Goal: Task Accomplishment & Management: Use online tool/utility

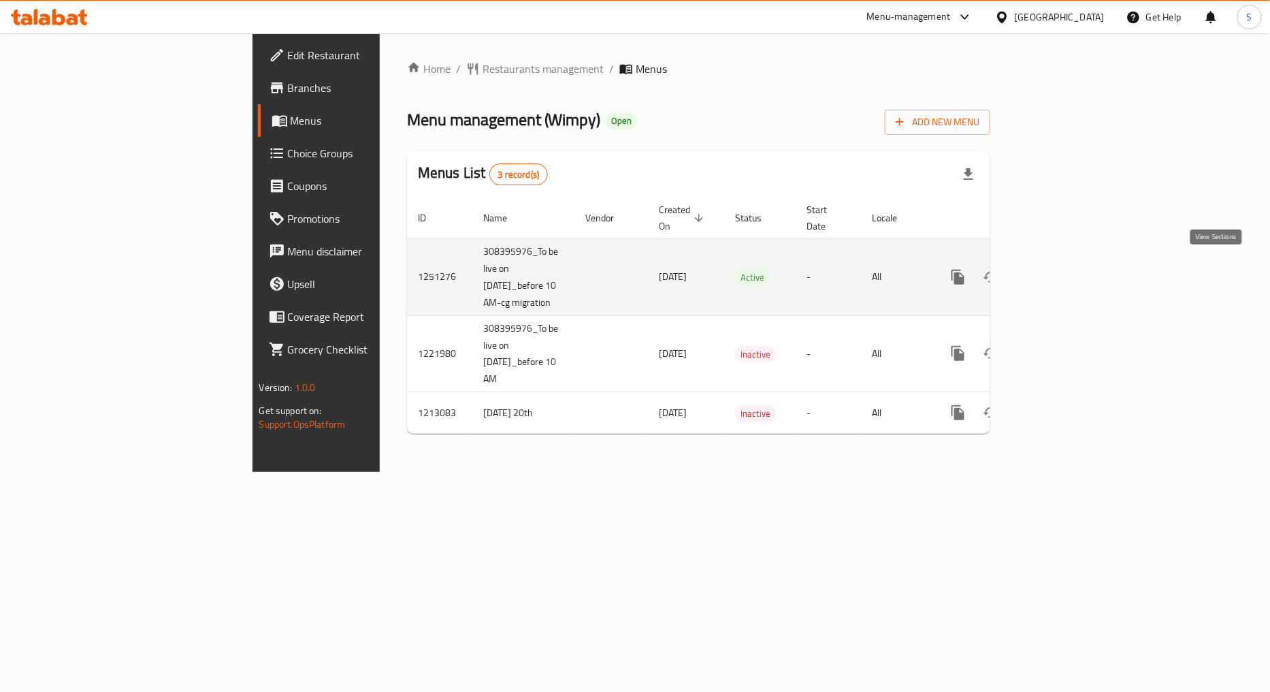
click at [1065, 272] on icon "enhanced table" at bounding box center [1056, 277] width 16 height 16
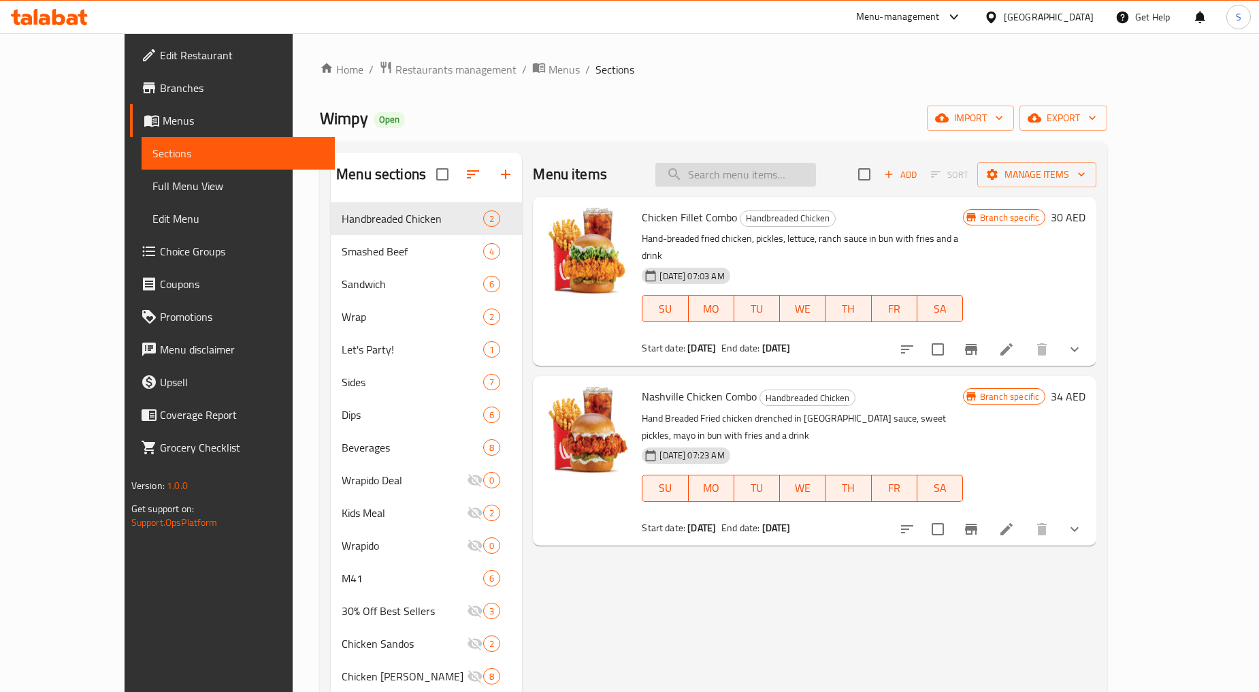
click at [802, 180] on input "search" at bounding box center [736, 175] width 161 height 24
paste input "Wimpy Grand Feast price"
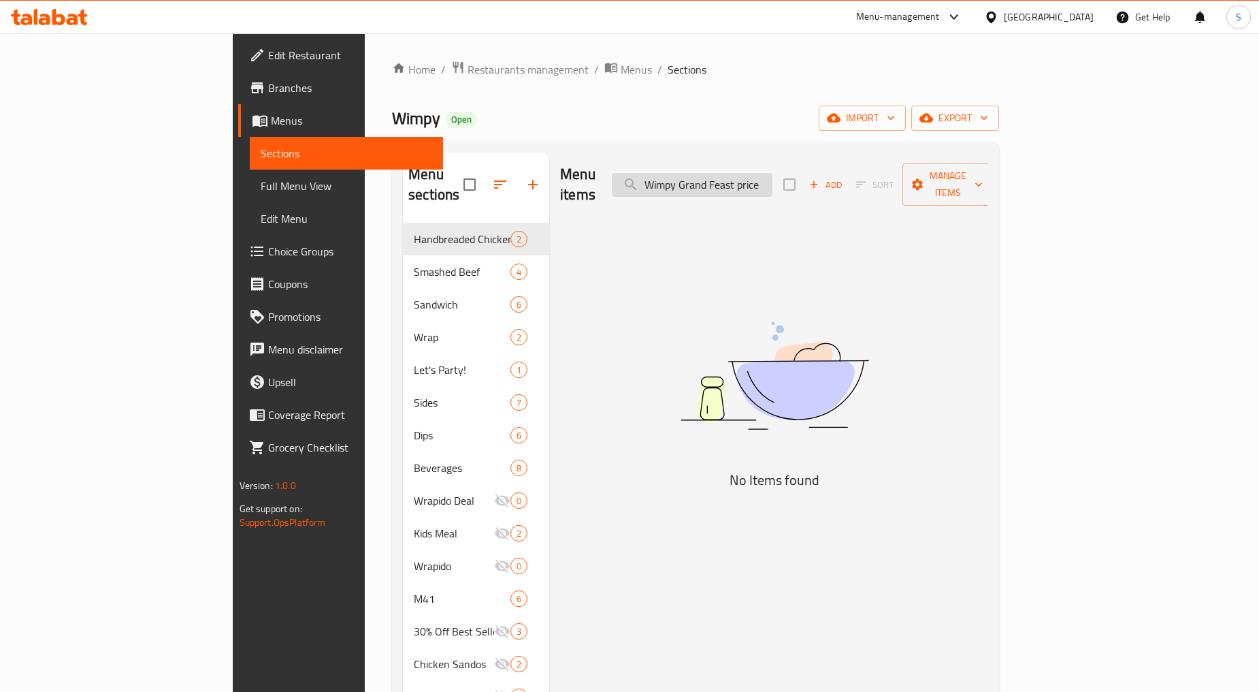
click at [773, 177] on input "Wimpy Grand Feast price" at bounding box center [692, 185] width 161 height 24
click at [736, 180] on input "Wimpy Grand Feast" at bounding box center [692, 185] width 161 height 24
click at [773, 173] on input "Wimpy Grand Feast" at bounding box center [692, 185] width 161 height 24
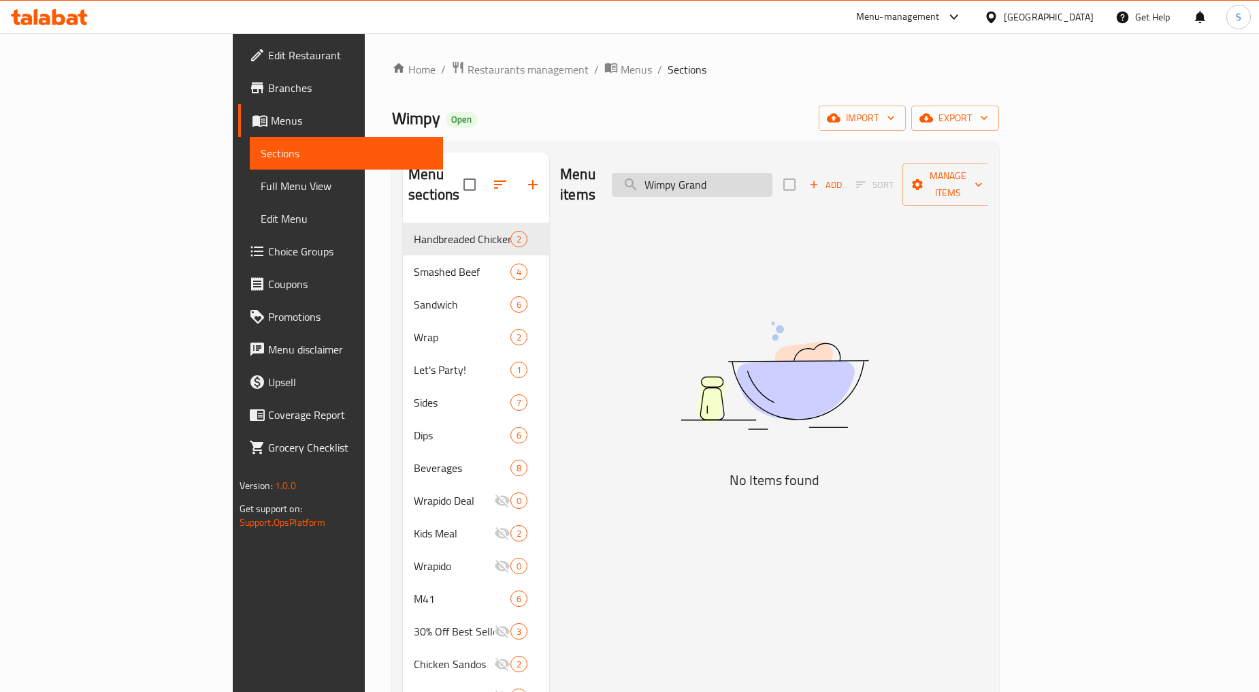
click at [773, 176] on input "Wimpy Grand" at bounding box center [692, 185] width 161 height 24
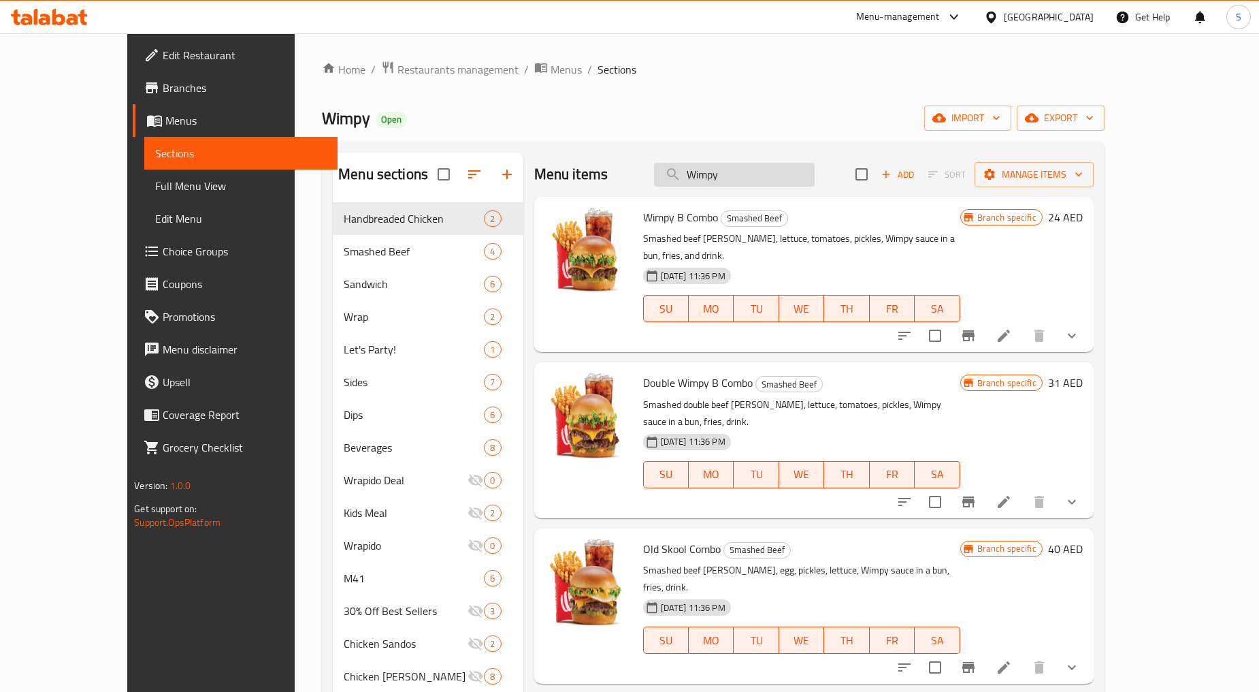
click at [760, 181] on input "Wimpy" at bounding box center [734, 175] width 161 height 24
click at [779, 174] on input "Wimpy" at bounding box center [734, 175] width 161 height 24
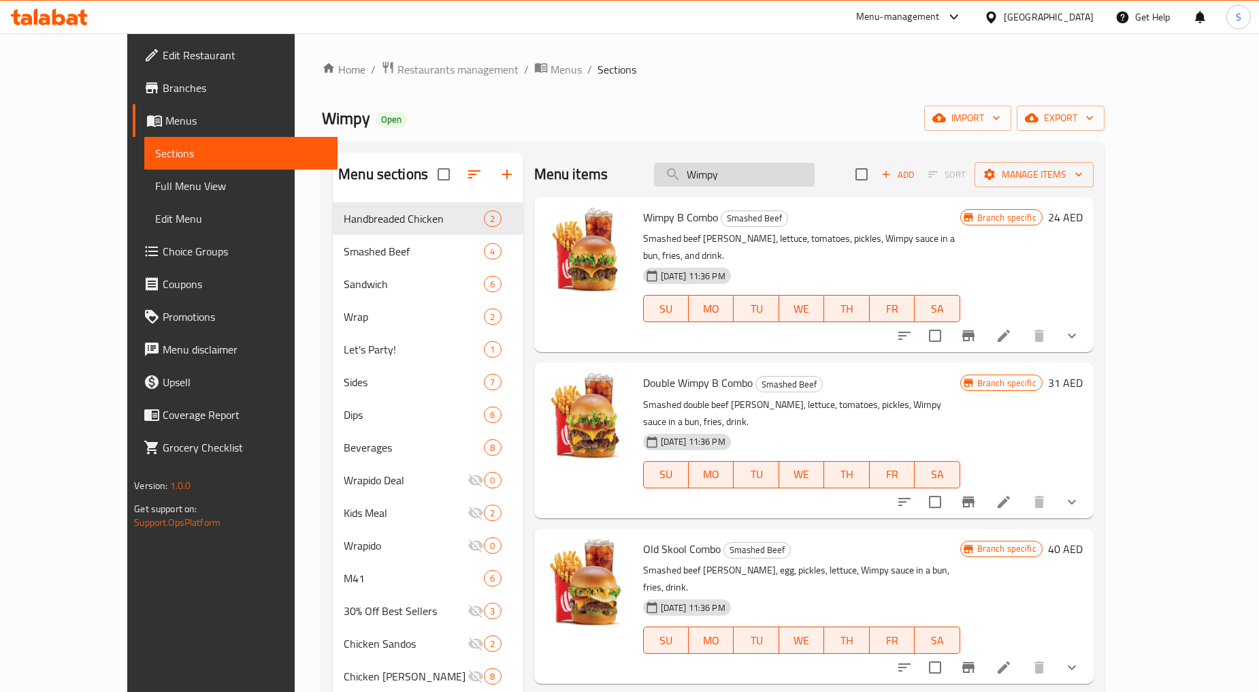
paste input "Grand Feast price"
click at [779, 174] on input "Wimpy Grand Feast price" at bounding box center [734, 175] width 161 height 24
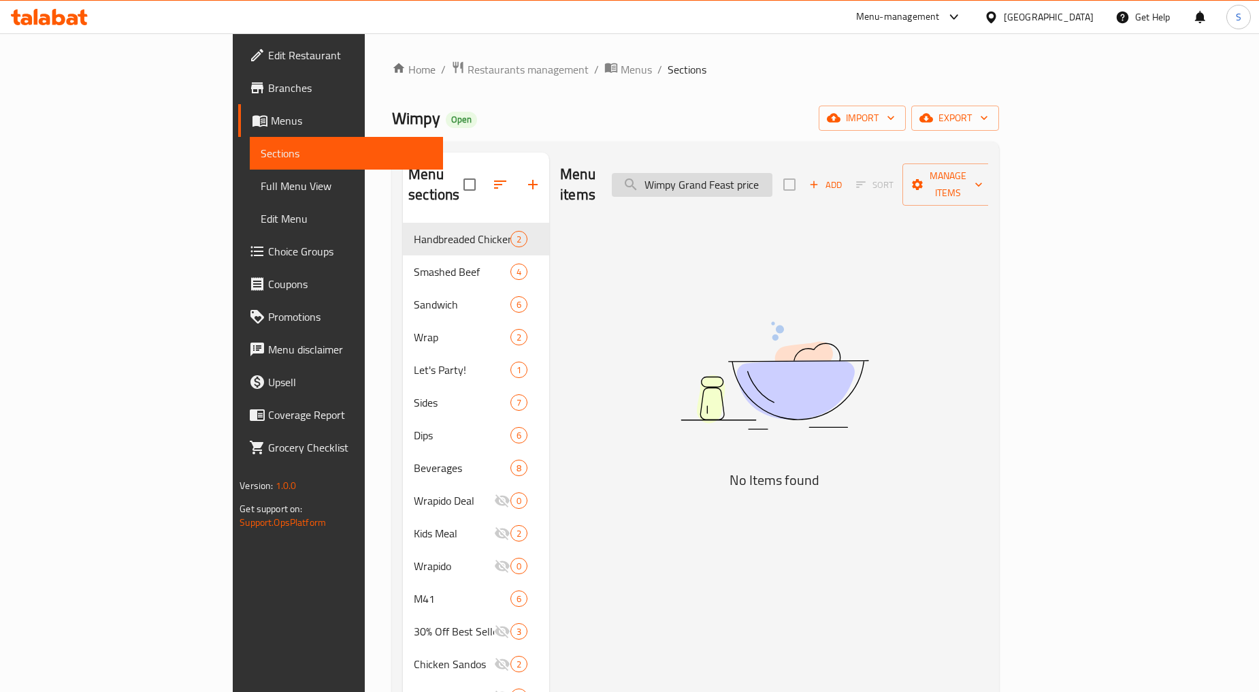
click at [773, 174] on input "Wimpy Grand Feast price" at bounding box center [692, 185] width 161 height 24
click at [773, 177] on input "Wimpy Grand Feast Price" at bounding box center [692, 185] width 161 height 24
click at [760, 176] on input "Wimpy Grand Feast" at bounding box center [692, 185] width 161 height 24
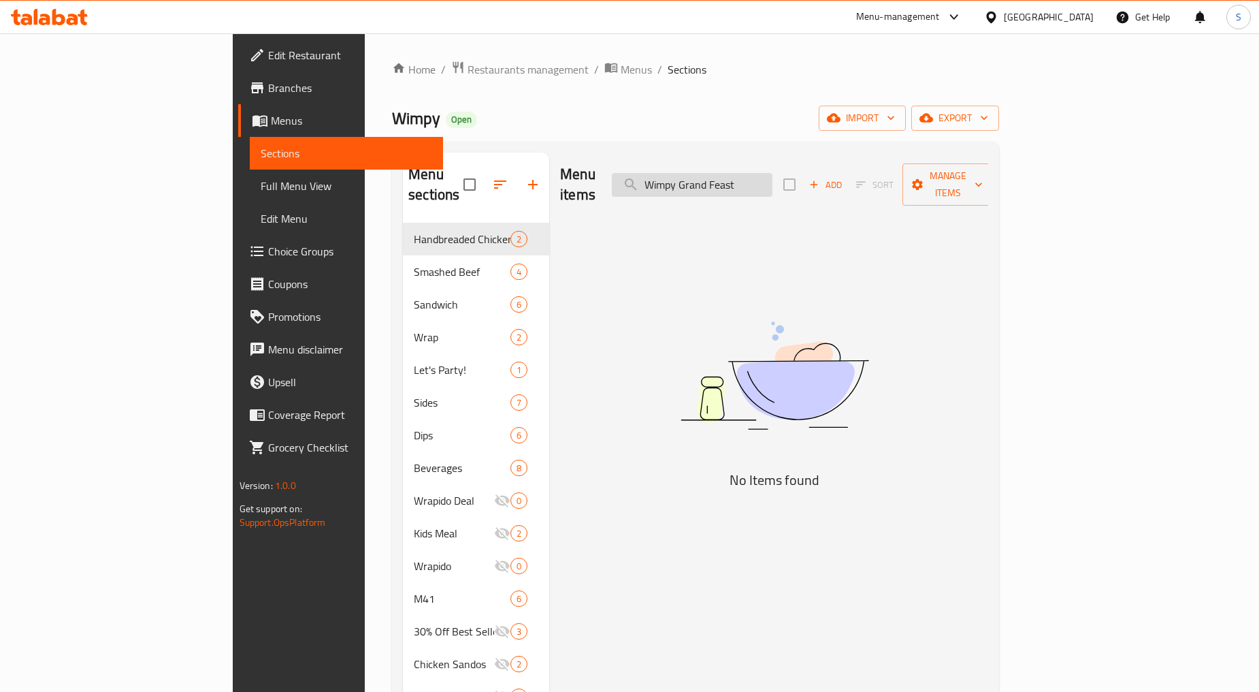
click at [760, 176] on input "Wimpy Grand Feast" at bounding box center [692, 185] width 161 height 24
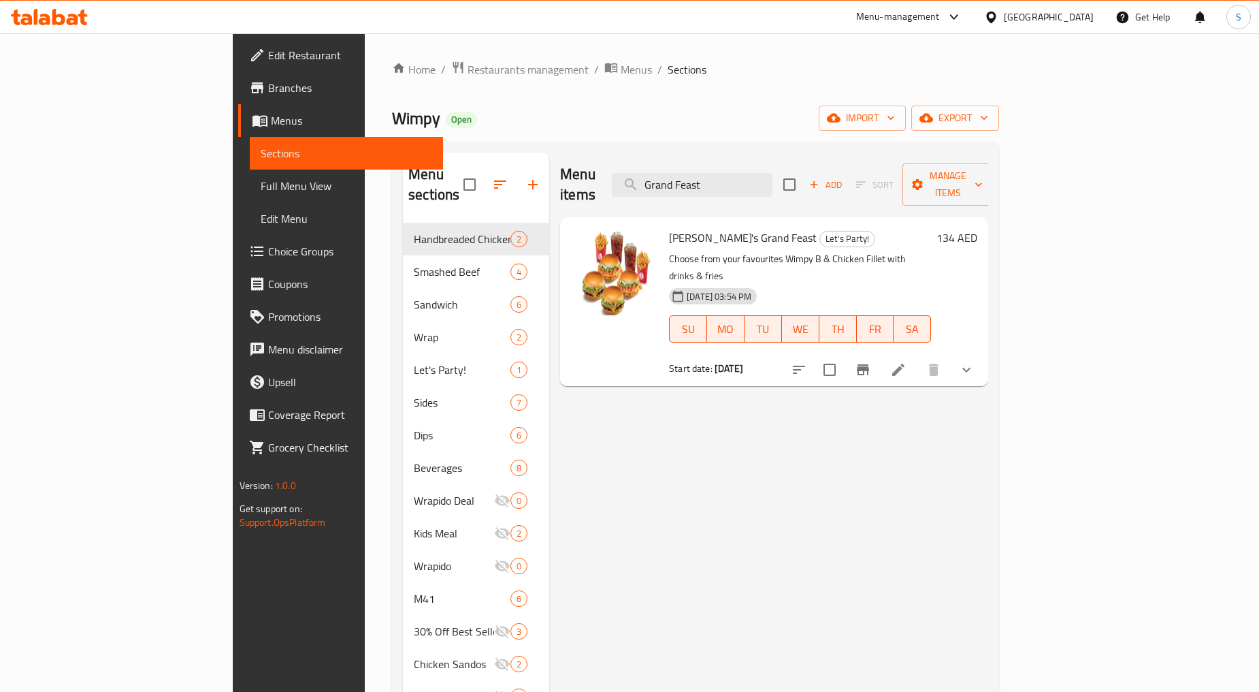
type input "Grand Feast"
click at [871, 361] on icon "Branch-specific-item" at bounding box center [863, 369] width 16 height 16
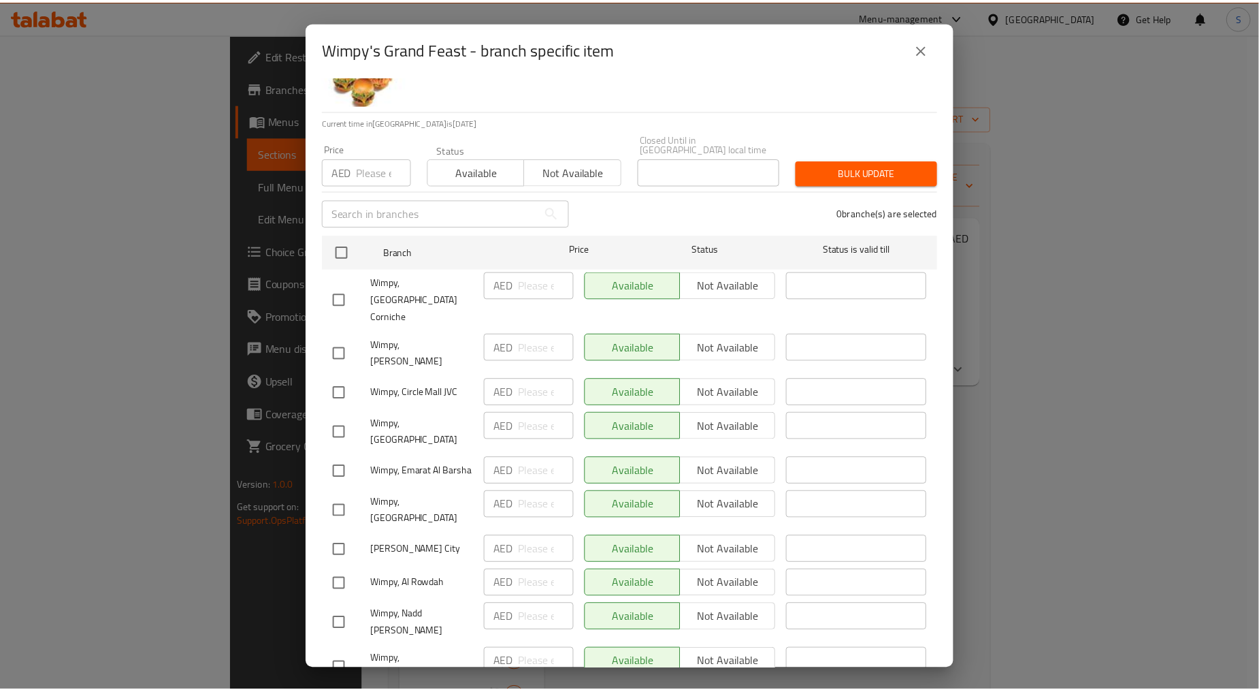
scroll to position [116, 0]
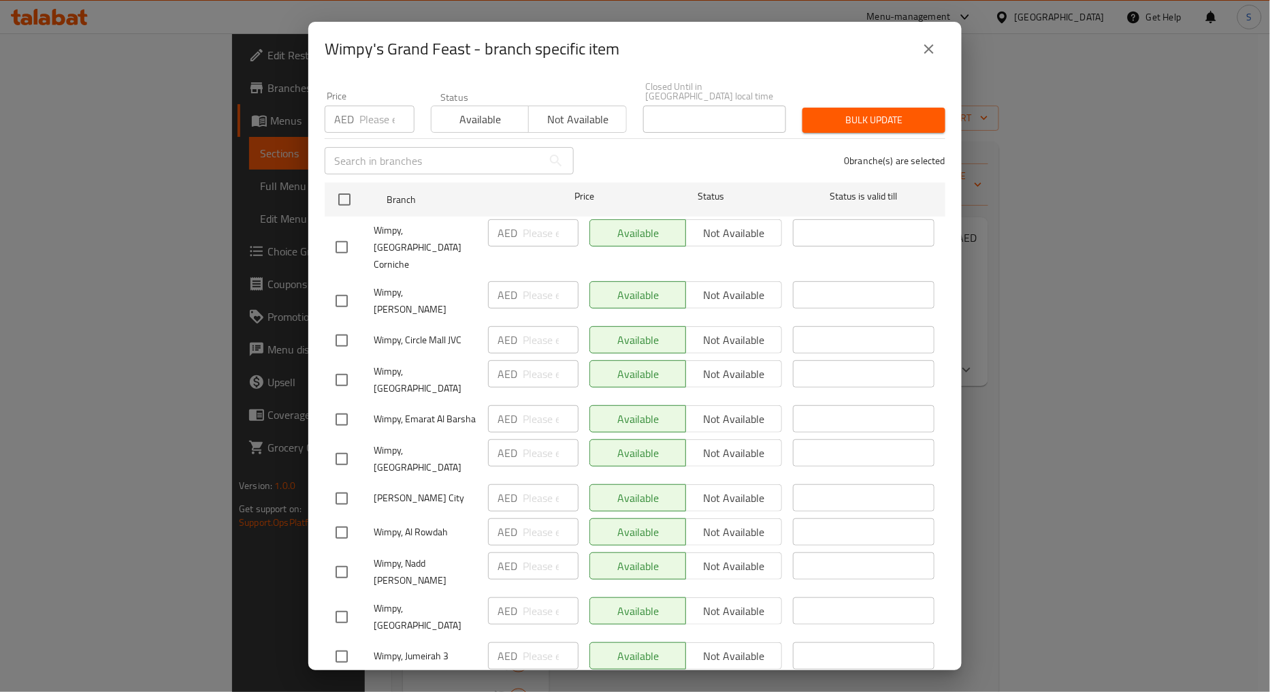
click at [930, 41] on icon "close" at bounding box center [929, 49] width 16 height 16
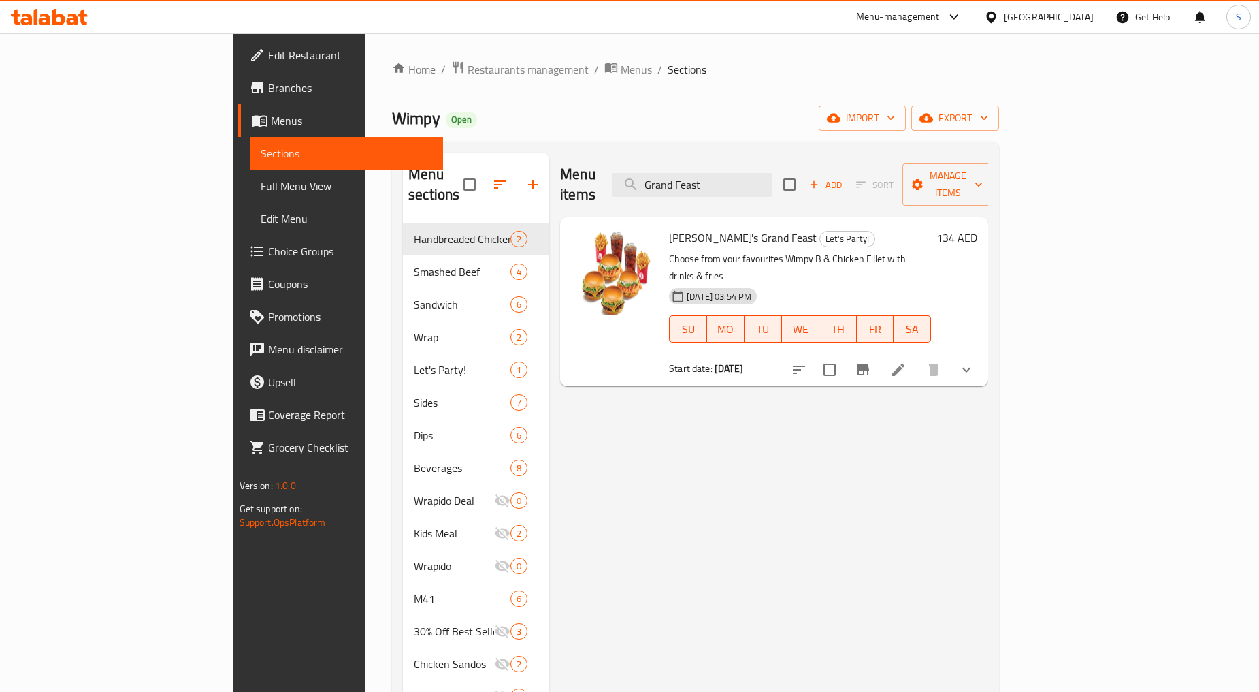
click at [971, 368] on icon "show more" at bounding box center [967, 370] width 8 height 5
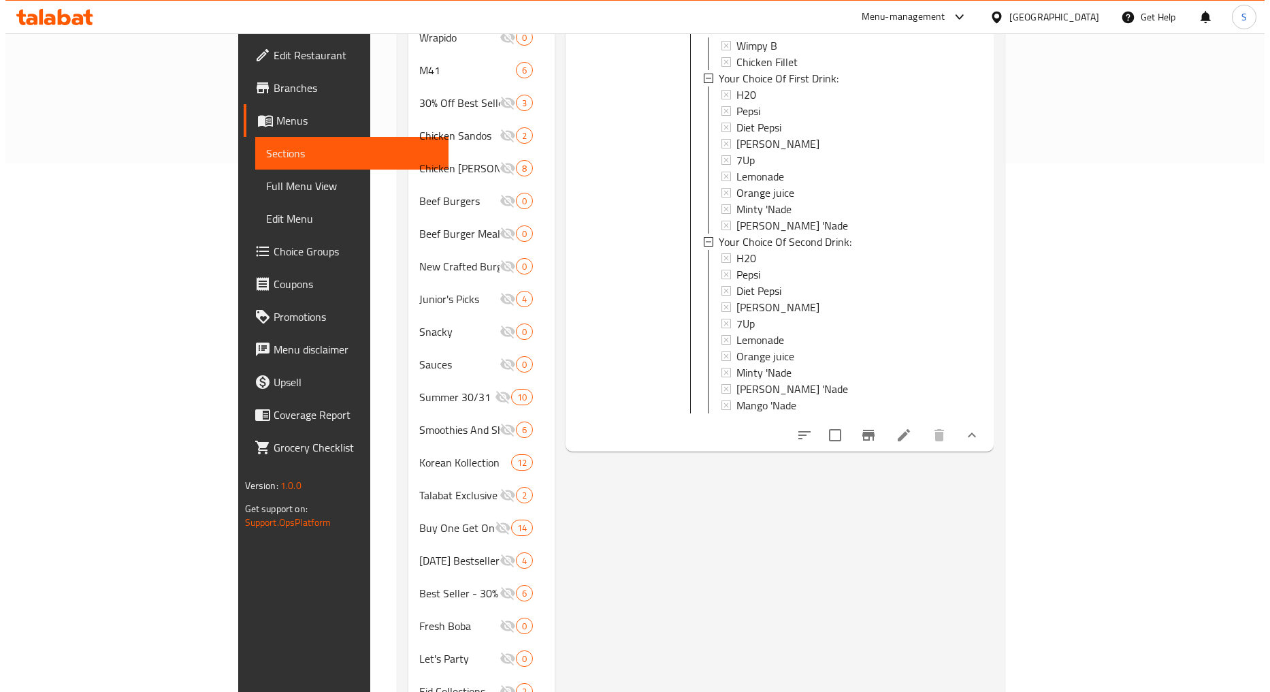
scroll to position [529, 0]
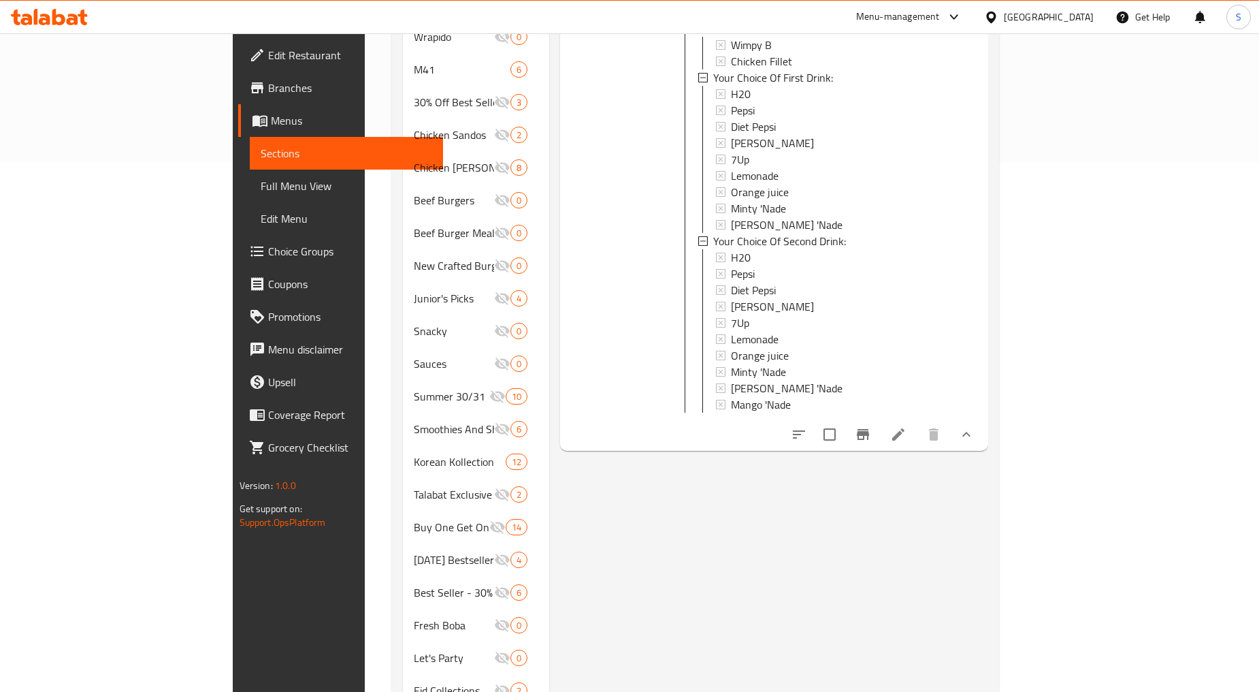
click at [844, 420] on input "checkbox" at bounding box center [830, 434] width 29 height 29
checkbox input "true"
drag, startPoint x: 1061, startPoint y: 412, endPoint x: 1093, endPoint y: 417, distance: 32.3
click at [844, 420] on input "checkbox" at bounding box center [830, 434] width 29 height 29
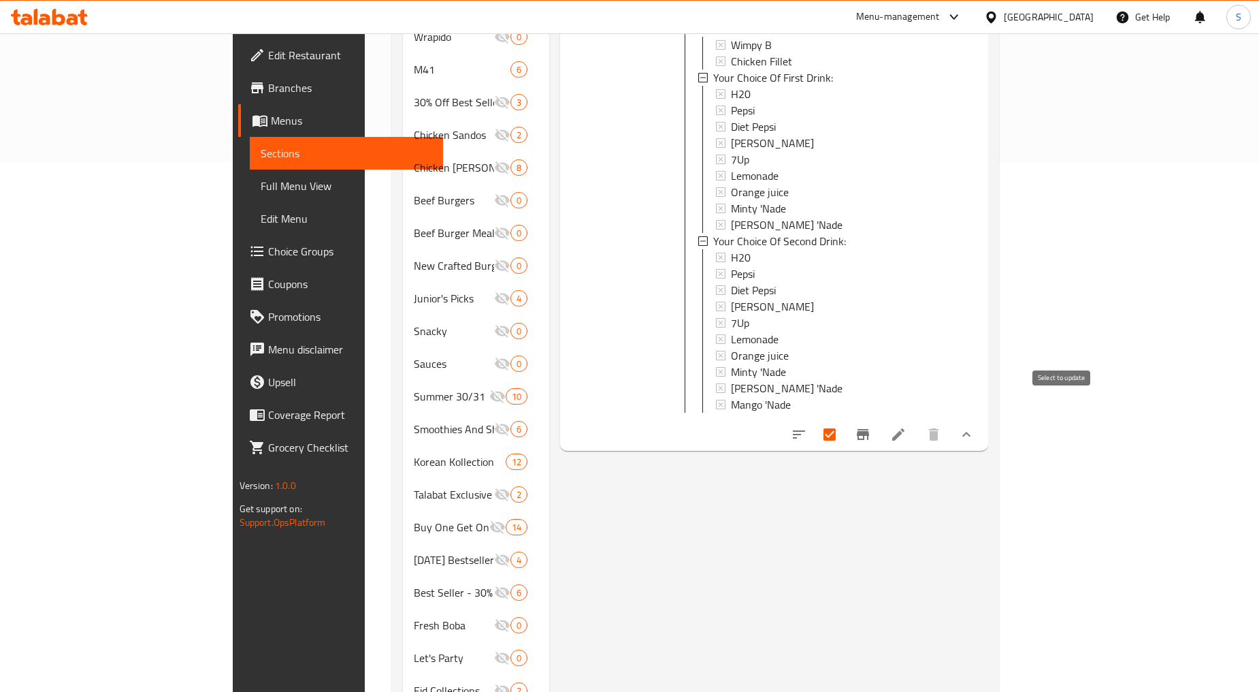
checkbox input "false"
click at [871, 426] on icon "Branch-specific-item" at bounding box center [863, 434] width 16 height 16
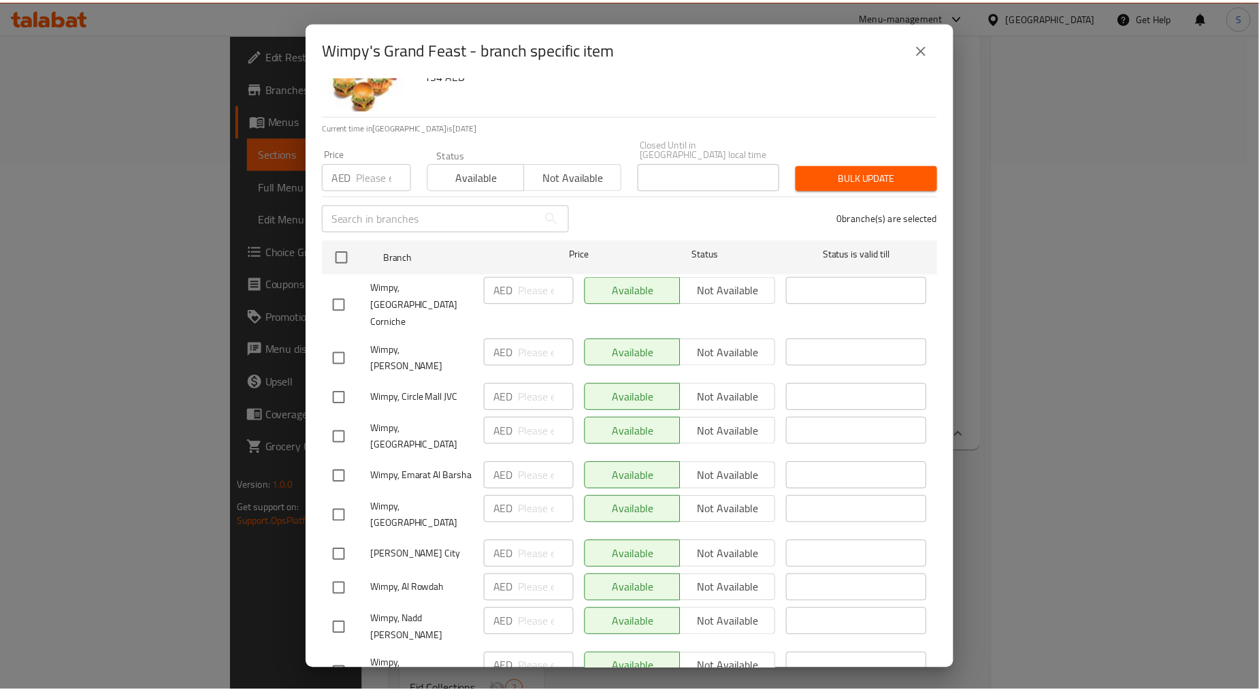
scroll to position [116, 0]
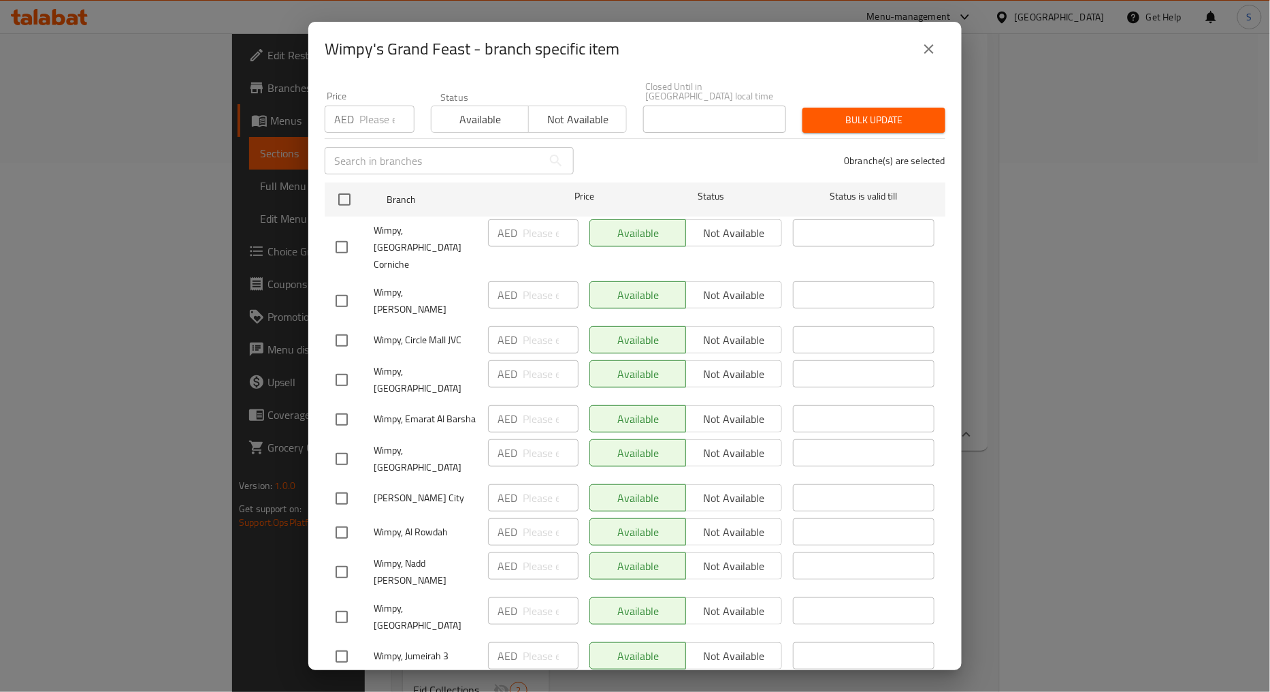
click at [931, 50] on icon "close" at bounding box center [929, 49] width 10 height 10
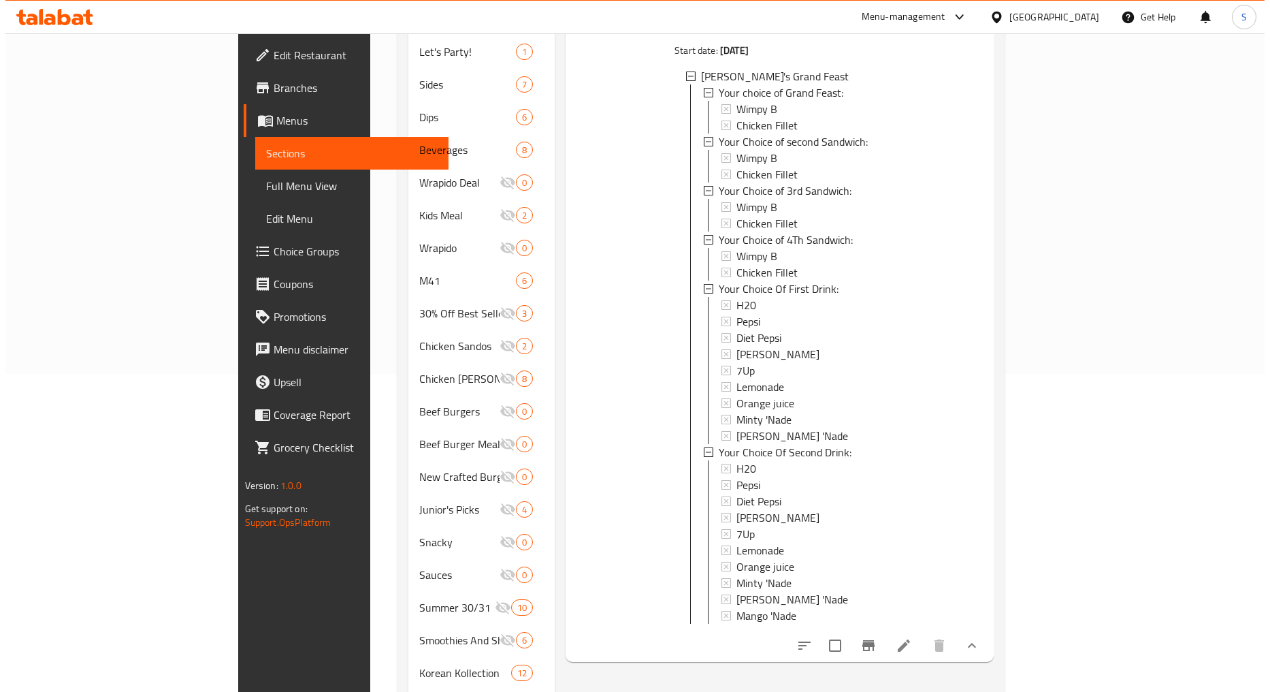
scroll to position [0, 0]
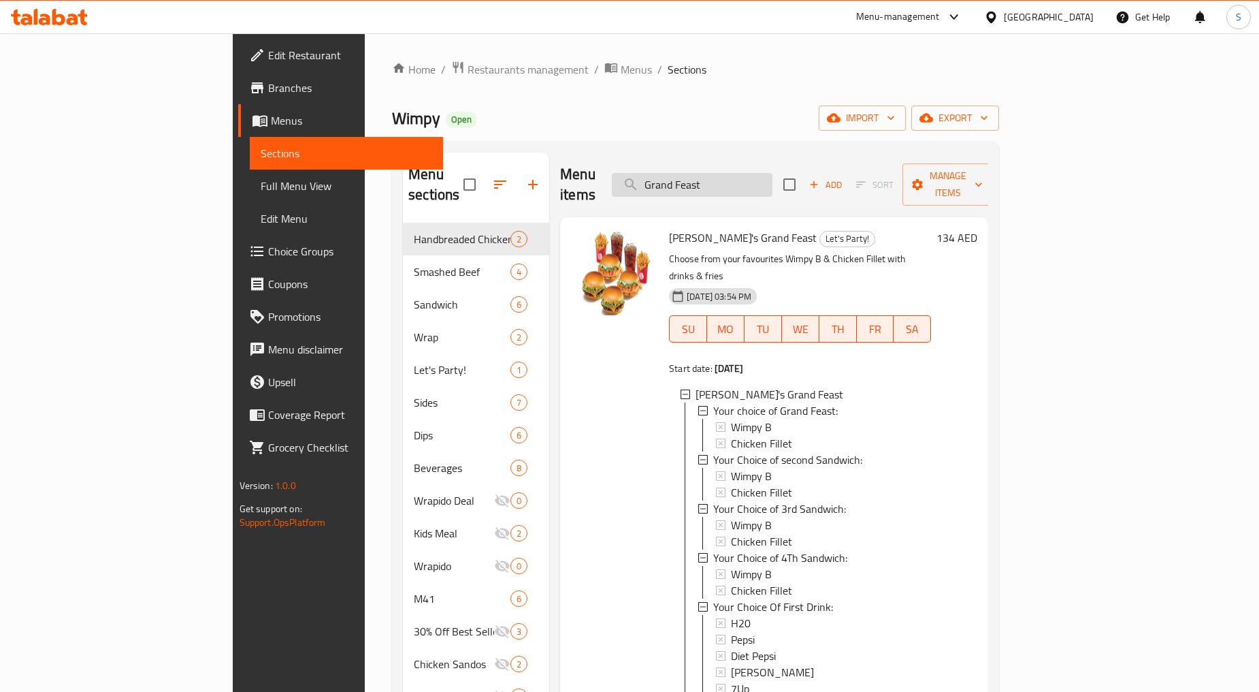
click at [773, 175] on input "Grand Feast" at bounding box center [692, 185] width 161 height 24
paste input "Wrapido combo"
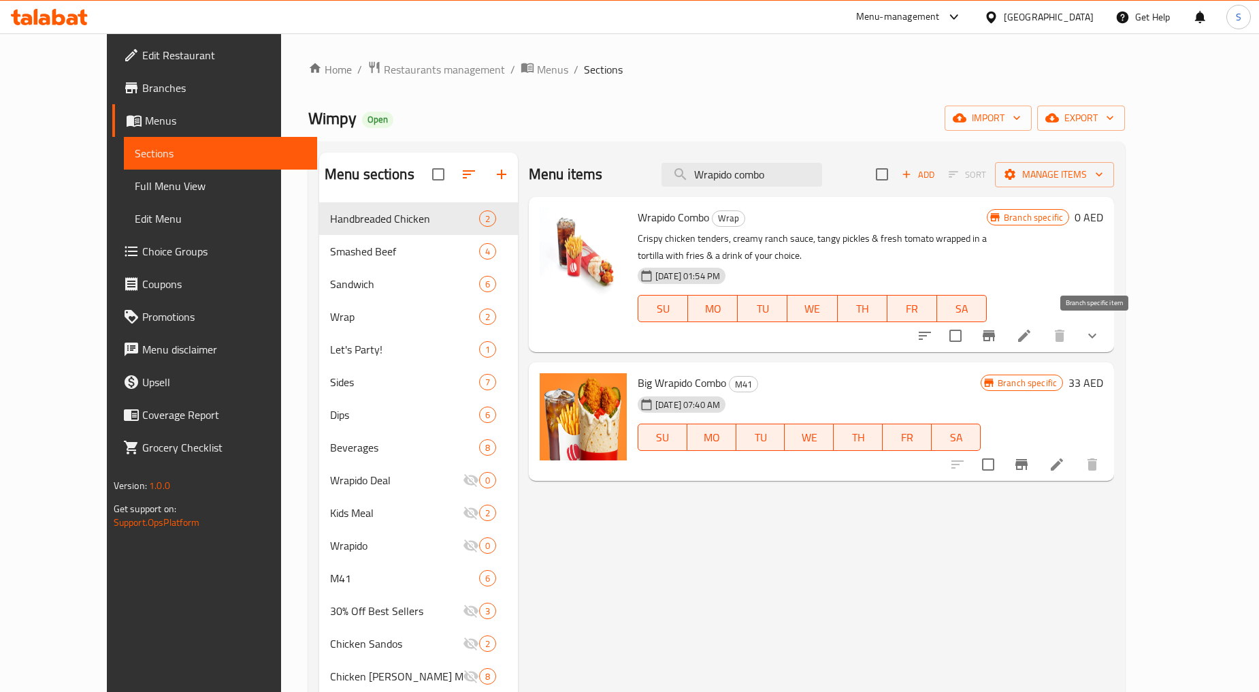
click at [995, 336] on icon "Branch-specific-item" at bounding box center [989, 335] width 12 height 11
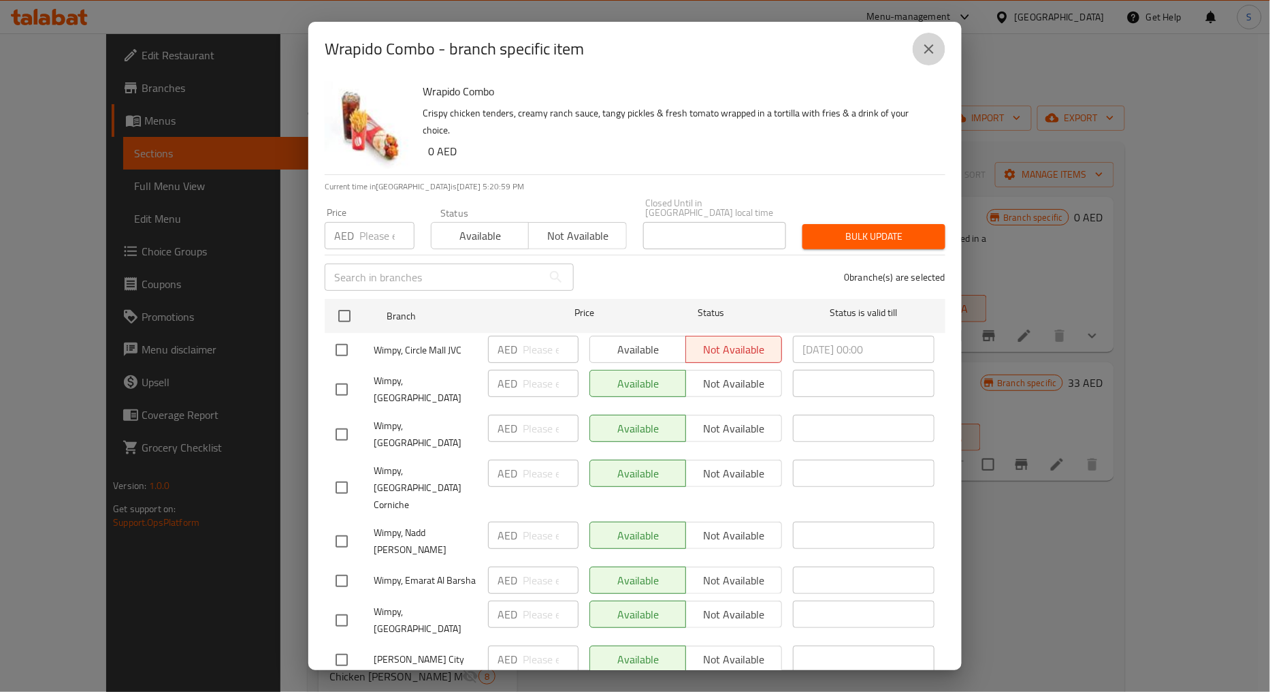
click at [922, 55] on icon "close" at bounding box center [929, 49] width 16 height 16
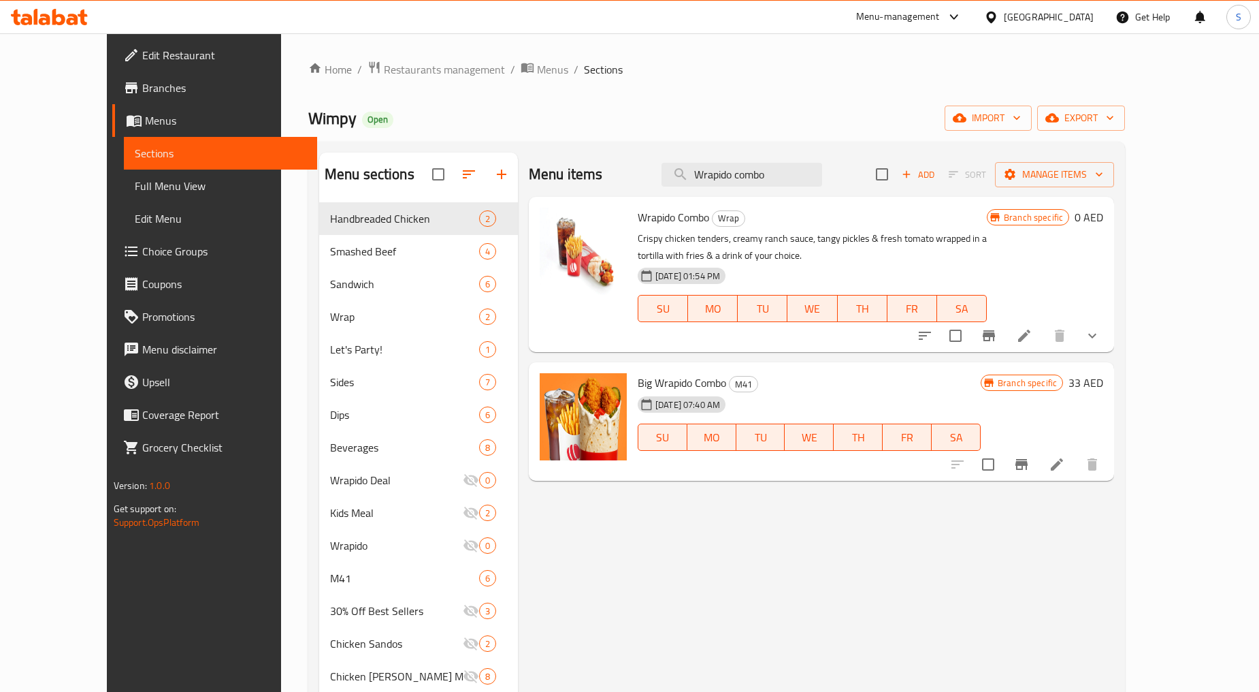
click at [1109, 325] on button "show more" at bounding box center [1092, 335] width 33 height 33
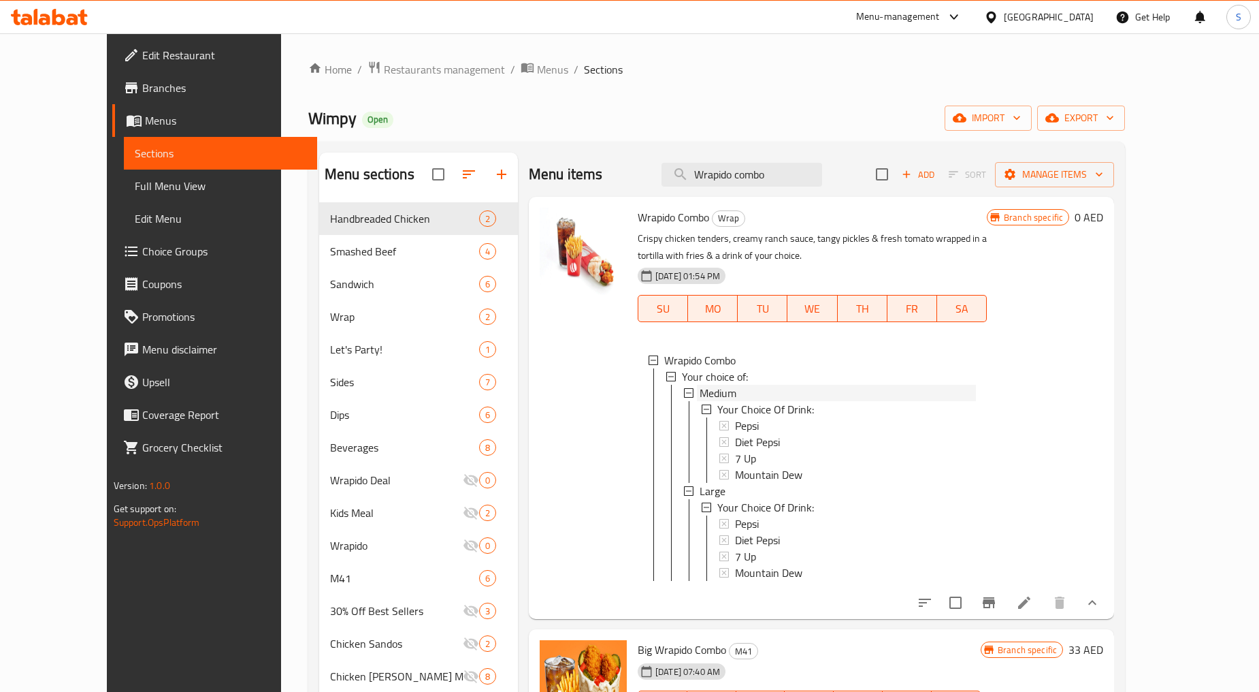
click at [710, 391] on span "Medium" at bounding box center [718, 393] width 37 height 16
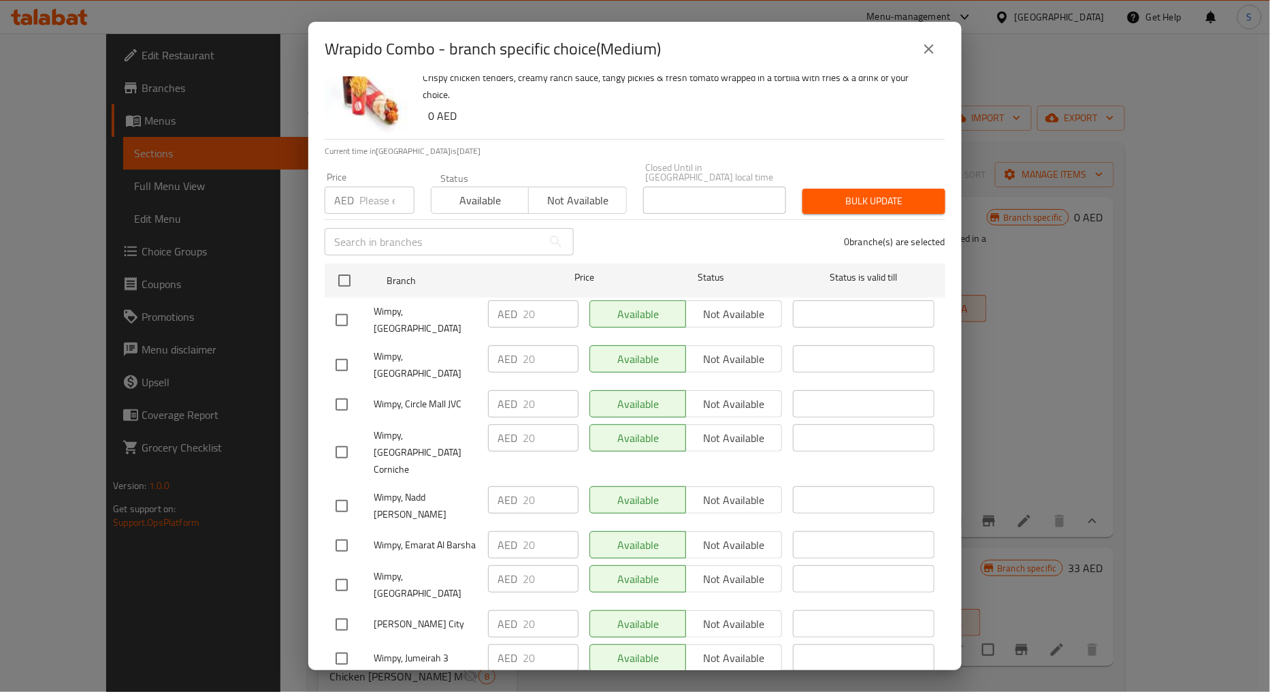
scroll to position [116, 0]
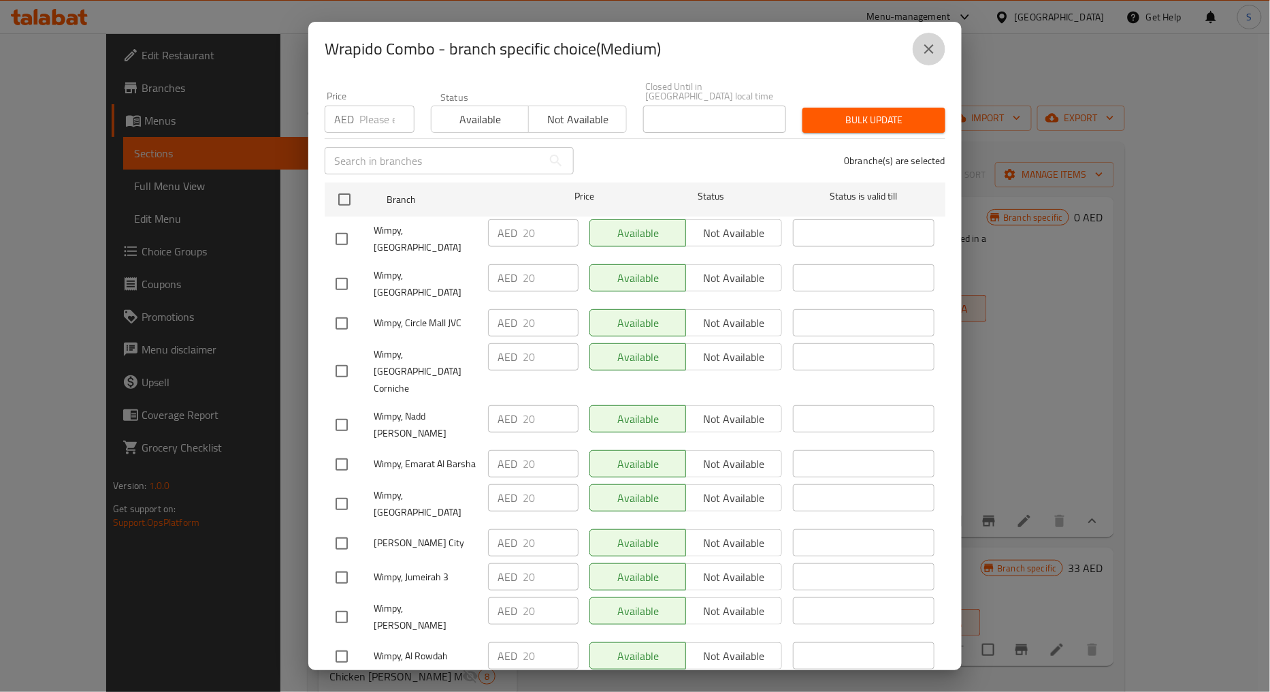
click at [933, 50] on icon "close" at bounding box center [929, 49] width 16 height 16
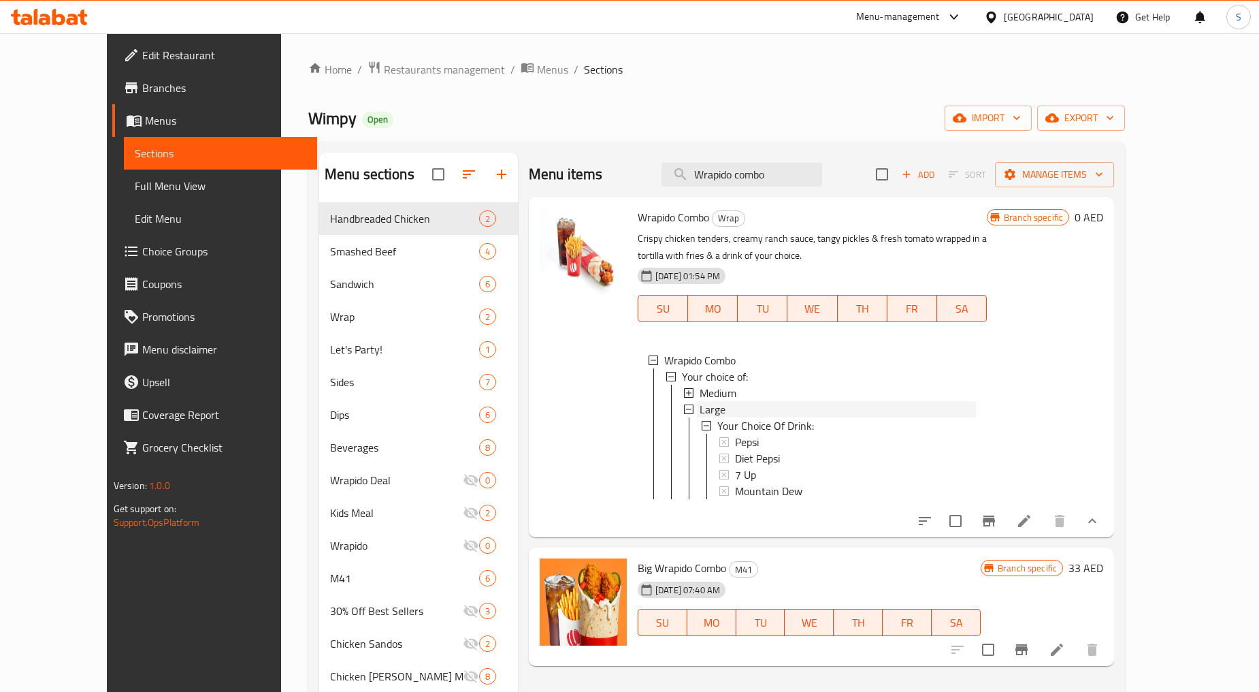
click at [716, 409] on div "Large" at bounding box center [838, 409] width 276 height 16
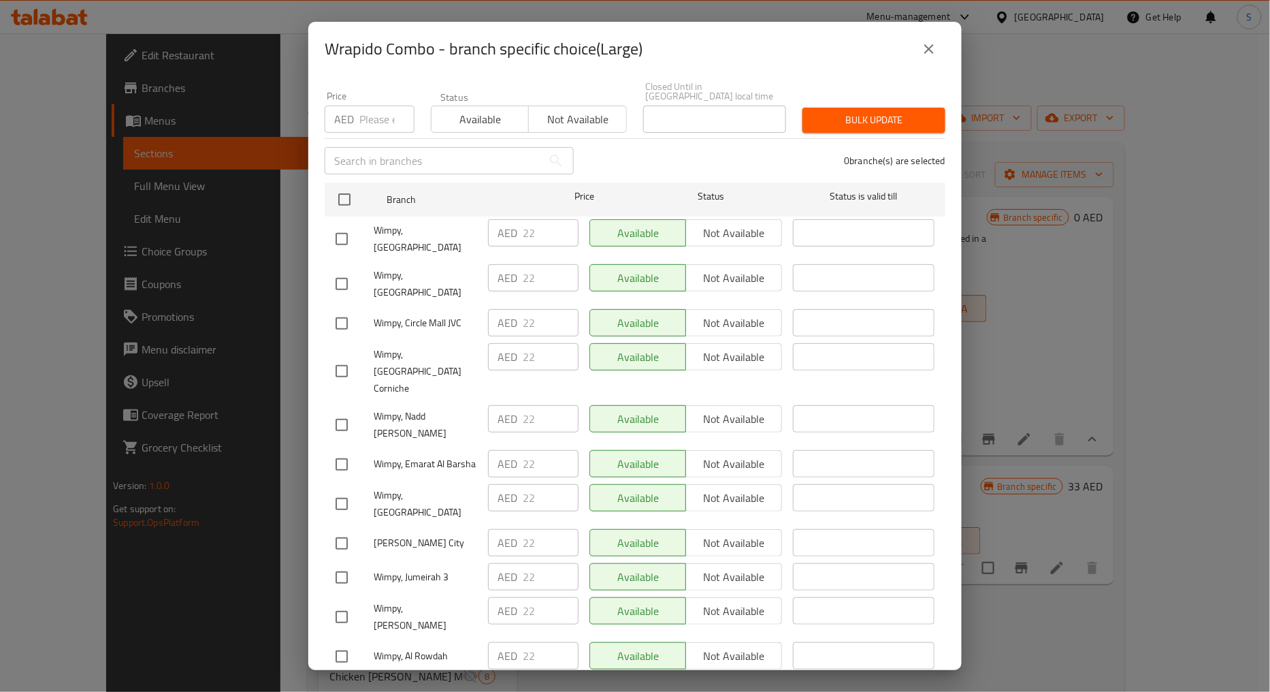
click at [953, 50] on div "Wrapido Combo - branch specific choice(Large)" at bounding box center [635, 49] width 654 height 54
click at [935, 42] on icon "close" at bounding box center [929, 49] width 16 height 16
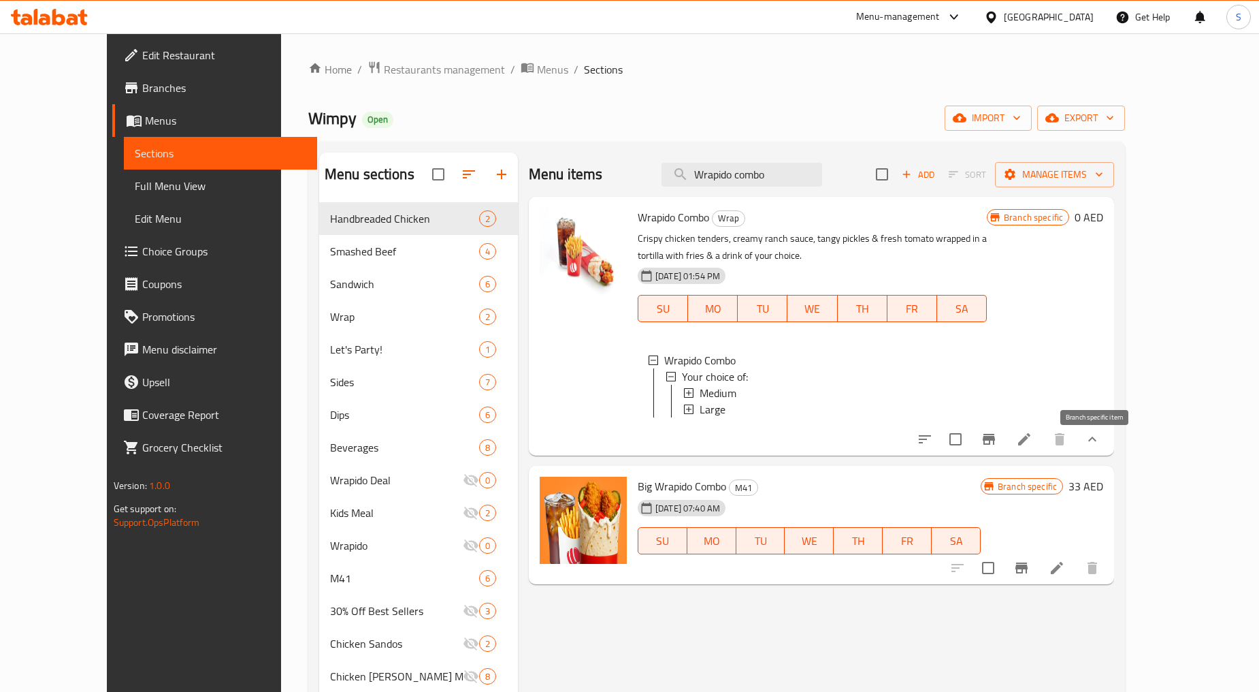
click at [995, 445] on icon "Branch-specific-item" at bounding box center [989, 439] width 12 height 11
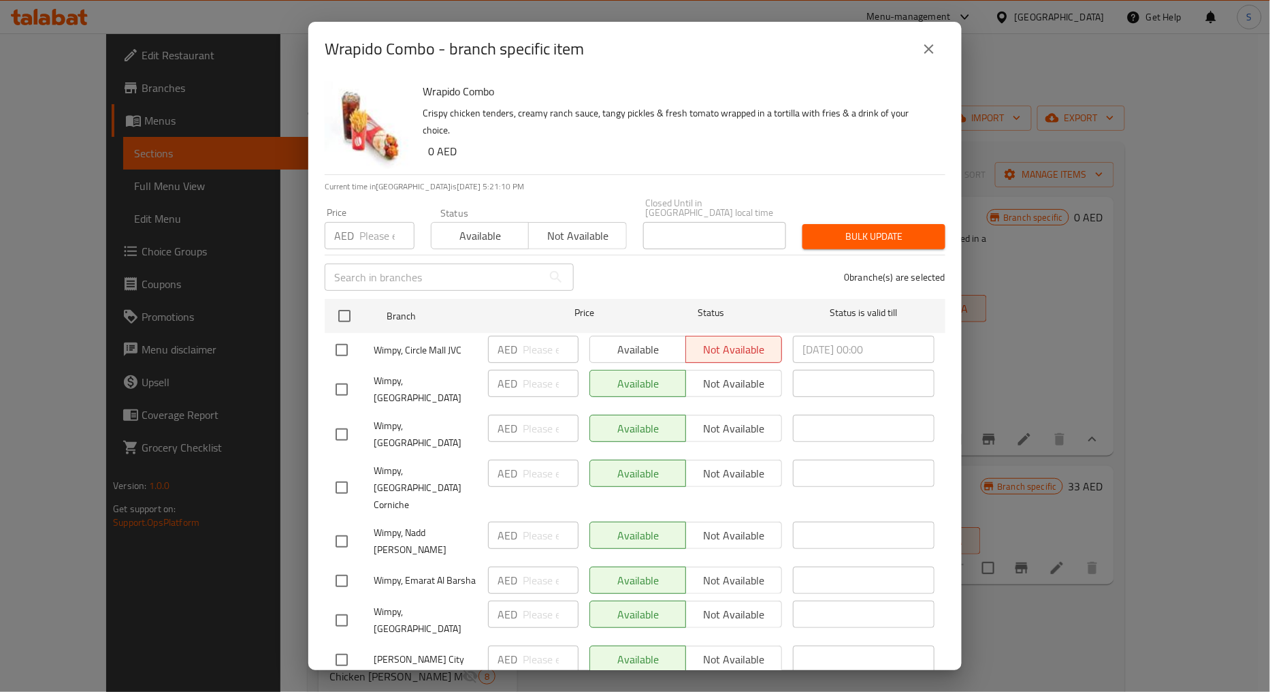
click at [937, 54] on icon "close" at bounding box center [929, 49] width 16 height 16
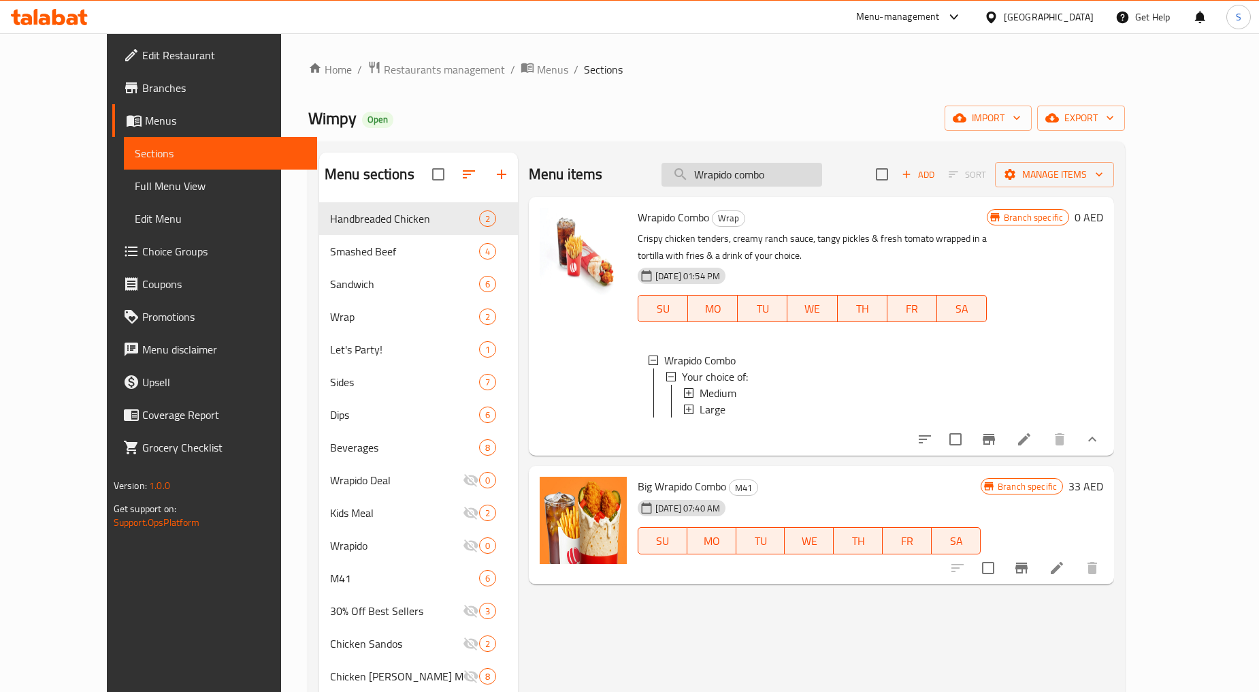
click at [759, 180] on input "Wrapido combo" at bounding box center [742, 175] width 161 height 24
paste input "Nashville chicken"
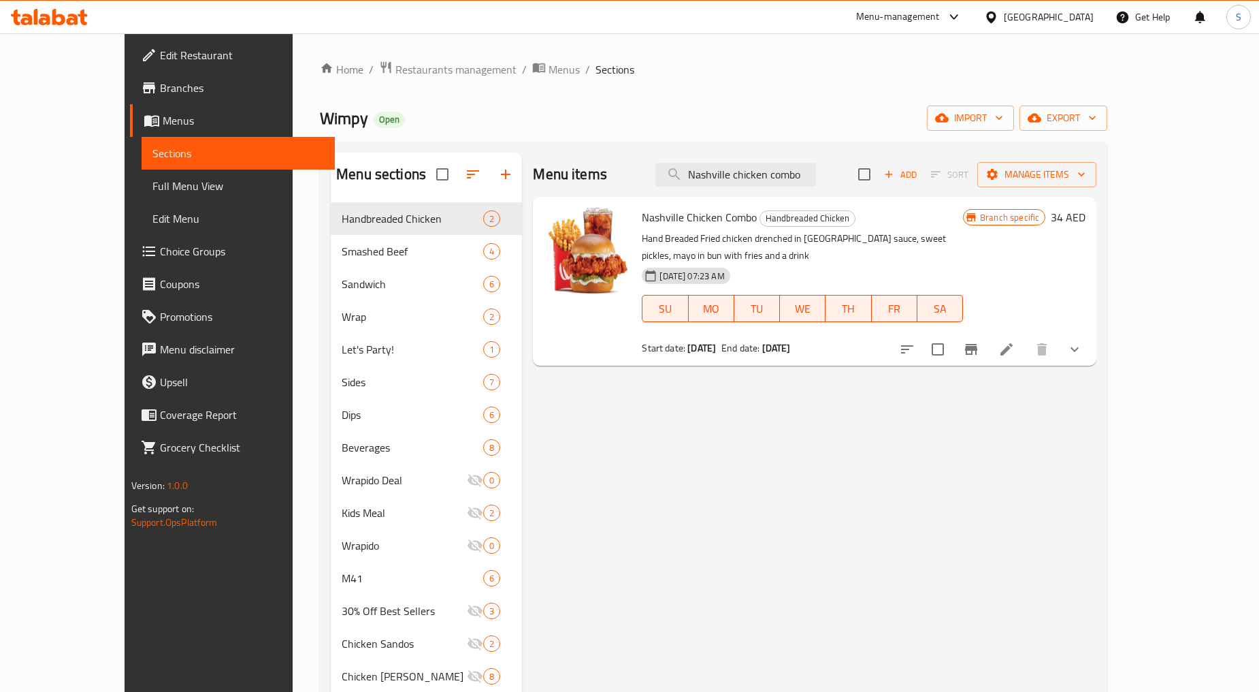
type input "Nashville chicken combo"
click at [1091, 337] on button "show more" at bounding box center [1075, 349] width 33 height 33
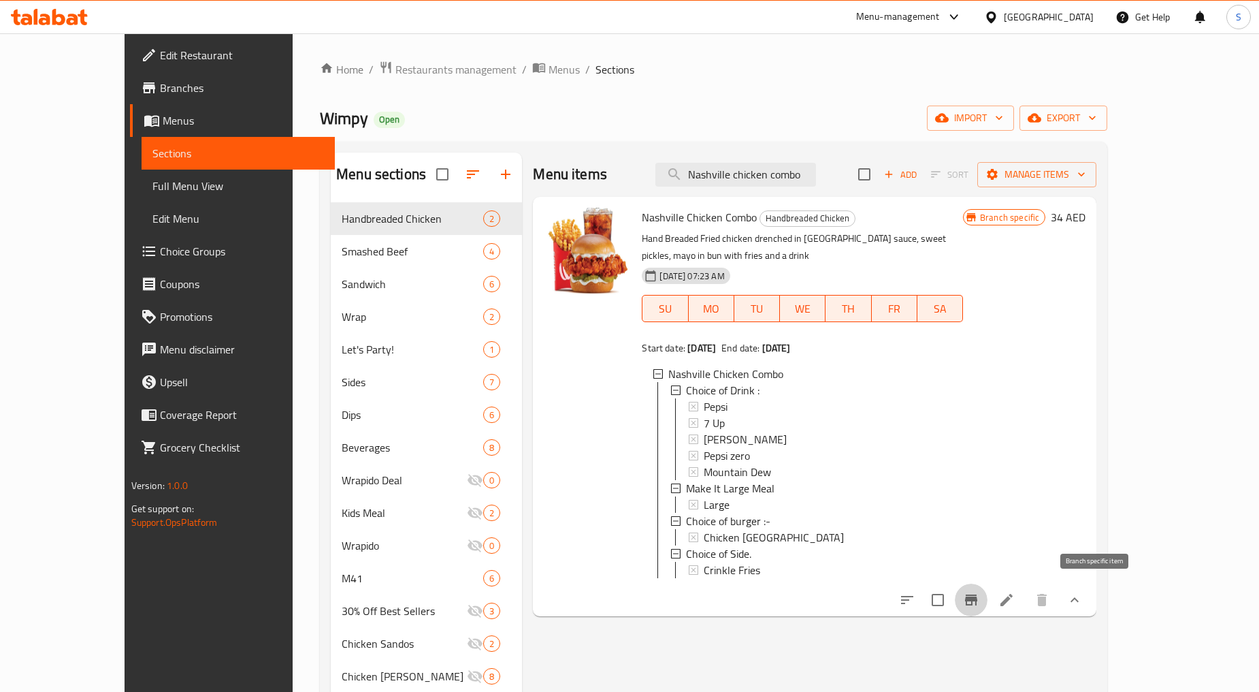
click at [988, 593] on button "Branch-specific-item" at bounding box center [971, 599] width 33 height 33
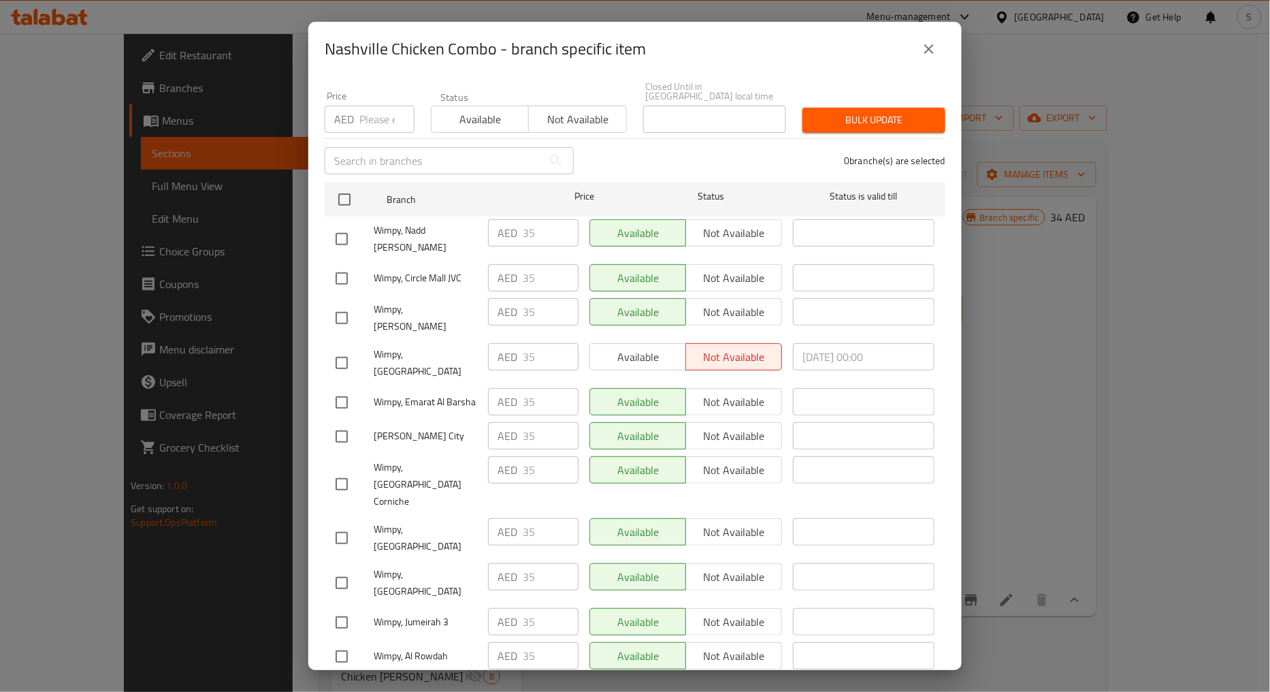
click at [933, 39] on button "close" at bounding box center [929, 49] width 33 height 33
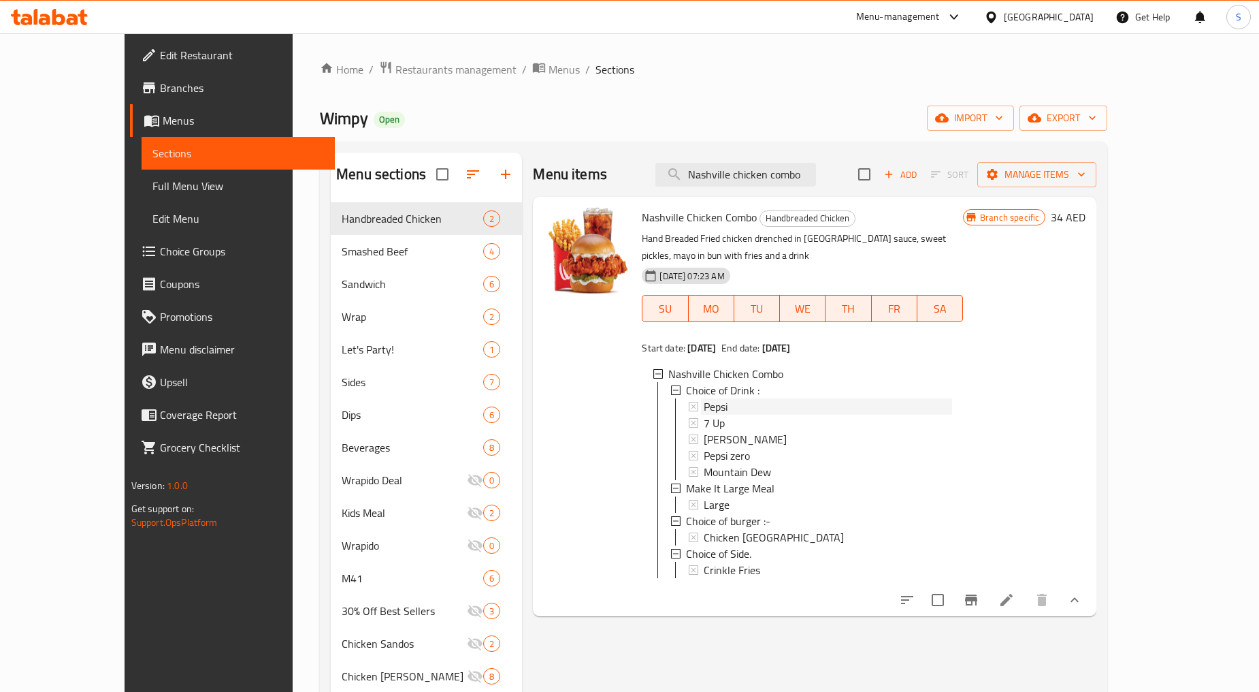
click at [704, 398] on span "Pepsi" at bounding box center [716, 406] width 24 height 16
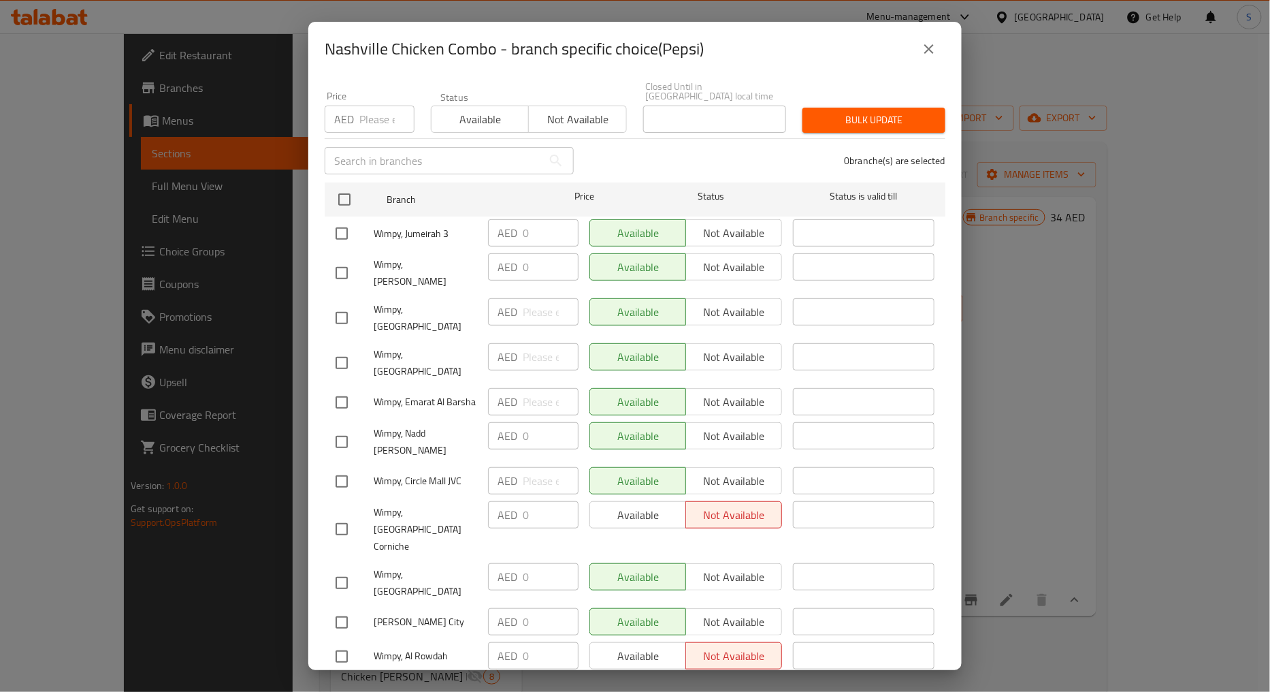
click at [931, 44] on icon "close" at bounding box center [929, 49] width 16 height 16
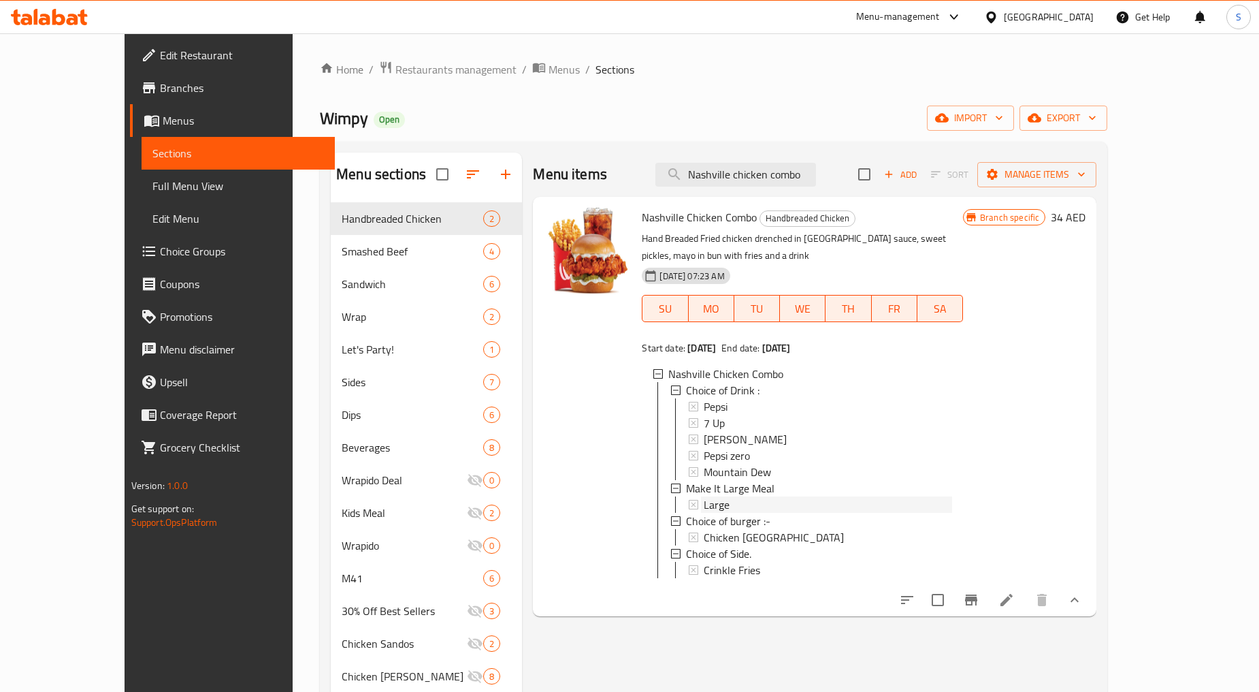
click at [727, 496] on div "Large" at bounding box center [828, 504] width 248 height 16
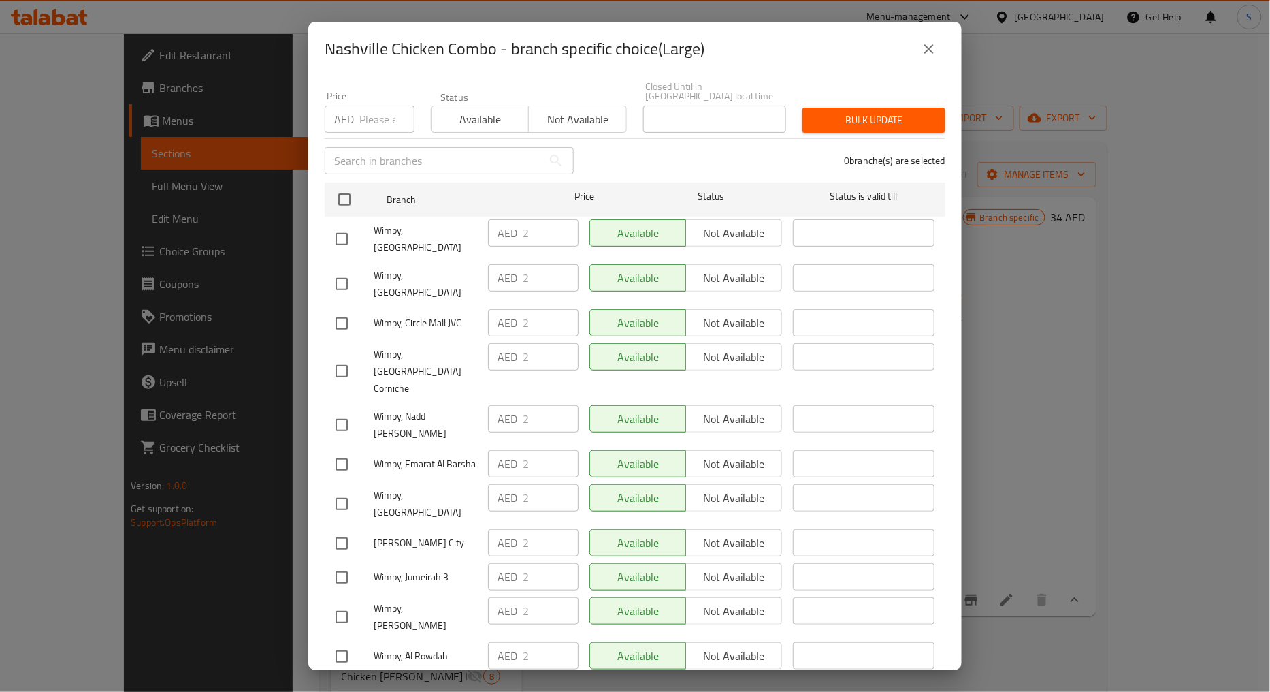
click at [935, 43] on icon "close" at bounding box center [929, 49] width 16 height 16
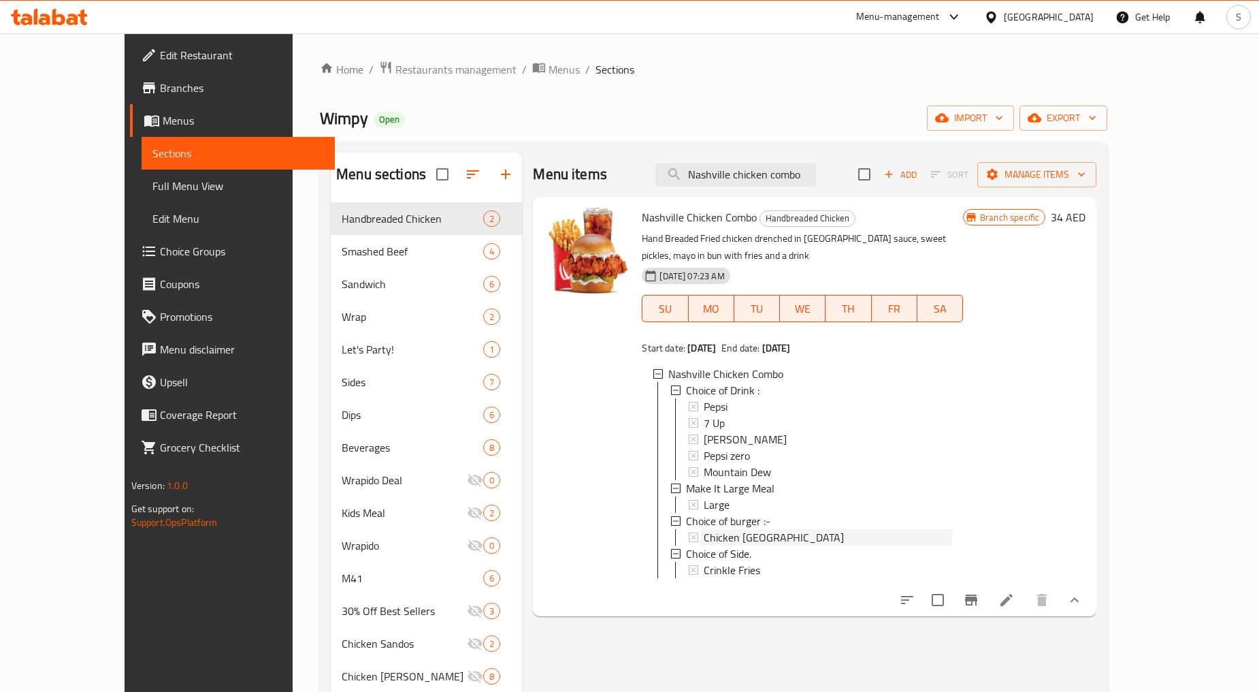
click at [711, 529] on span "Chicken [GEOGRAPHIC_DATA]" at bounding box center [774, 537] width 140 height 16
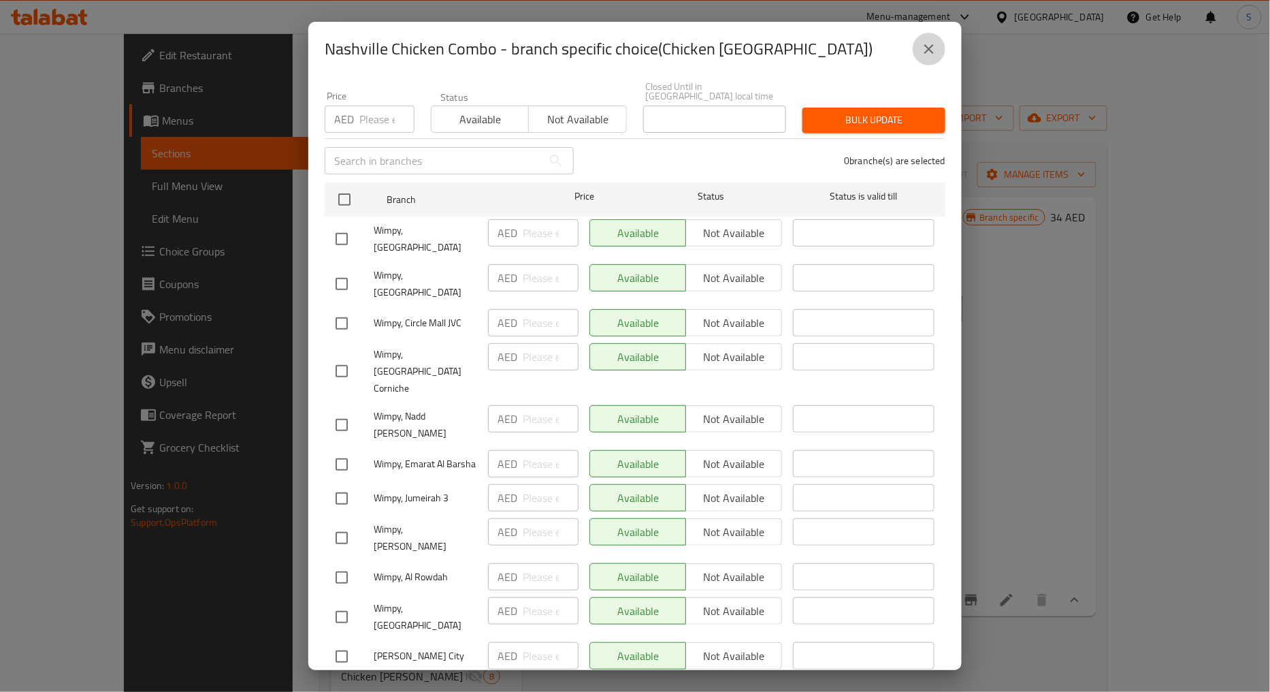
click at [943, 53] on button "close" at bounding box center [929, 49] width 33 height 33
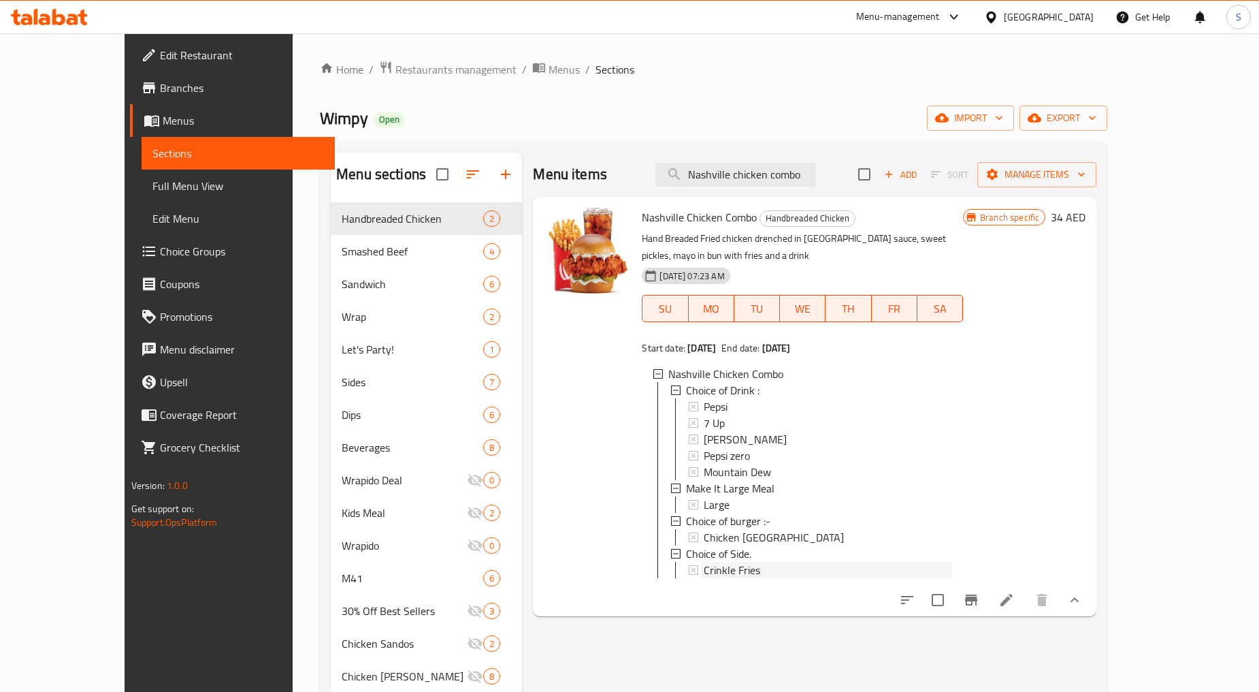
click at [724, 562] on span "Crinkle Fries" at bounding box center [732, 570] width 57 height 16
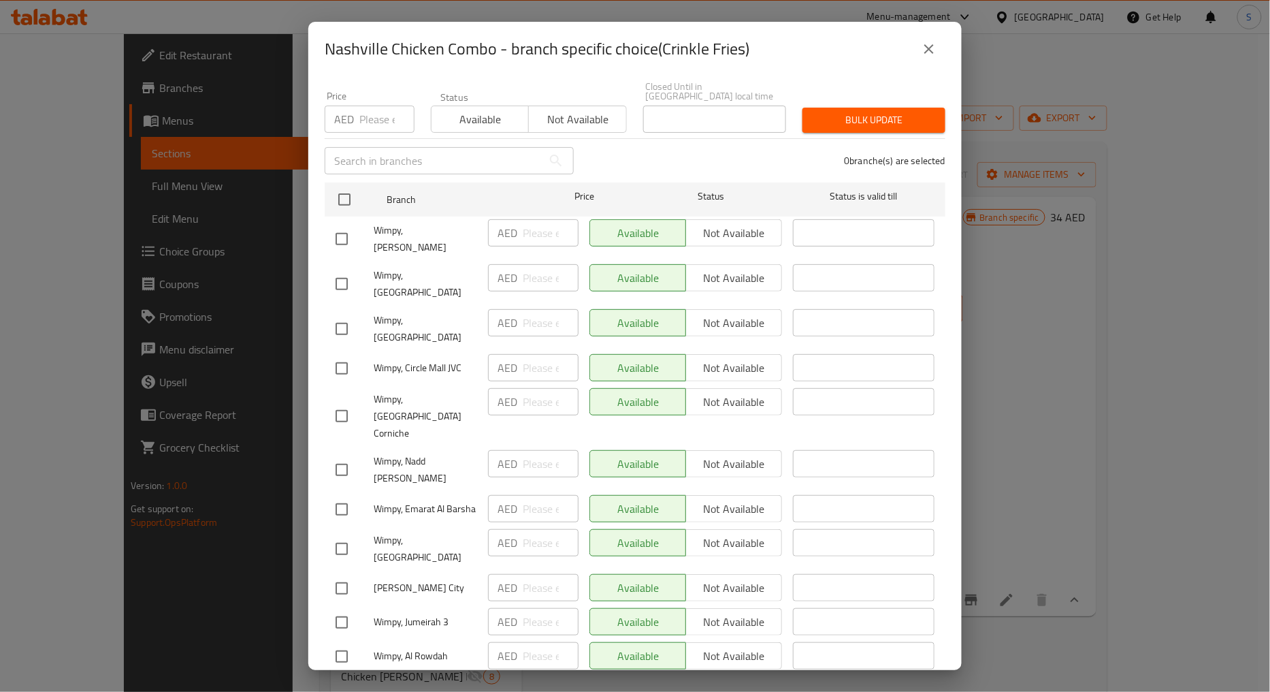
click at [938, 54] on button "close" at bounding box center [929, 49] width 33 height 33
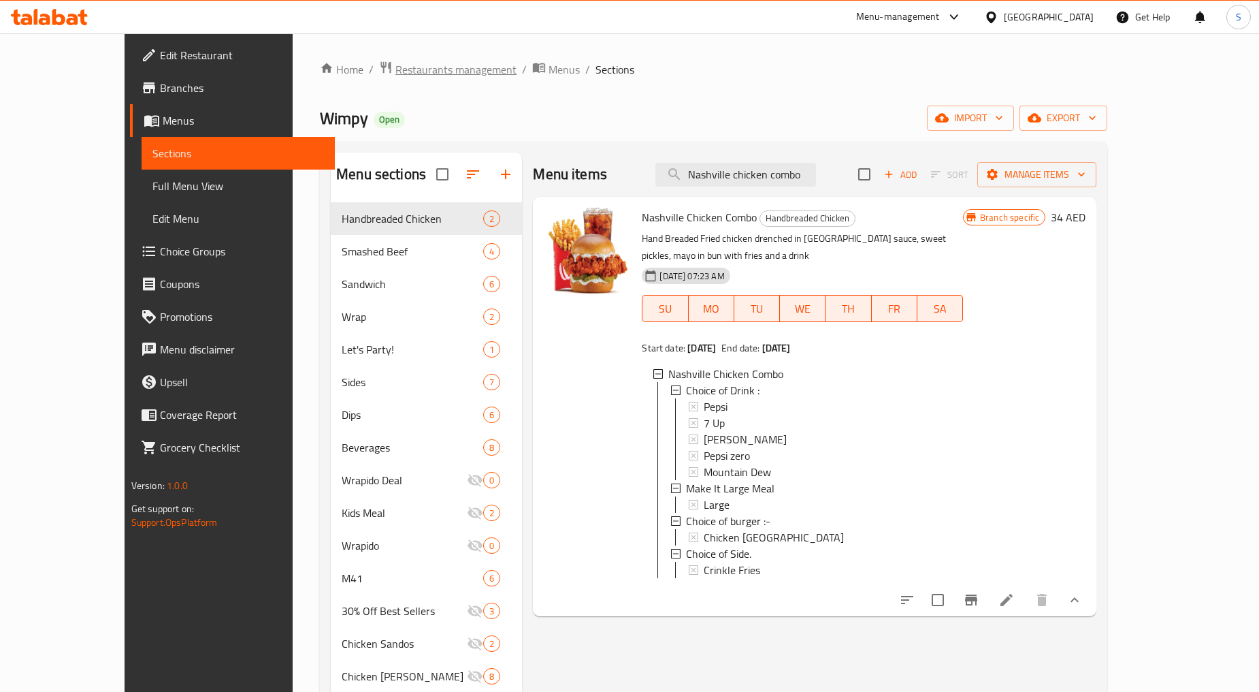
click at [396, 77] on span "Restaurants management" at bounding box center [456, 69] width 121 height 16
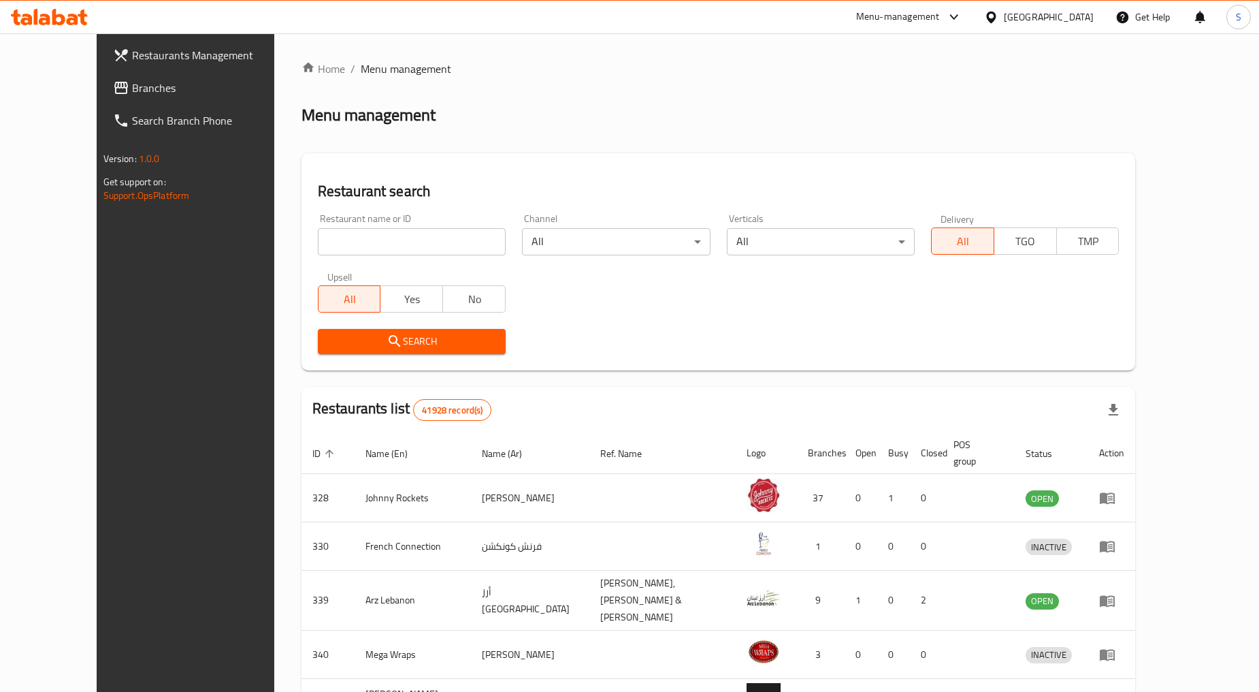
drag, startPoint x: 320, startPoint y: 208, endPoint x: 331, endPoint y: 227, distance: 22.0
click at [321, 211] on div "Restaurant name or ID Restaurant name or ID" at bounding box center [412, 235] width 204 height 58
click at [335, 232] on input "search" at bounding box center [412, 241] width 188 height 27
paste input "690405"
type input "690405"
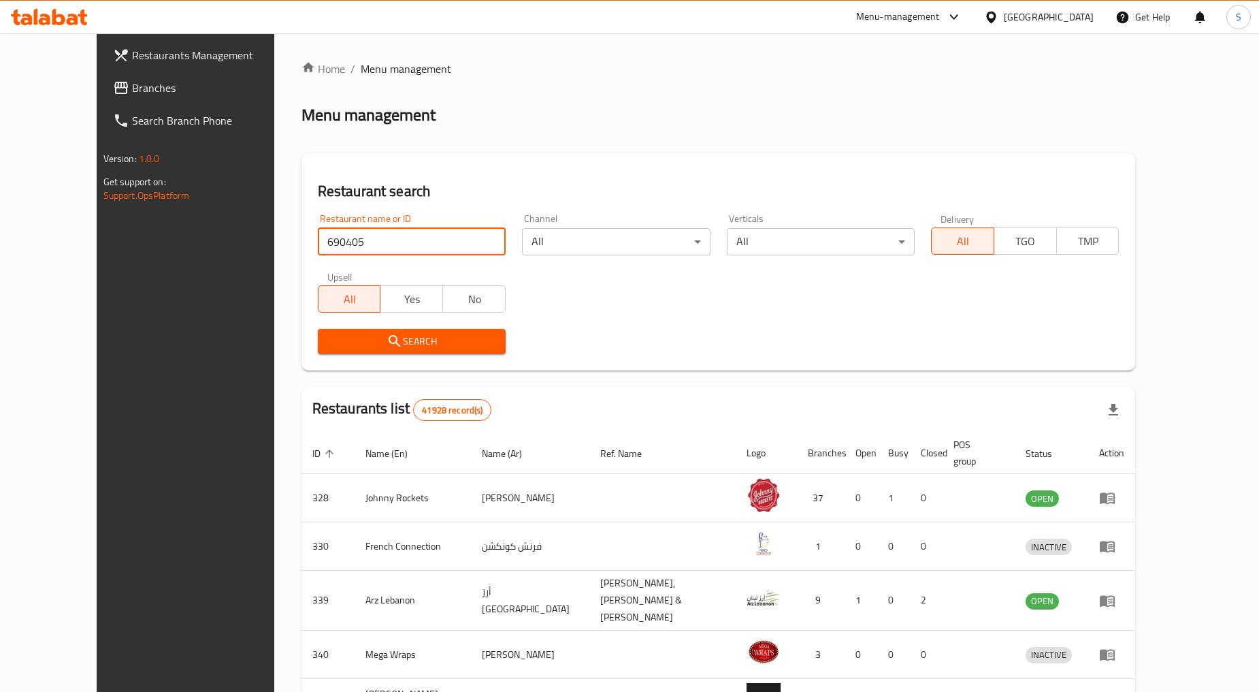
click button "Search" at bounding box center [412, 341] width 188 height 25
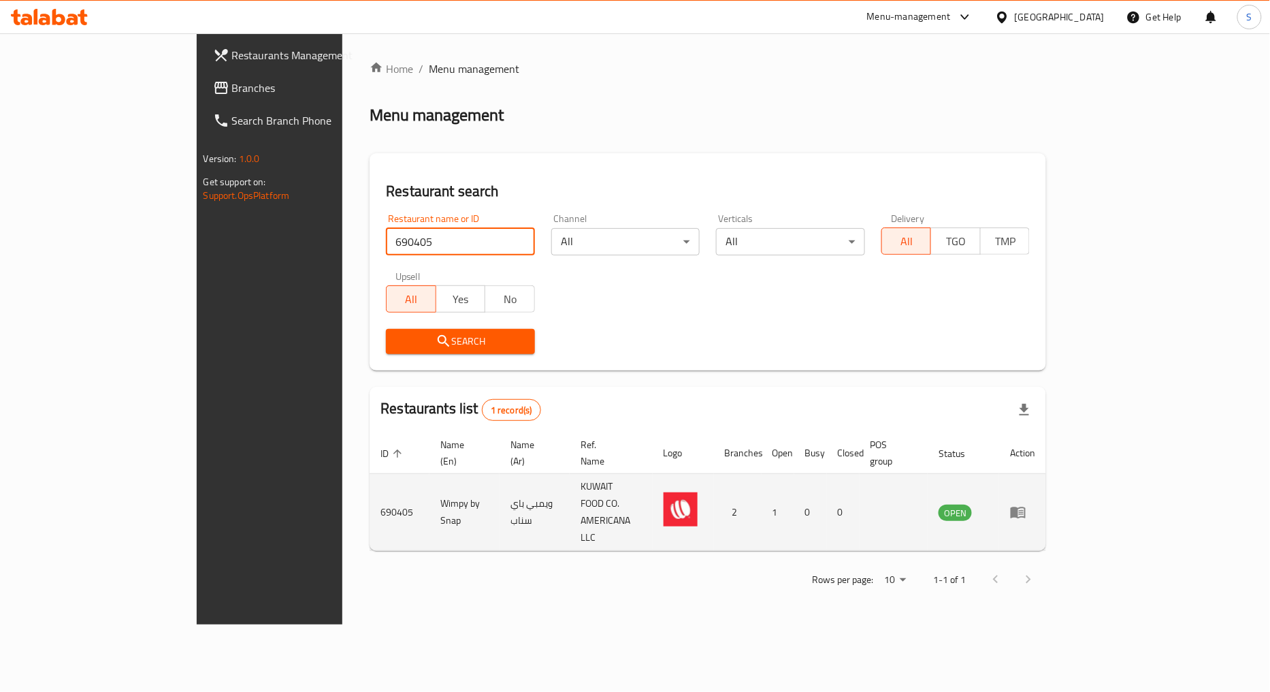
click at [1027, 504] on icon "enhanced table" at bounding box center [1018, 512] width 16 height 16
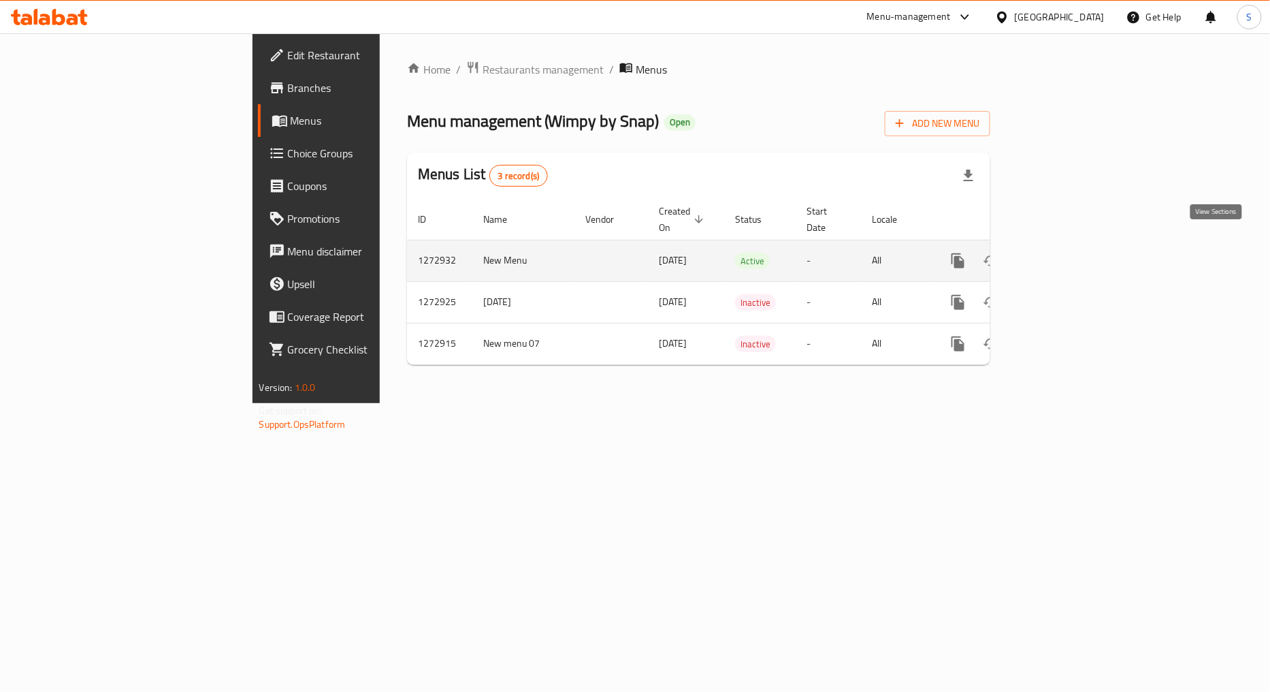
click at [1065, 253] on icon "enhanced table" at bounding box center [1056, 261] width 16 height 16
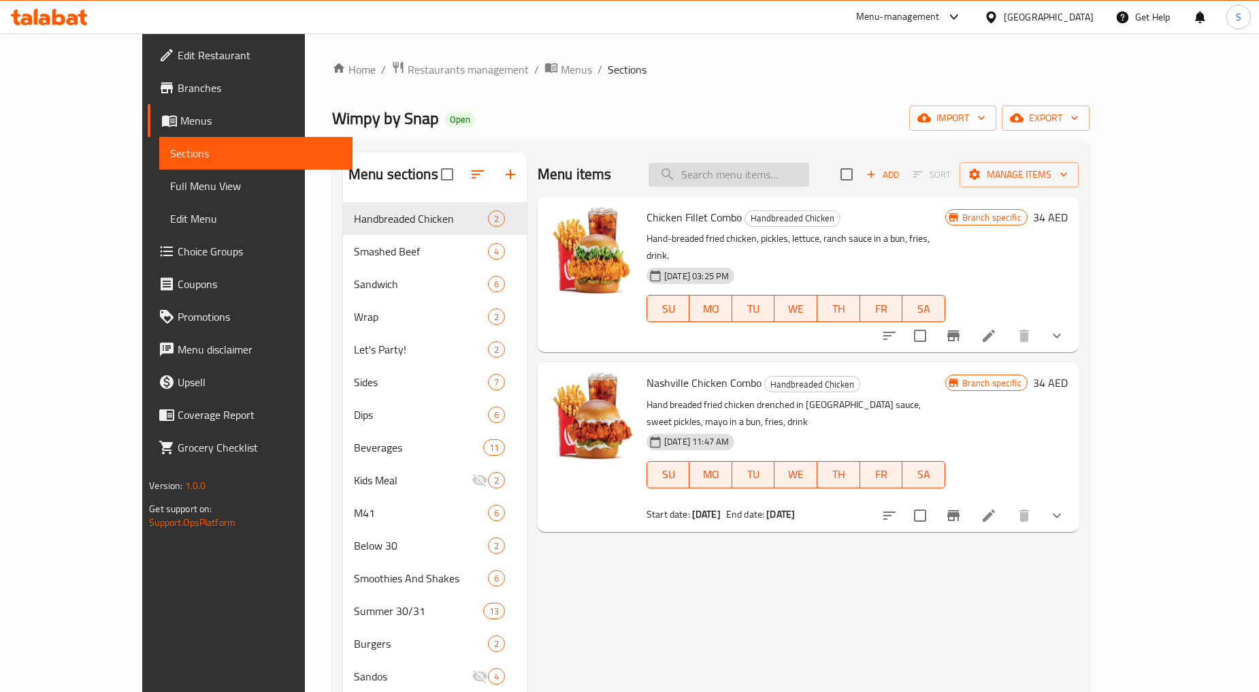
click at [809, 178] on input "search" at bounding box center [729, 175] width 161 height 24
paste input "Wimpy Grand Feast"
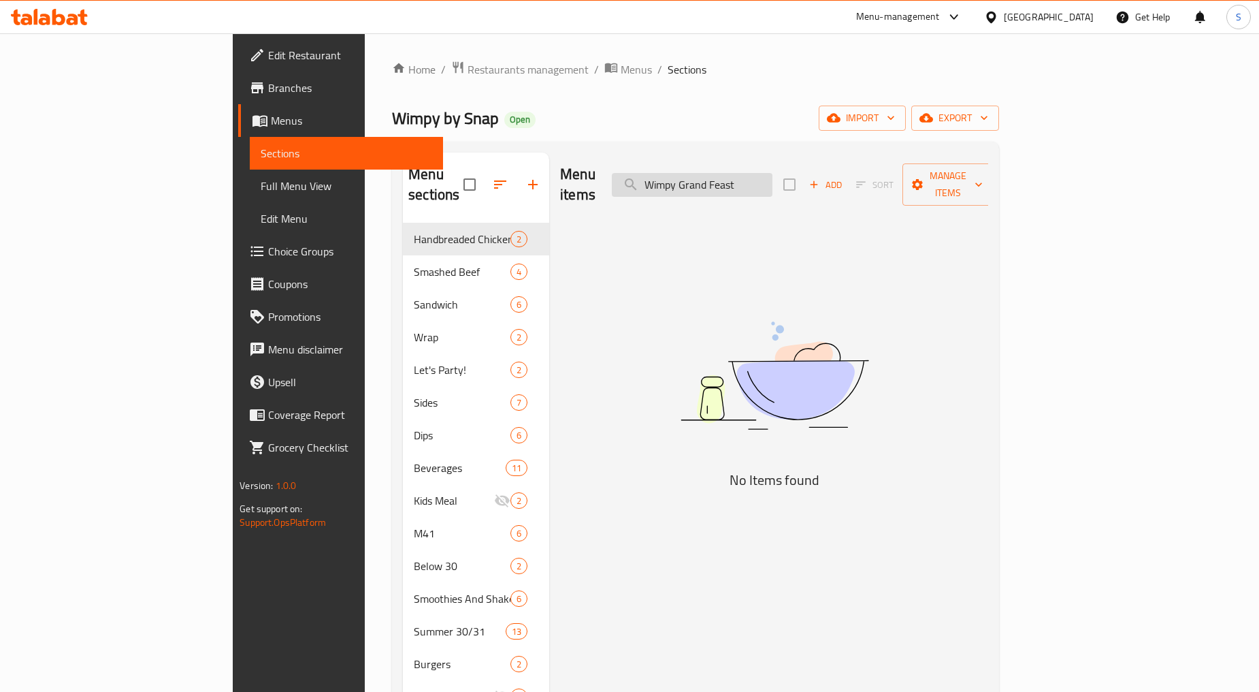
click at [756, 179] on input "Wimpy Grand Feast" at bounding box center [692, 185] width 161 height 24
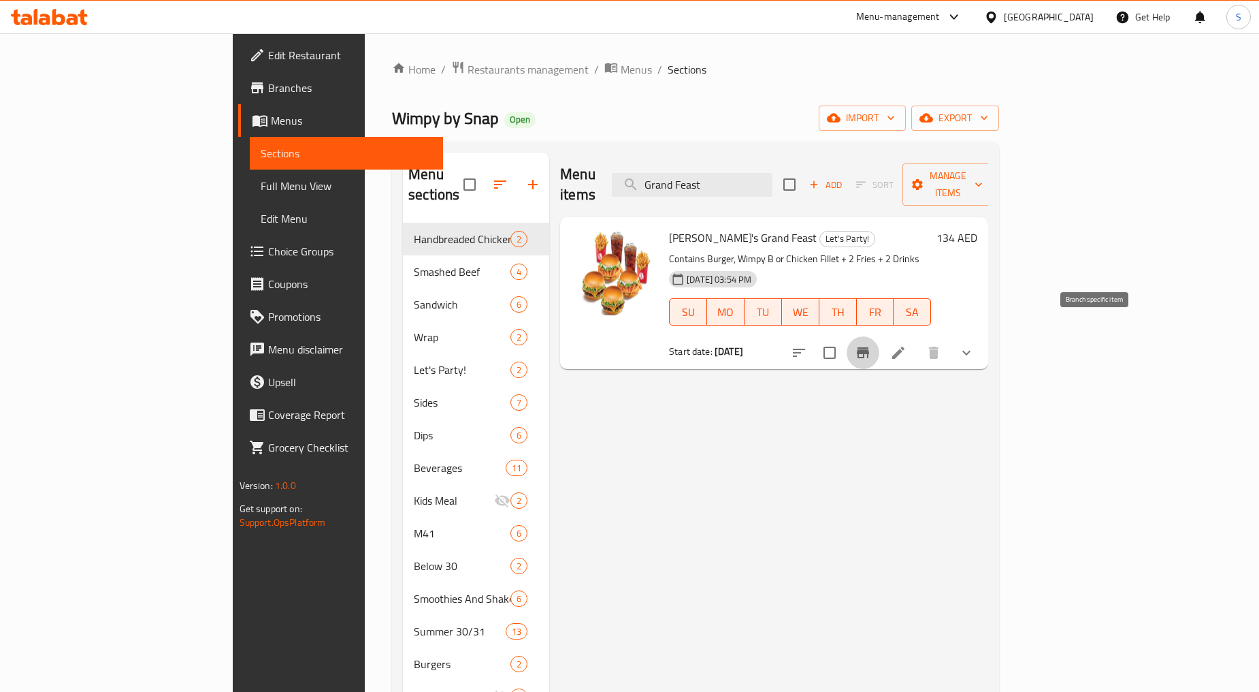
click at [869, 347] on icon "Branch-specific-item" at bounding box center [863, 352] width 12 height 11
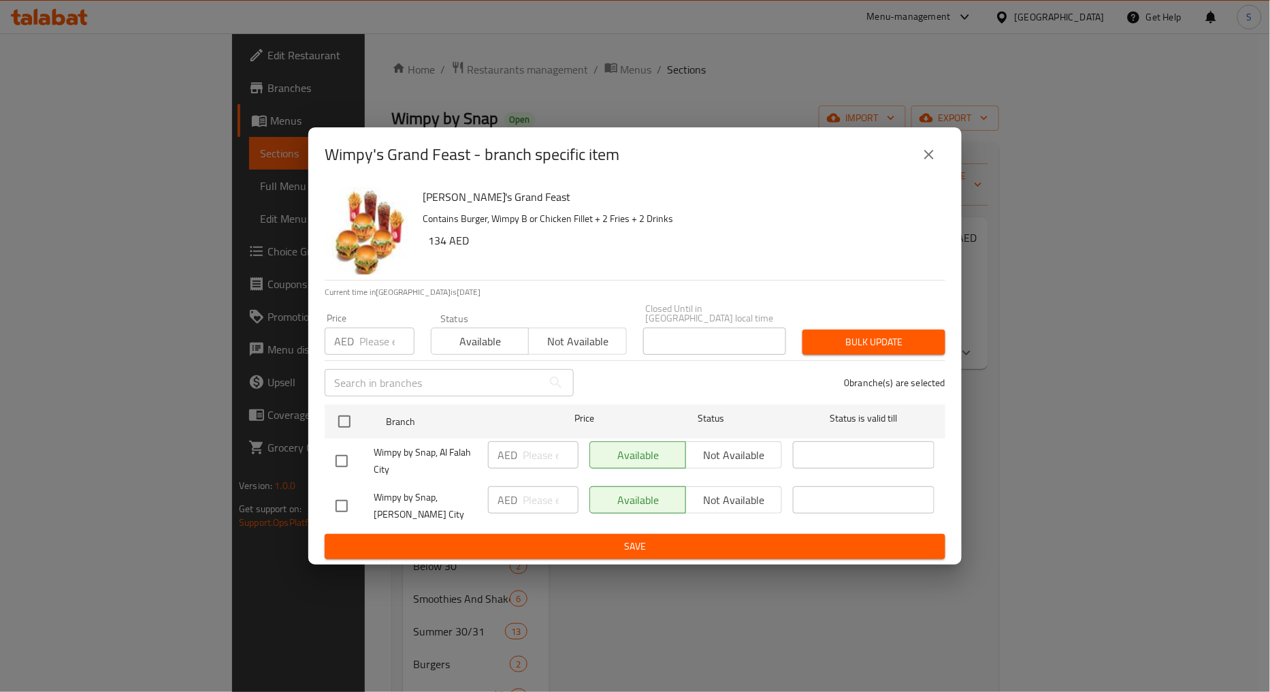
click at [927, 138] on button "close" at bounding box center [929, 154] width 33 height 33
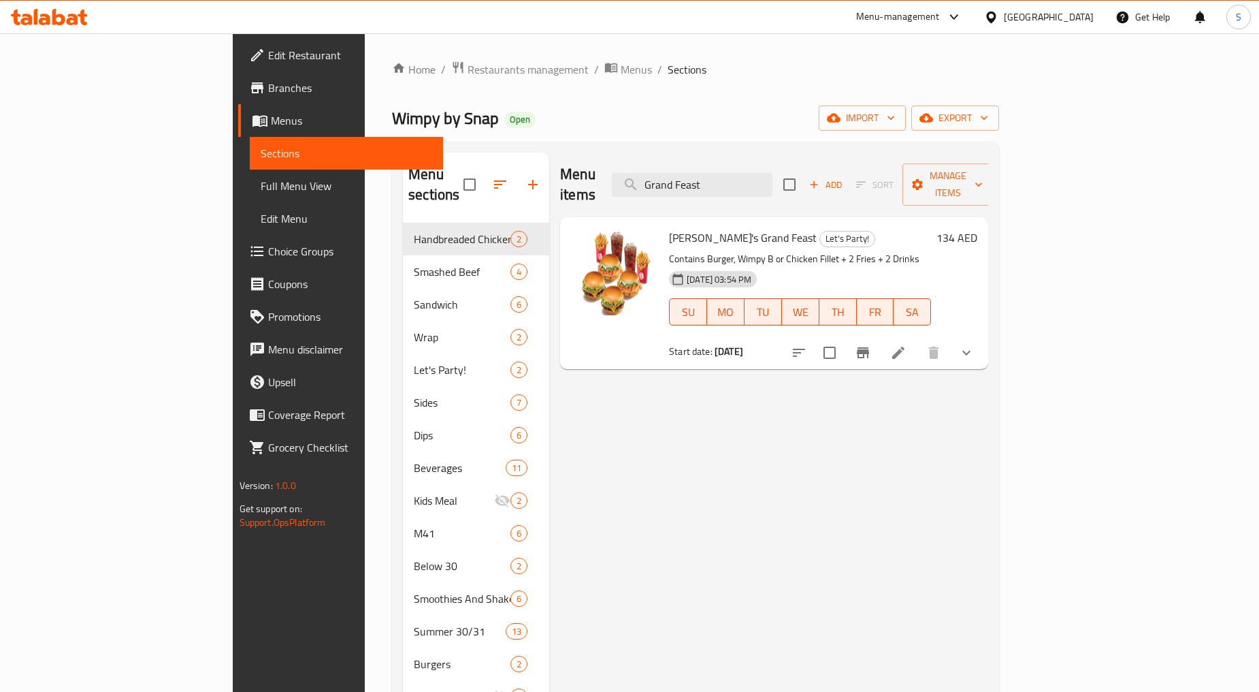
click at [983, 336] on button "show more" at bounding box center [966, 352] width 33 height 33
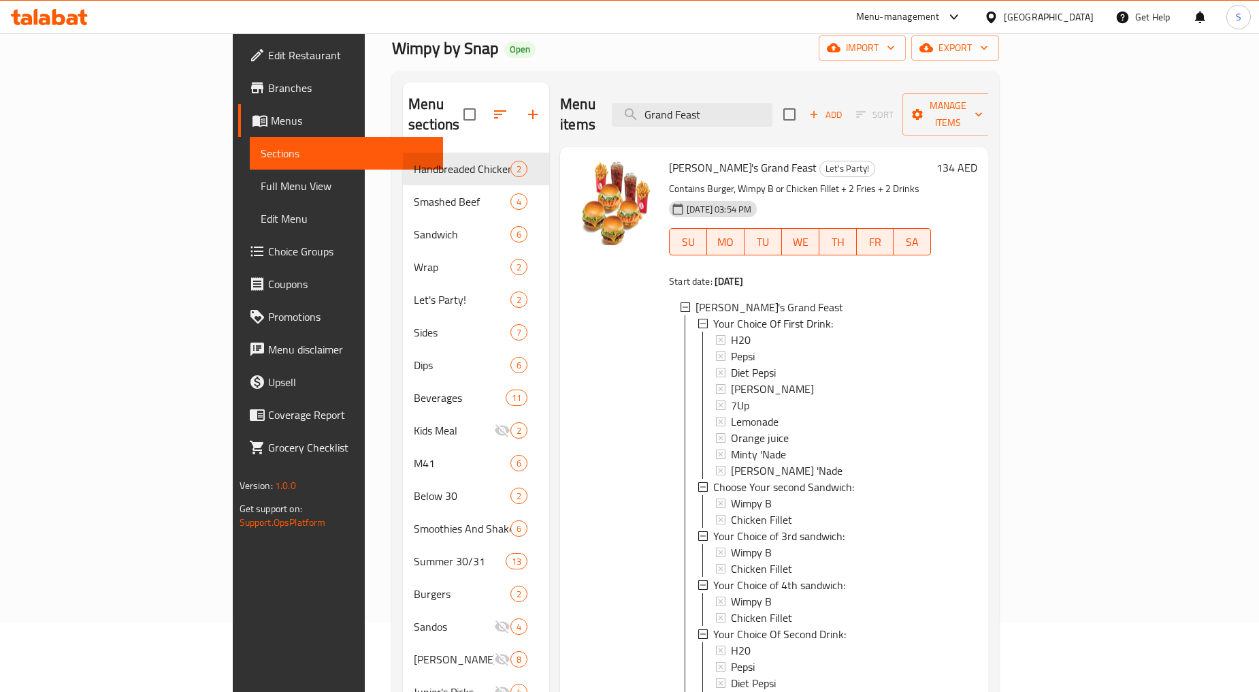
scroll to position [151, 0]
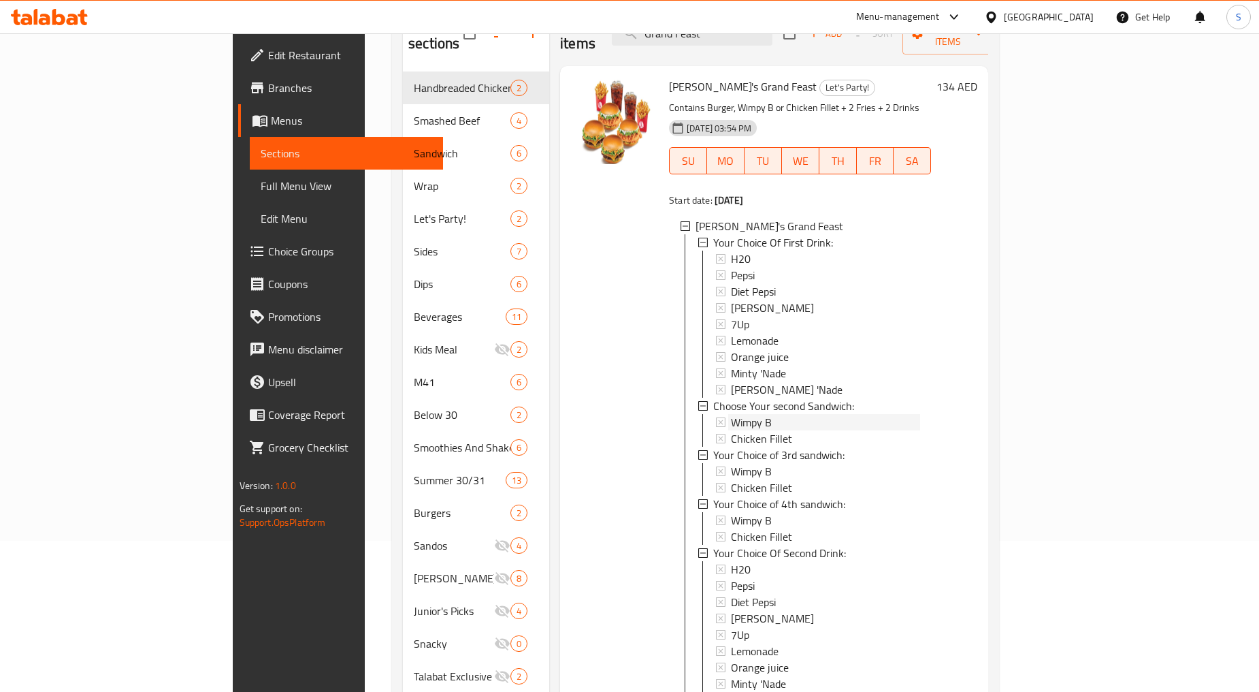
click at [731, 414] on span "Wimpy B" at bounding box center [751, 422] width 41 height 16
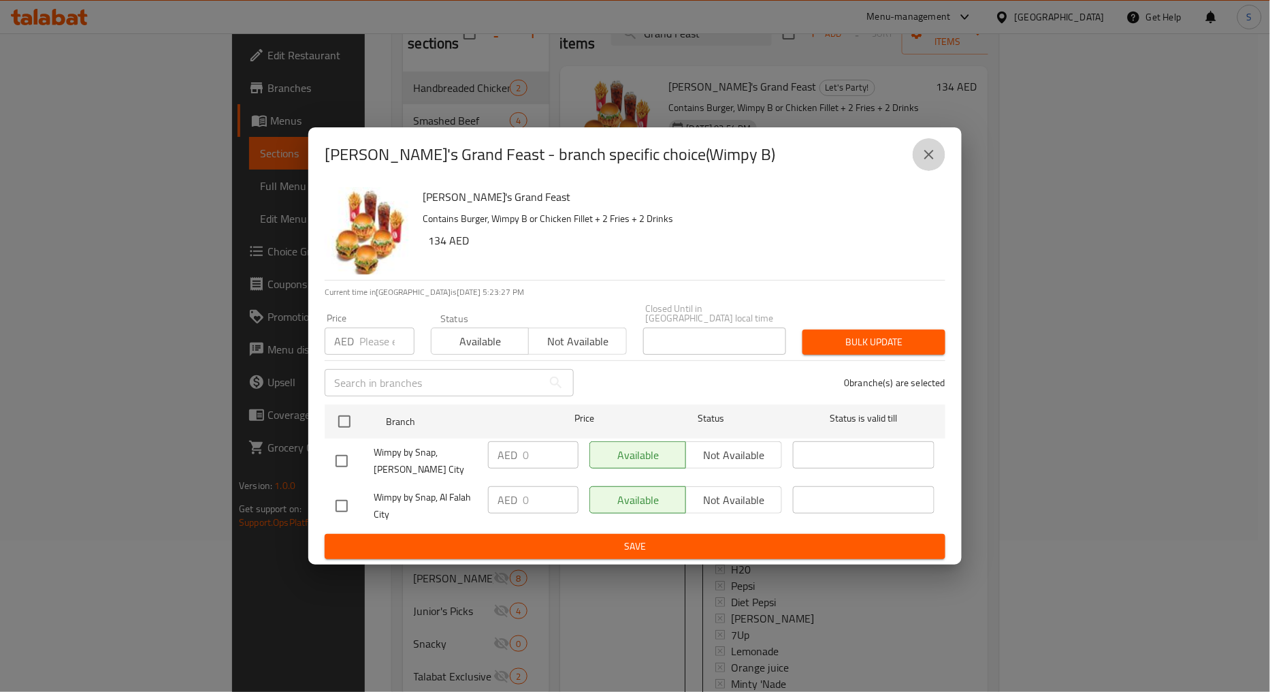
click at [918, 157] on button "close" at bounding box center [929, 154] width 33 height 33
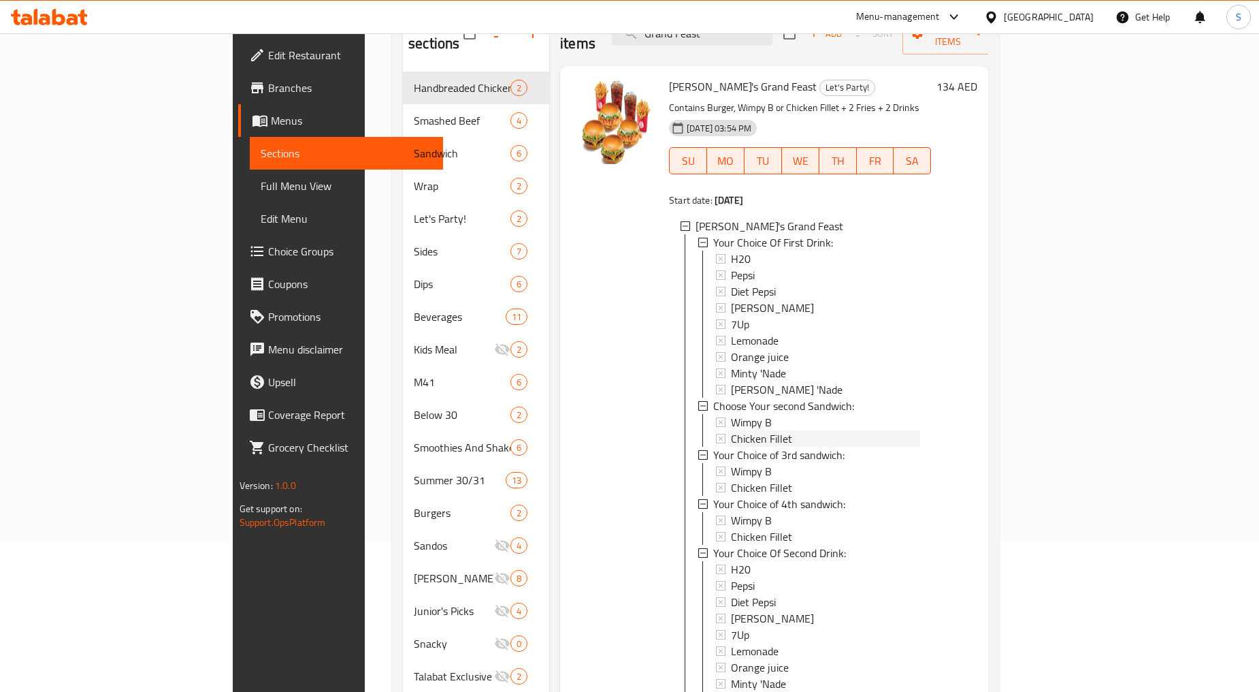
click at [731, 430] on span "Chicken Fillet" at bounding box center [761, 438] width 61 height 16
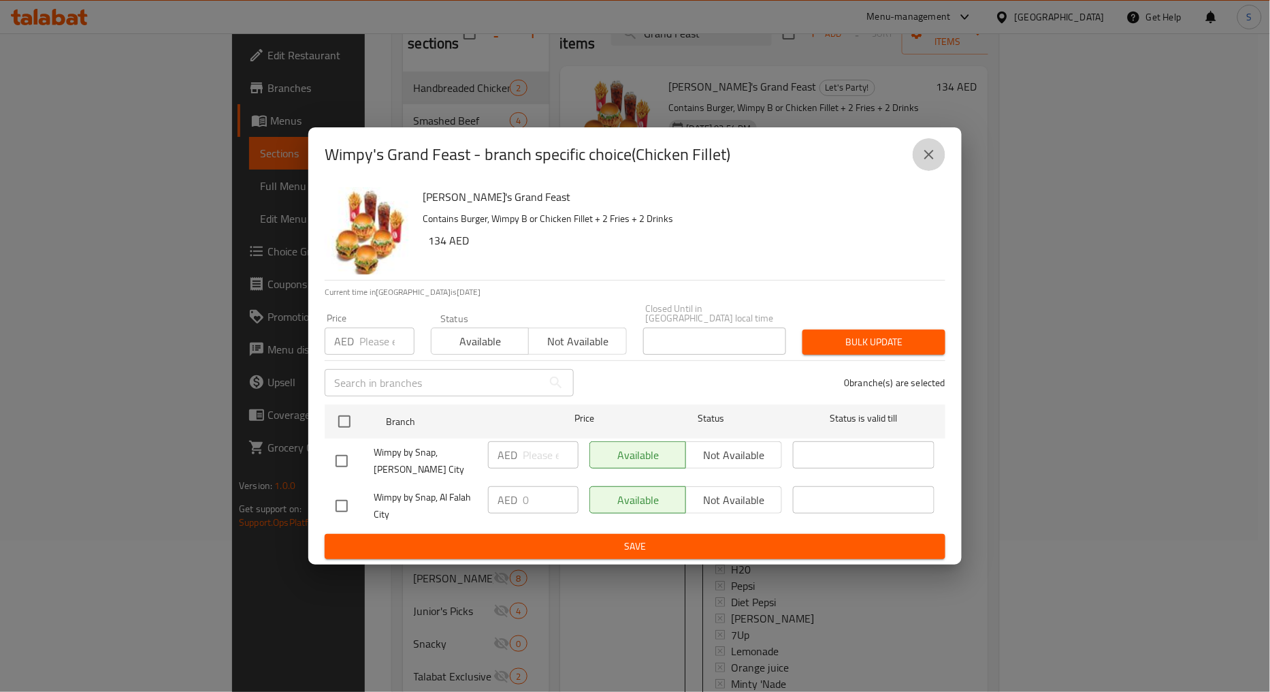
click at [921, 146] on icon "close" at bounding box center [929, 154] width 16 height 16
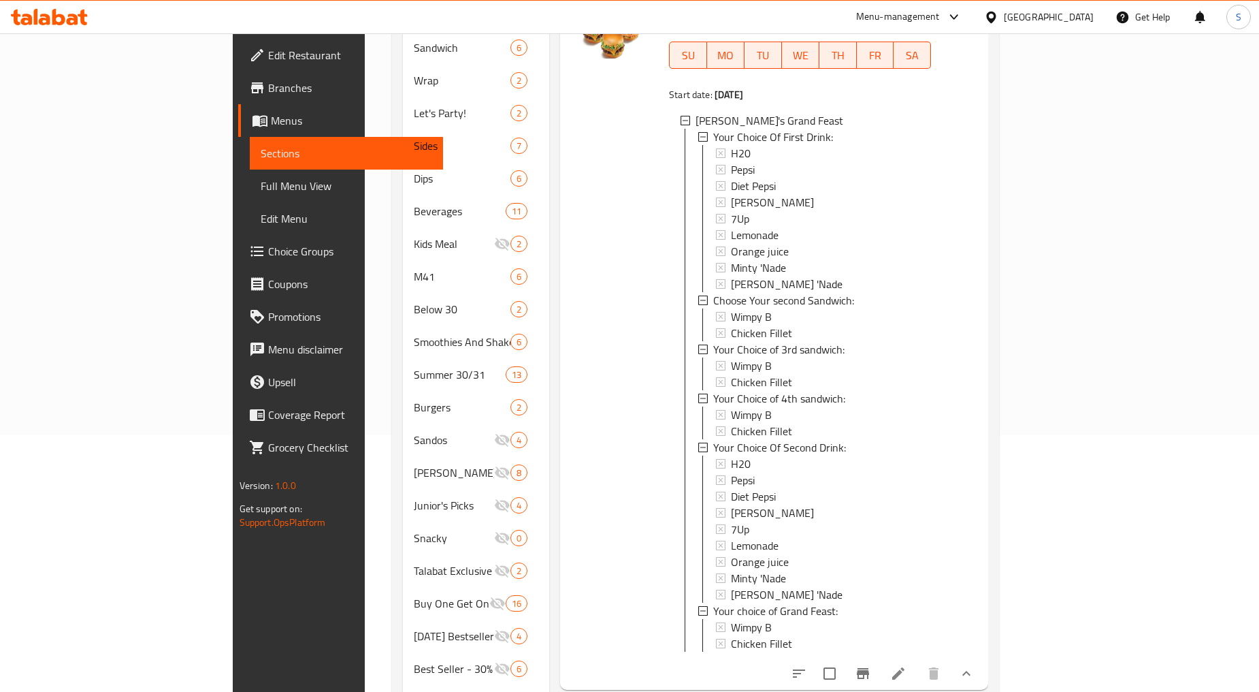
scroll to position [302, 0]
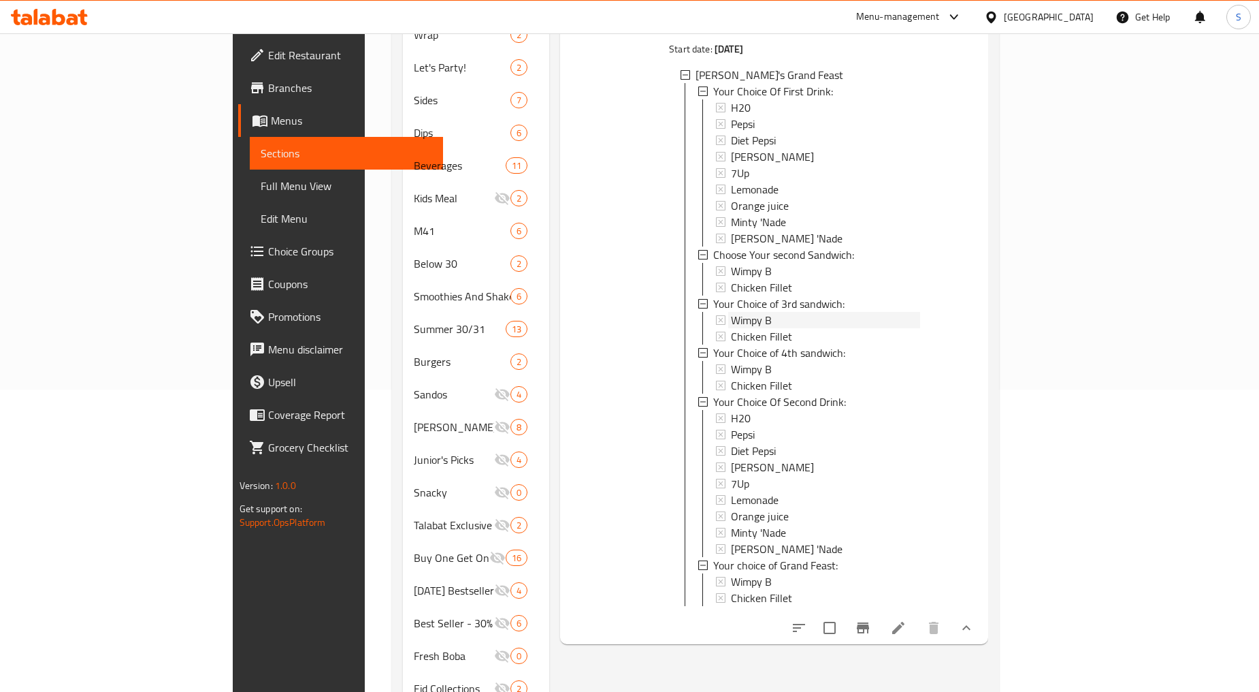
click at [731, 312] on div "Wimpy B" at bounding box center [825, 320] width 189 height 16
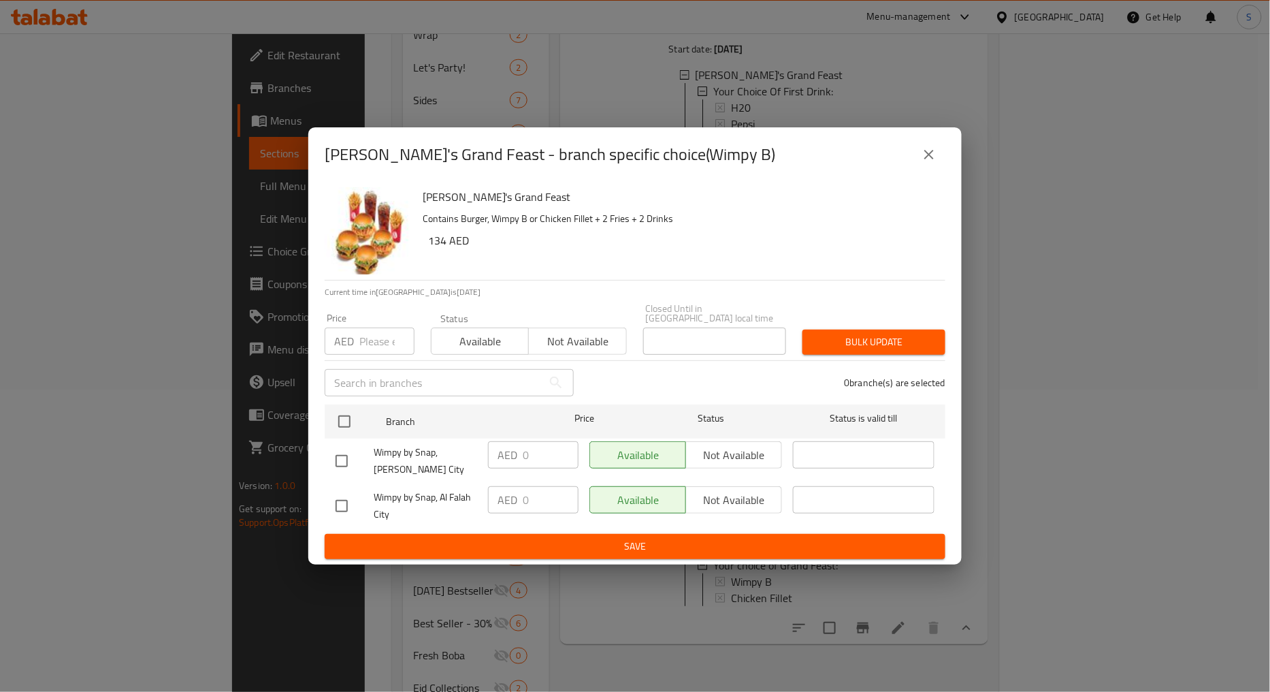
click at [946, 145] on div "[PERSON_NAME]'s Grand Feast - branch specific choice(Wimpy B)" at bounding box center [635, 154] width 654 height 54
click at [938, 145] on button "close" at bounding box center [929, 154] width 33 height 33
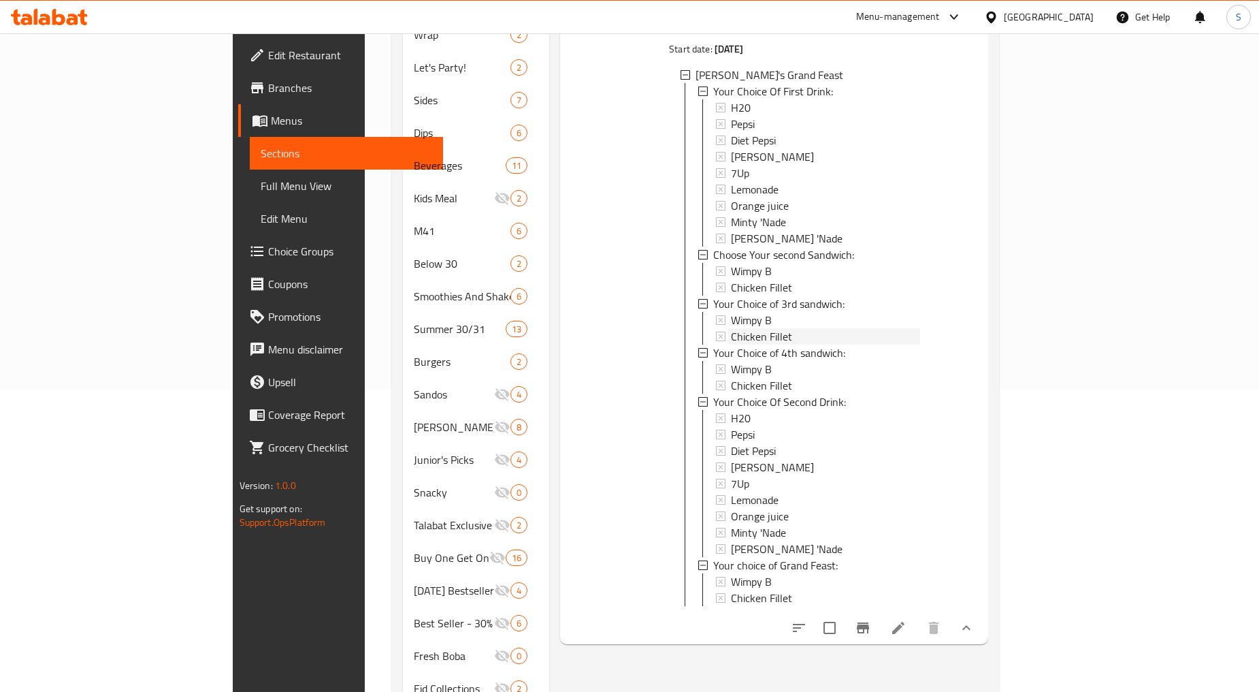
click at [731, 328] on span "Chicken Fillet" at bounding box center [761, 336] width 61 height 16
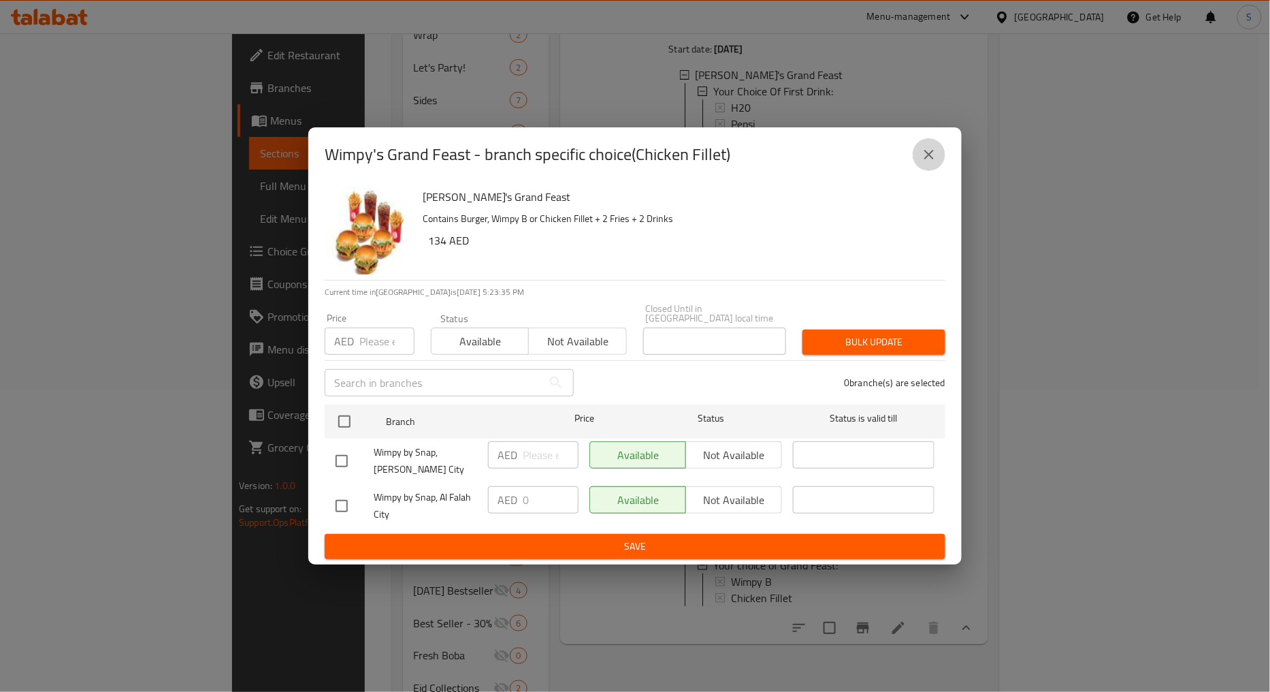
click at [941, 145] on button "close" at bounding box center [929, 154] width 33 height 33
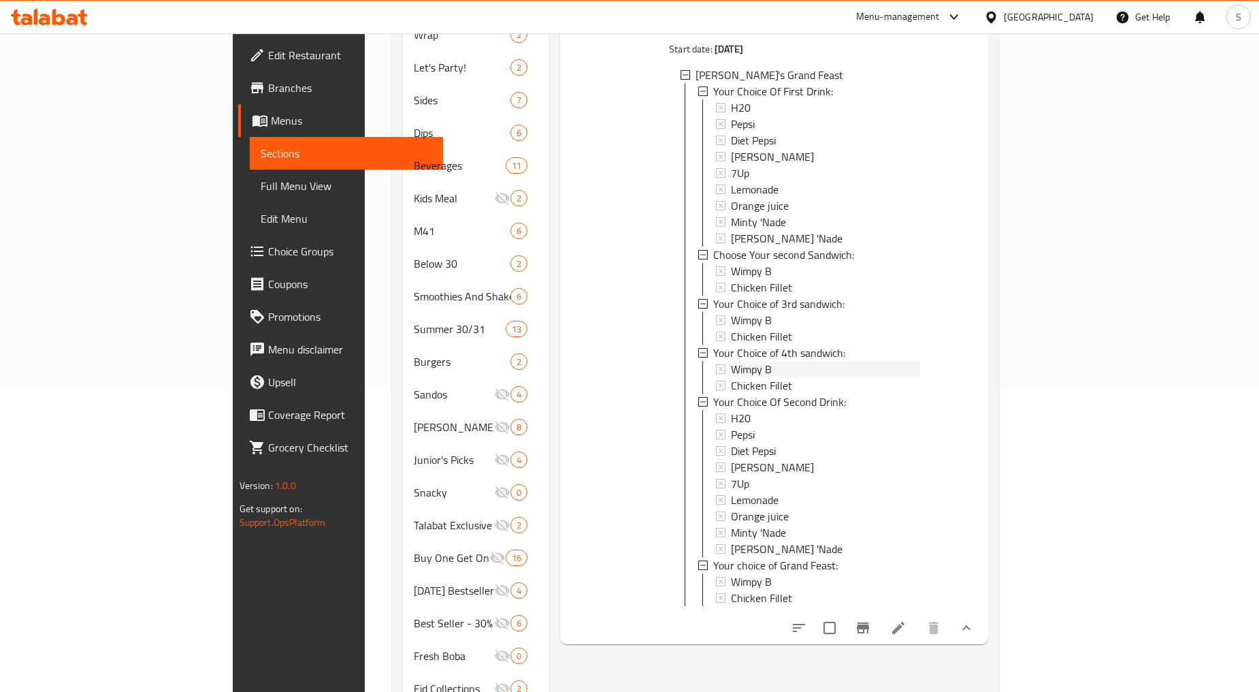
click at [731, 361] on div "Wimpy B" at bounding box center [825, 369] width 189 height 16
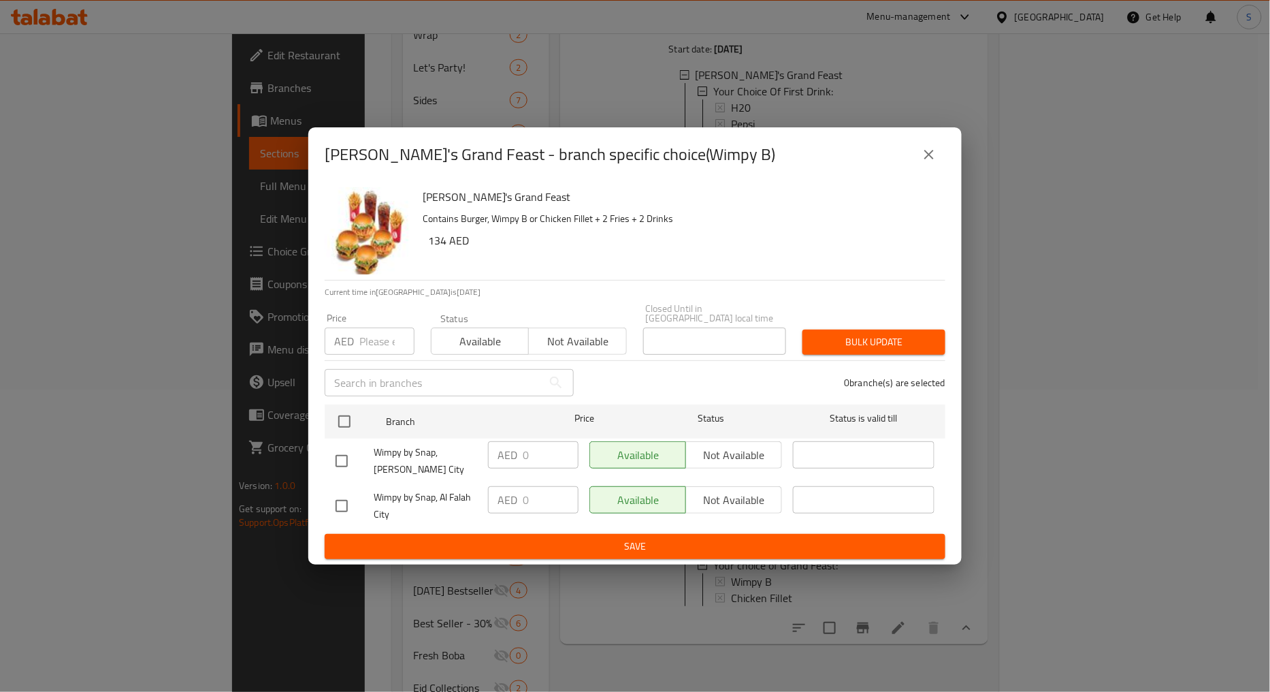
click at [939, 159] on div "[PERSON_NAME]'s Grand Feast - branch specific choice(Wimpy B)" at bounding box center [635, 154] width 621 height 33
click at [934, 154] on icon "close" at bounding box center [929, 154] width 16 height 16
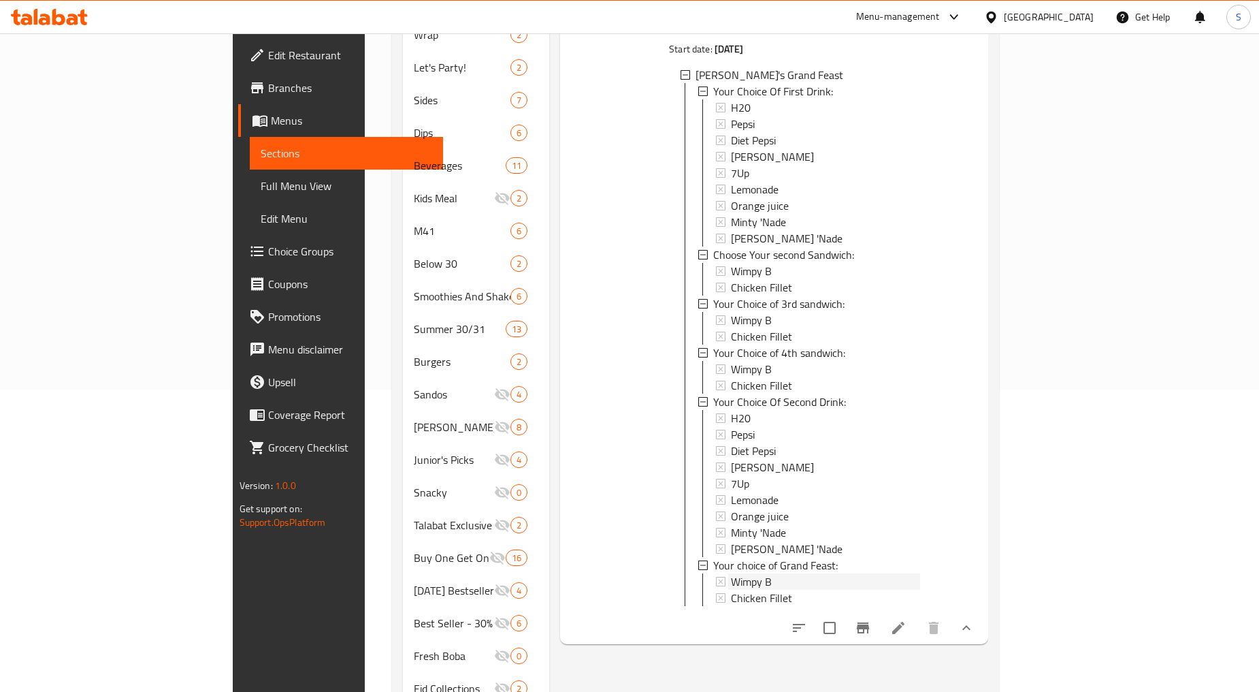
click at [731, 573] on div "Wimpy B" at bounding box center [825, 581] width 189 height 16
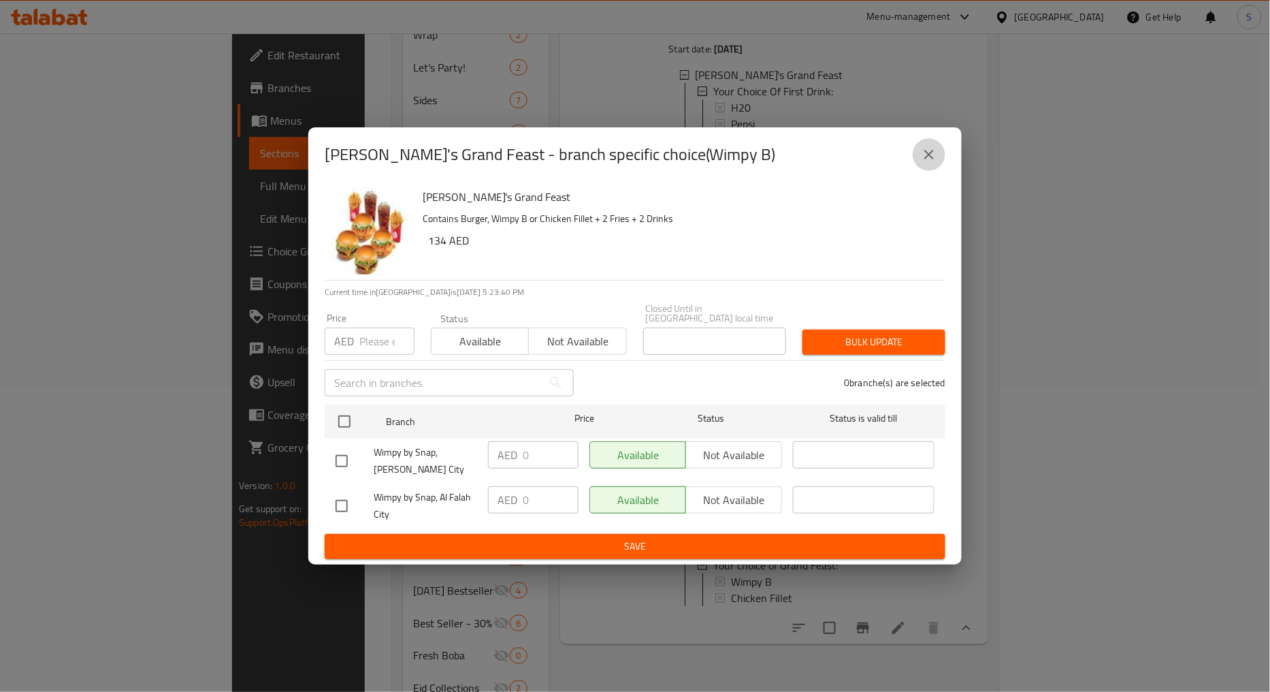
click at [942, 152] on button "close" at bounding box center [929, 154] width 33 height 33
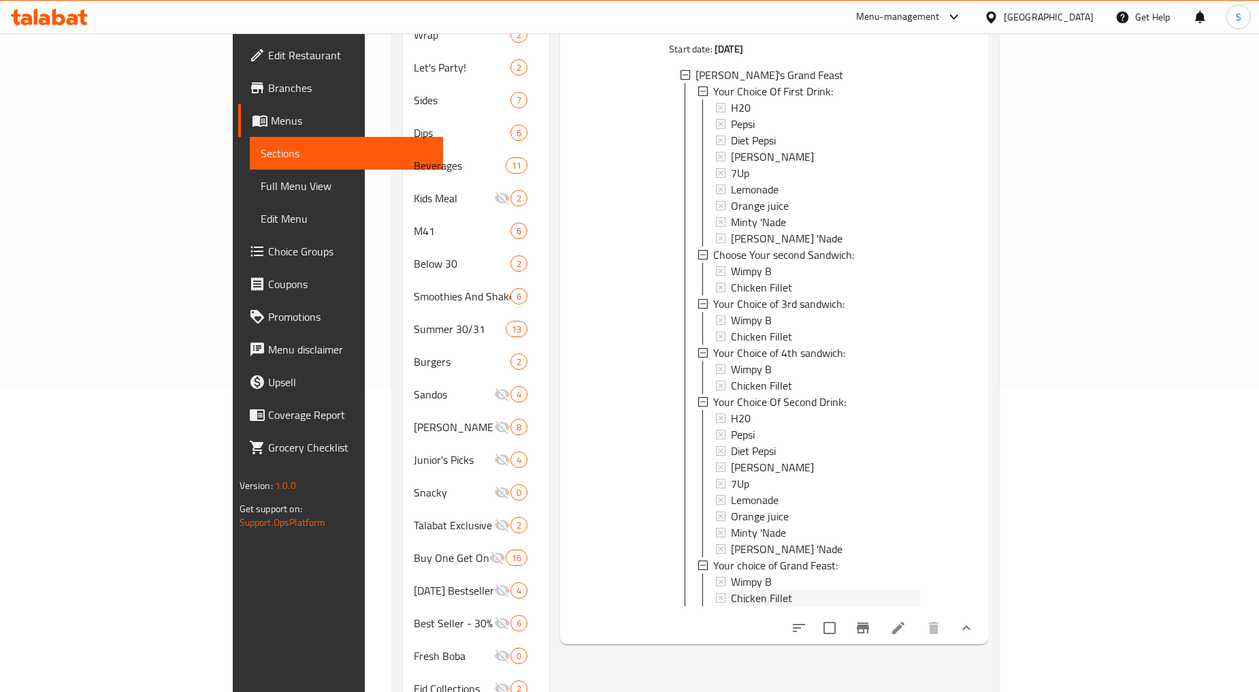
click at [731, 590] on span "Chicken Fillet" at bounding box center [761, 598] width 61 height 16
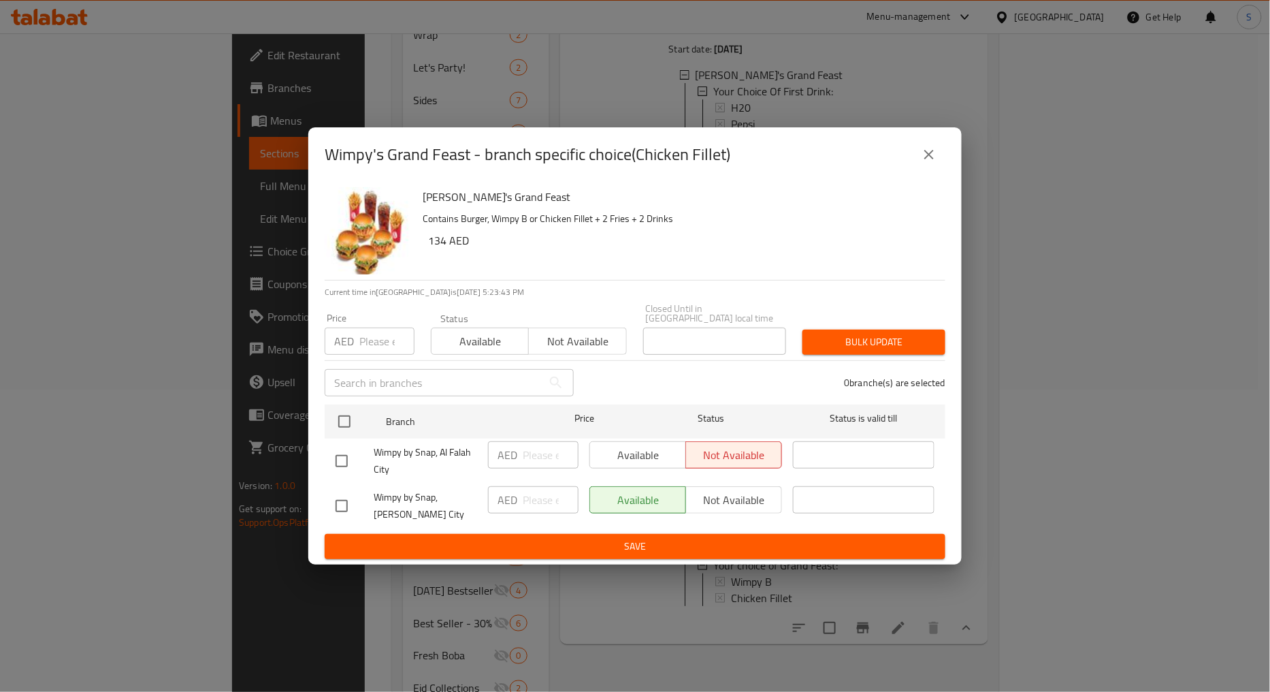
click at [906, 171] on div "Wimpy's Grand Feast - branch specific choice(Chicken Fillet)" at bounding box center [635, 154] width 654 height 54
click at [922, 159] on button "close" at bounding box center [929, 154] width 33 height 33
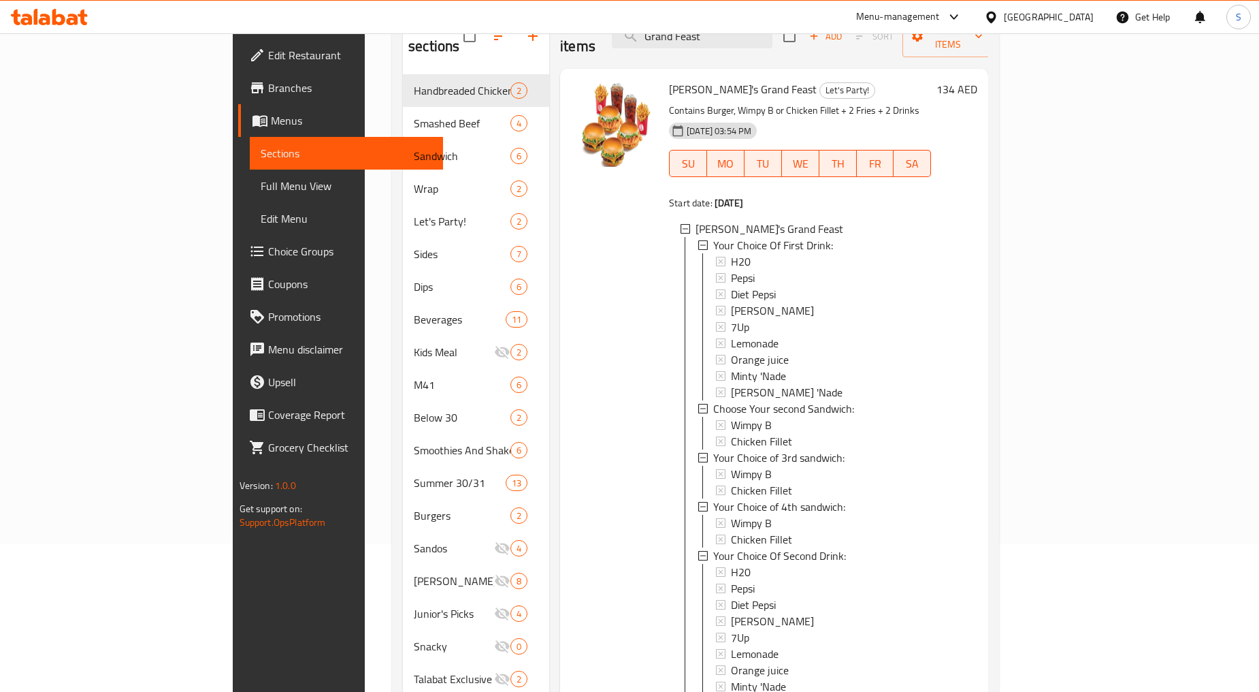
scroll to position [0, 0]
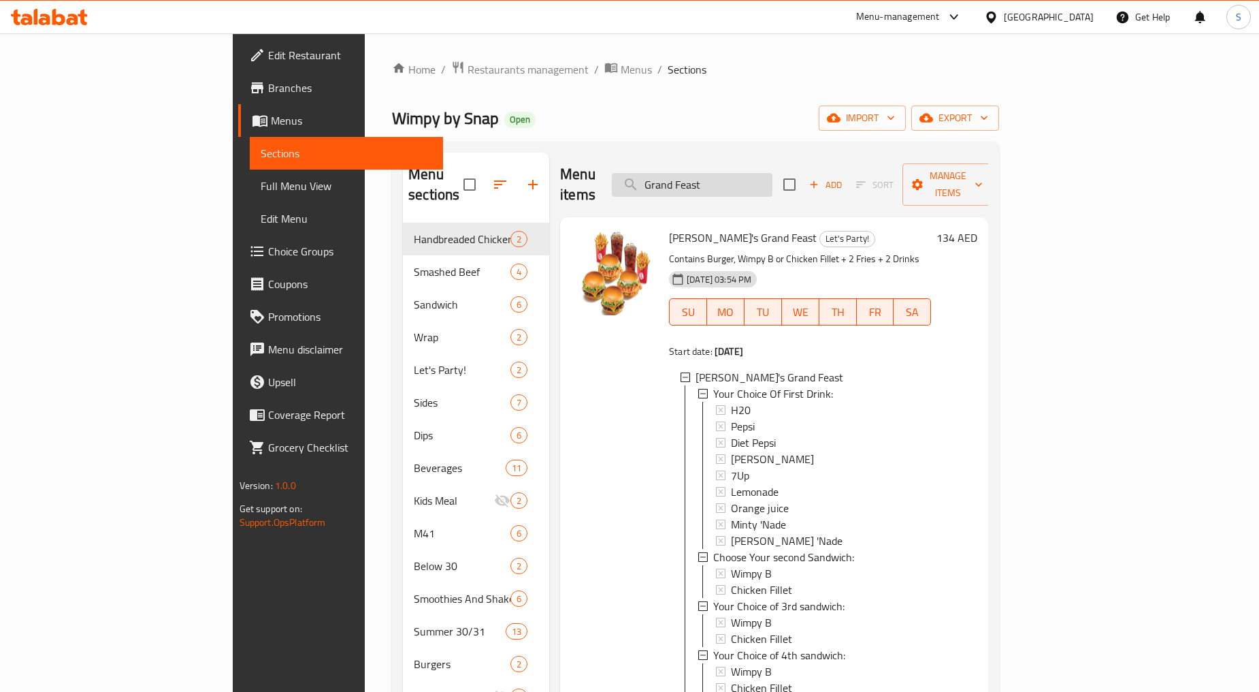
click at [773, 184] on input "Grand Feast" at bounding box center [692, 185] width 161 height 24
paste input "Wrapido combo"
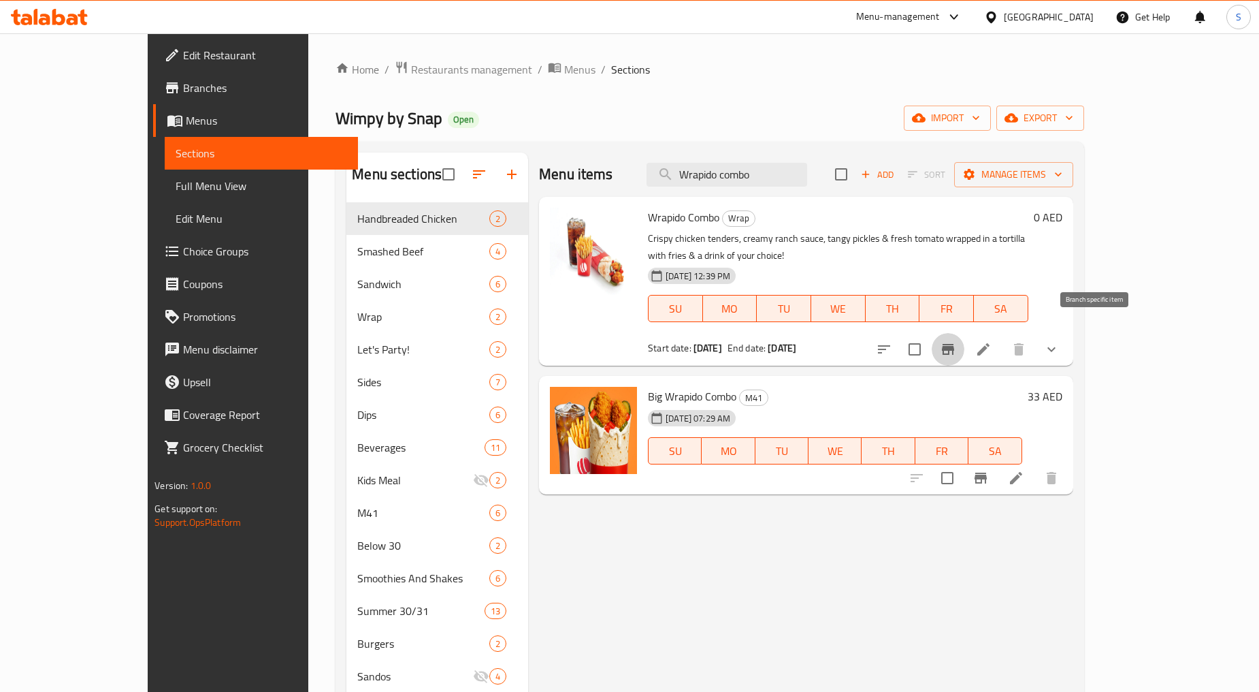
click at [956, 341] on icon "Branch-specific-item" at bounding box center [948, 349] width 16 height 16
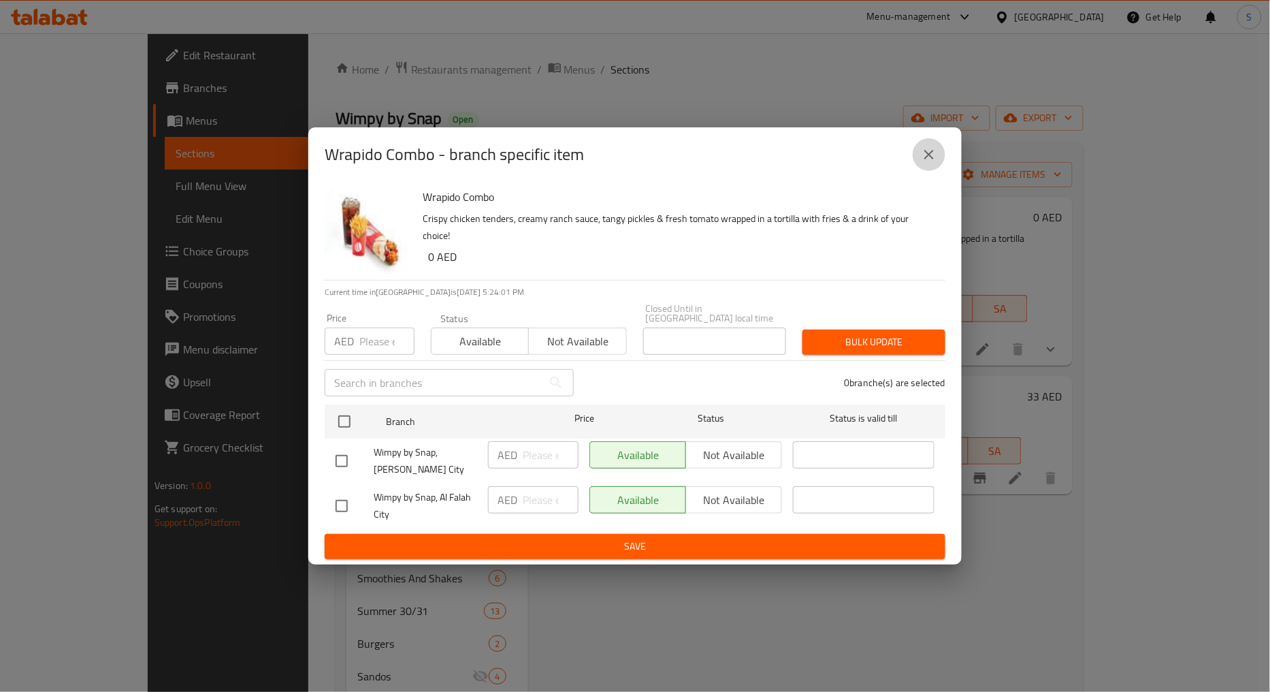
click at [937, 146] on icon "close" at bounding box center [929, 154] width 16 height 16
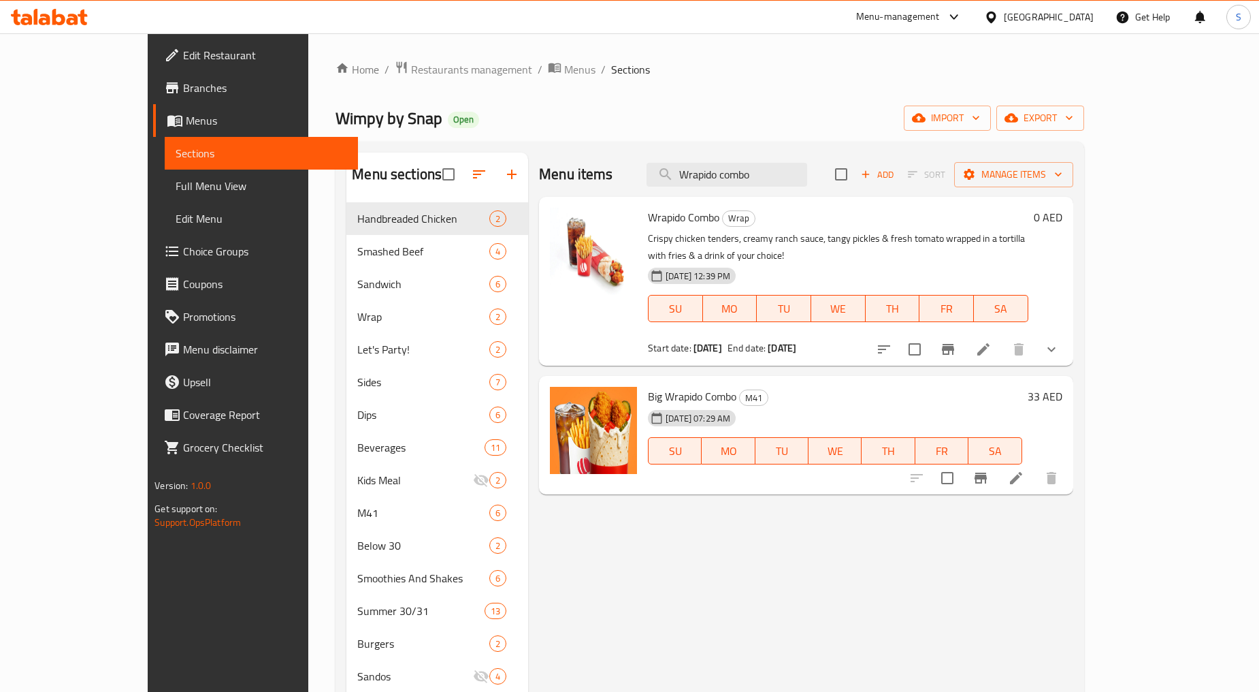
click at [1068, 333] on button "show more" at bounding box center [1051, 349] width 33 height 33
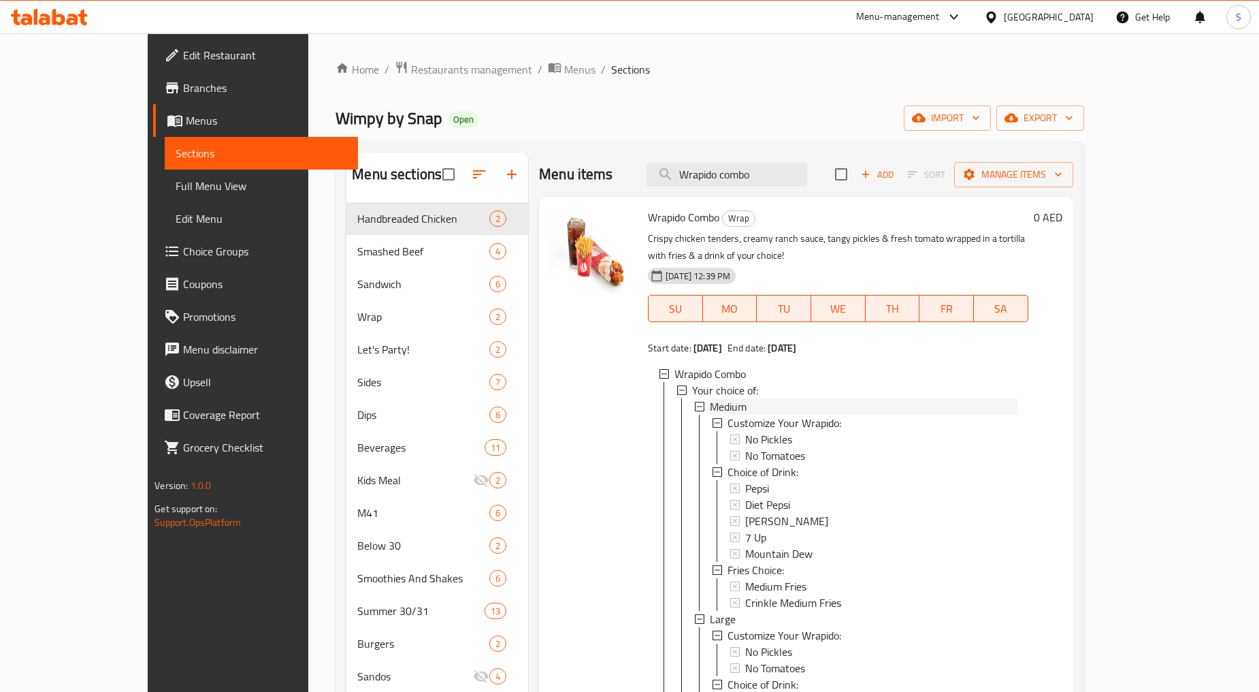
click at [710, 398] on span "Medium" at bounding box center [728, 406] width 37 height 16
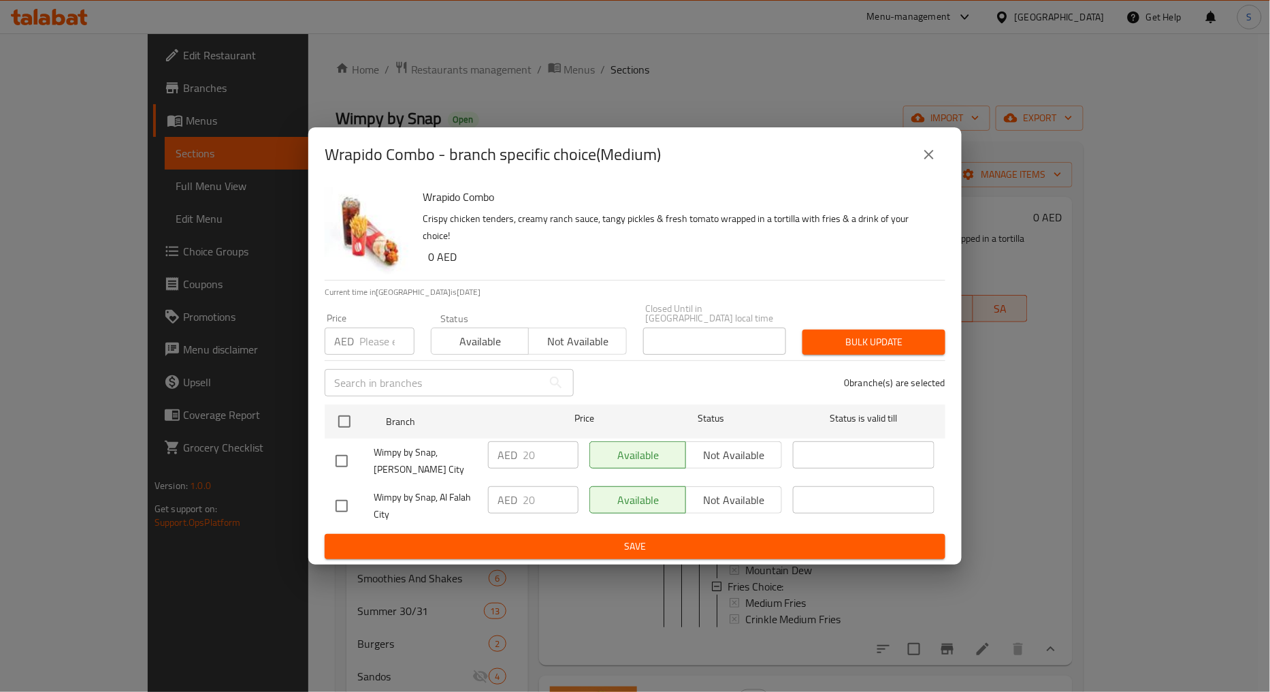
click at [910, 155] on div "Wrapido Combo - branch specific choice(Medium)" at bounding box center [635, 154] width 621 height 33
click at [924, 153] on icon "close" at bounding box center [929, 154] width 16 height 16
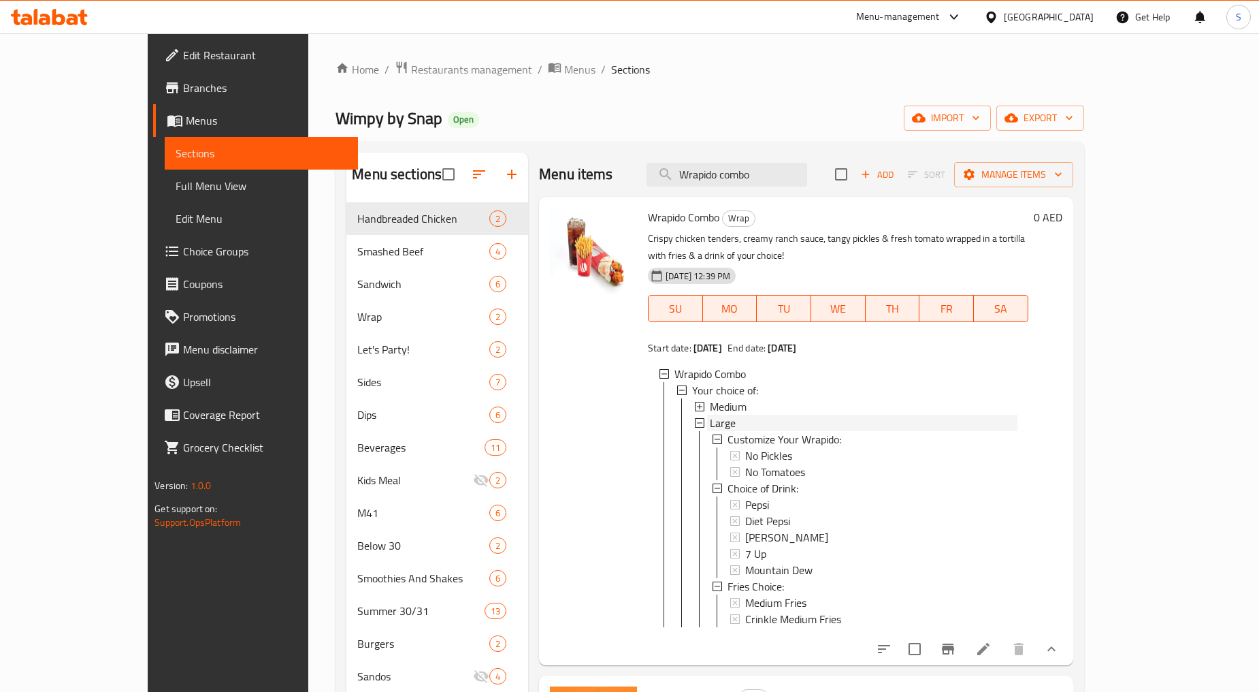
click at [736, 415] on div "Large" at bounding box center [864, 423] width 308 height 16
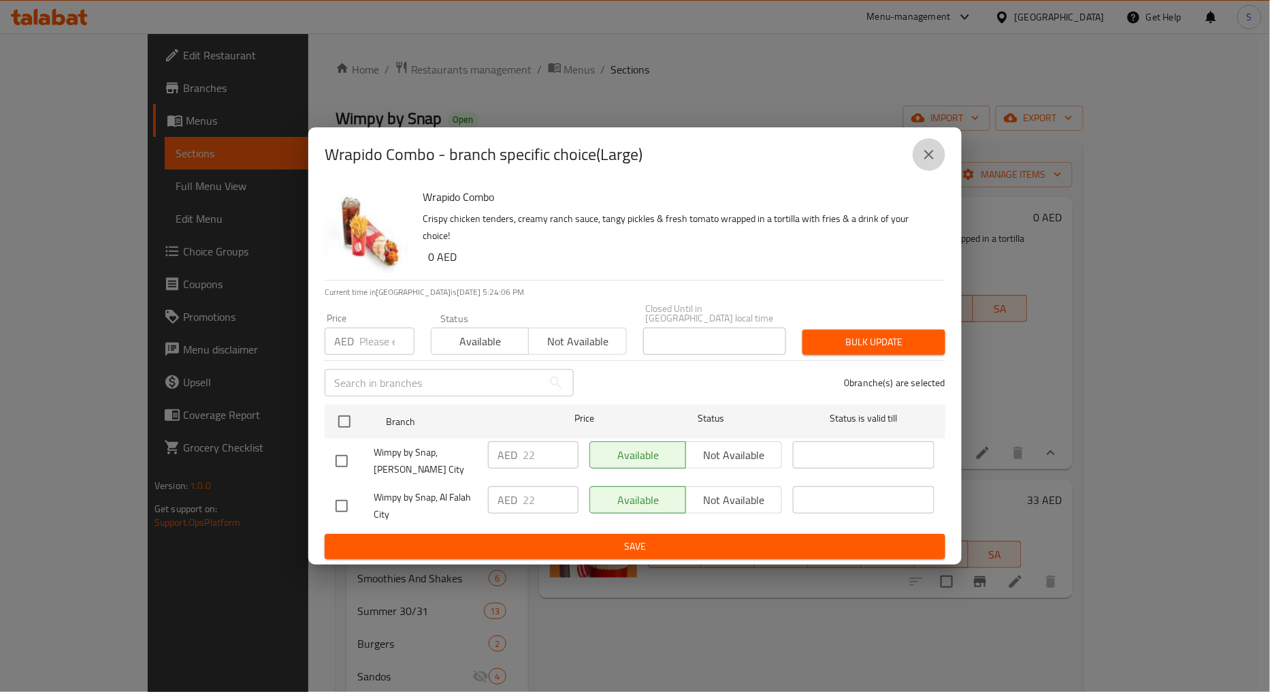
click at [926, 159] on button "close" at bounding box center [929, 154] width 33 height 33
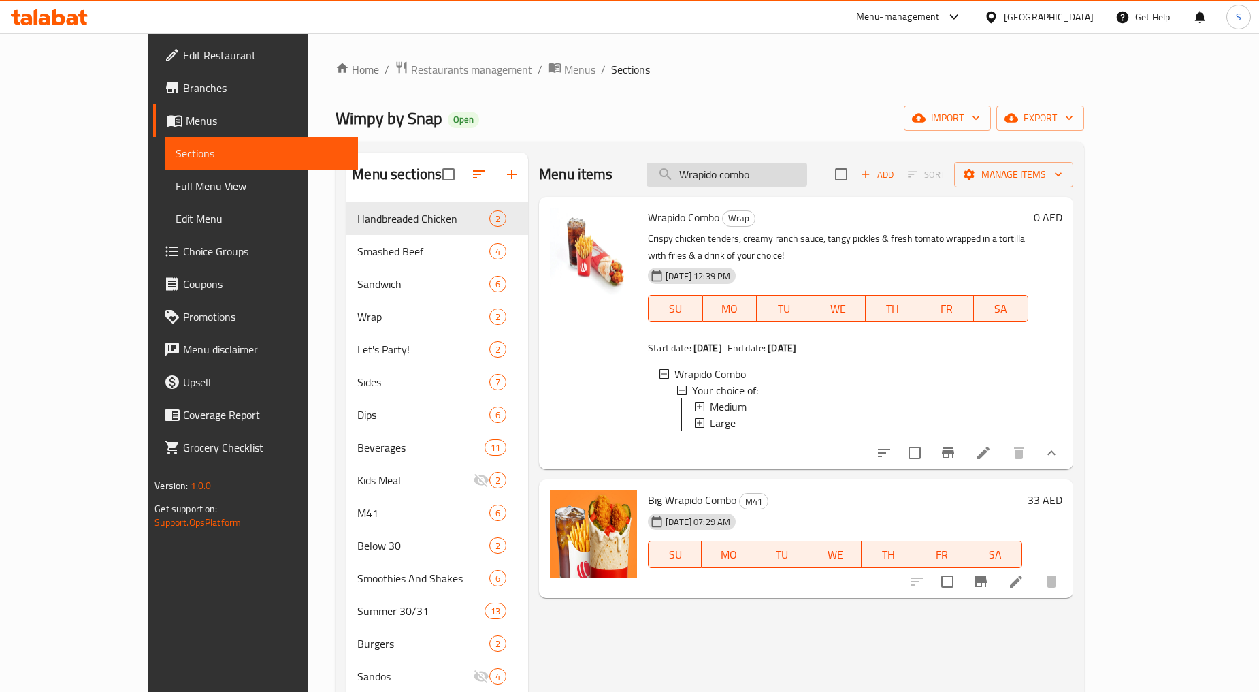
click at [779, 185] on input "Wrapido combo" at bounding box center [727, 175] width 161 height 24
paste input "Nashville chicken"
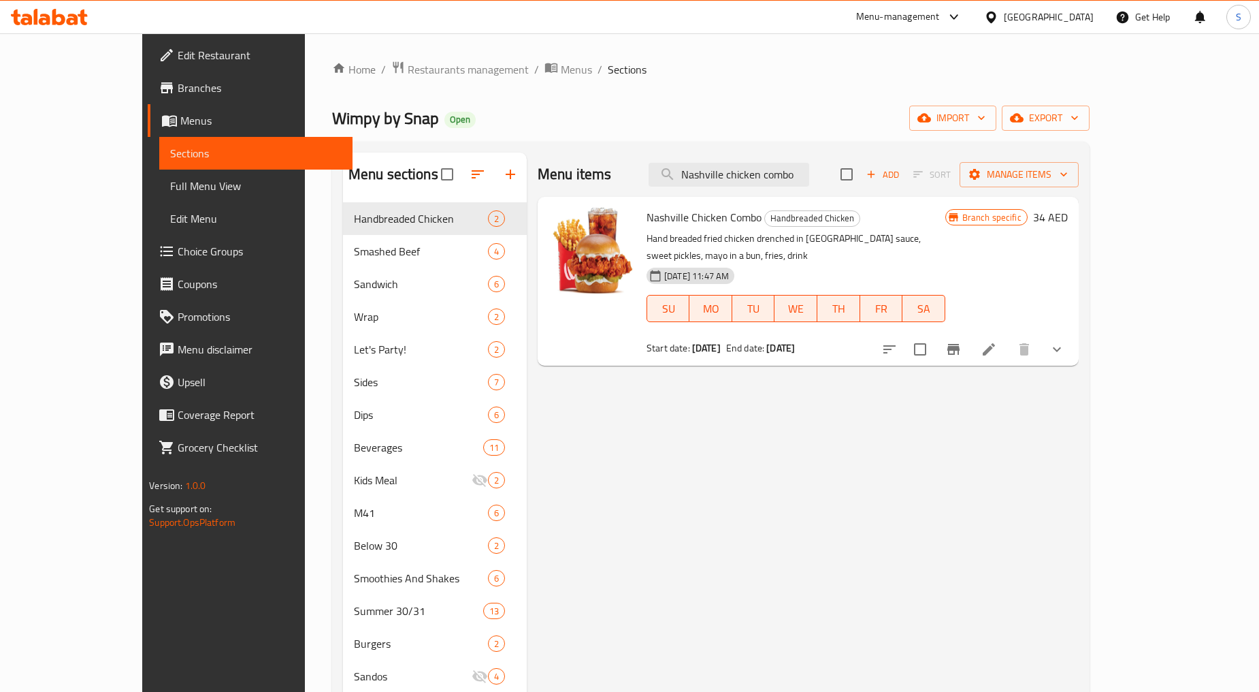
type input "Nashville chicken combo"
click at [1074, 345] on div at bounding box center [973, 349] width 200 height 33
click at [1065, 341] on icon "show more" at bounding box center [1057, 349] width 16 height 16
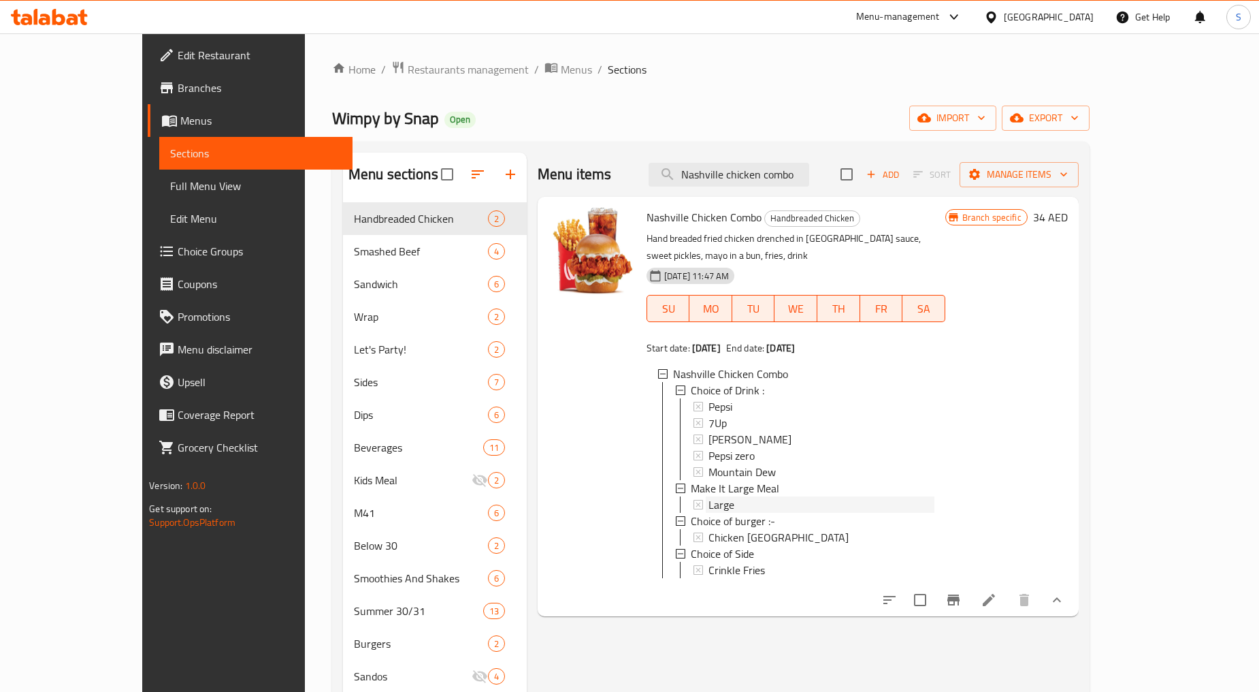
click at [709, 496] on div "Large" at bounding box center [821, 504] width 225 height 16
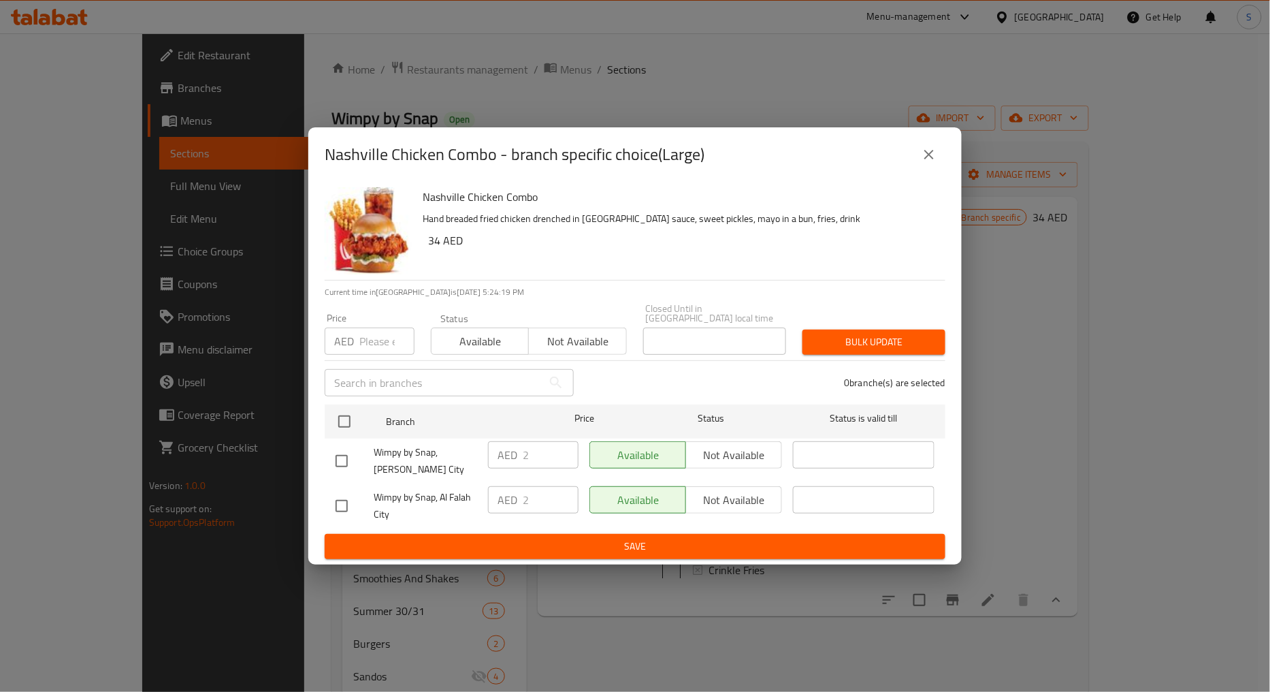
click at [924, 146] on icon "close" at bounding box center [929, 154] width 16 height 16
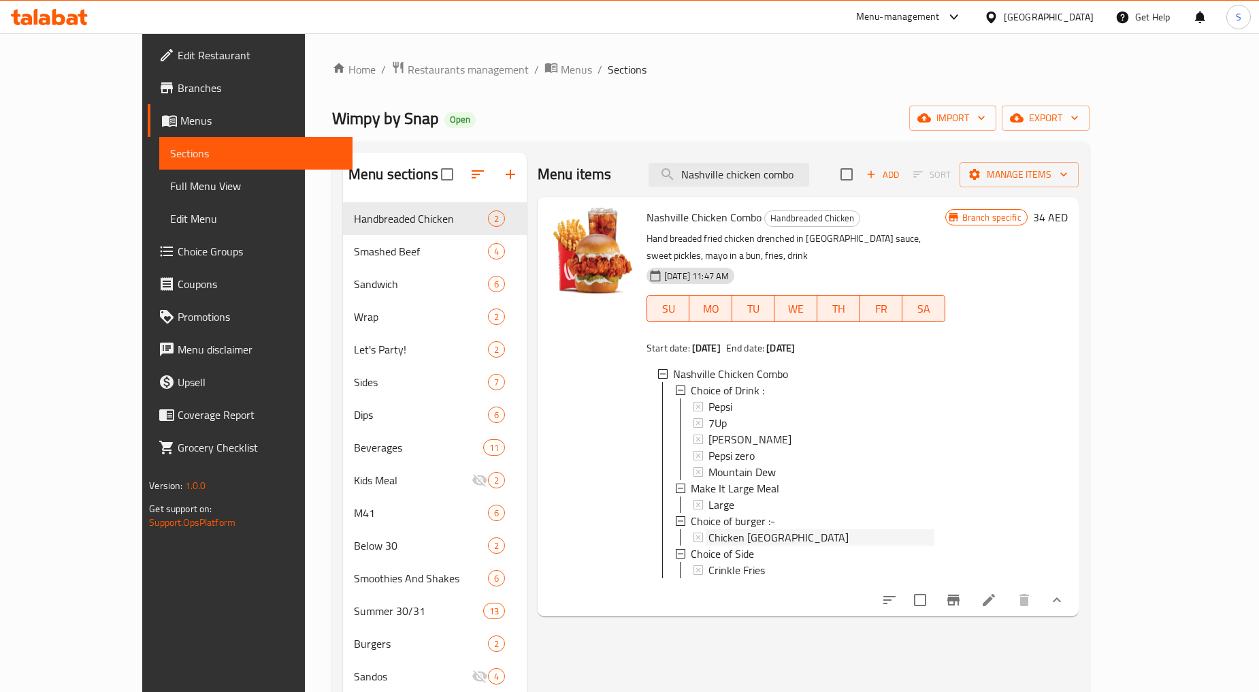
click at [745, 529] on span "Chicken [GEOGRAPHIC_DATA]" at bounding box center [779, 537] width 140 height 16
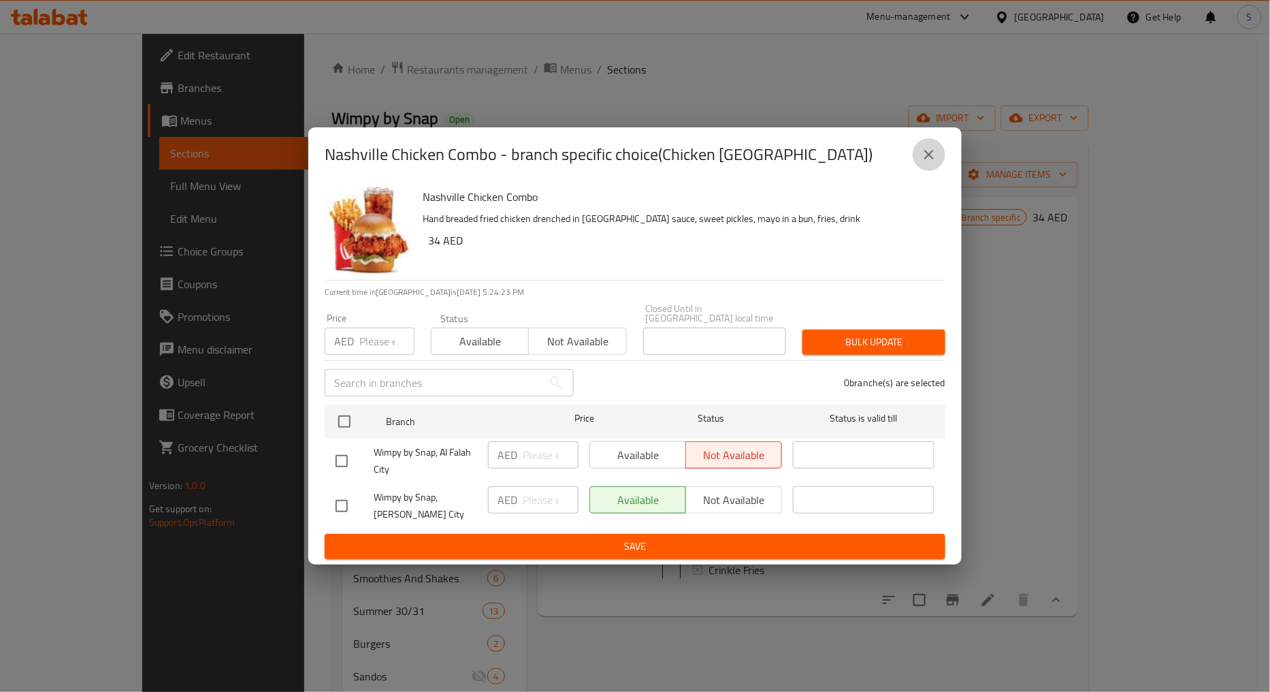
click at [924, 150] on icon "close" at bounding box center [929, 154] width 16 height 16
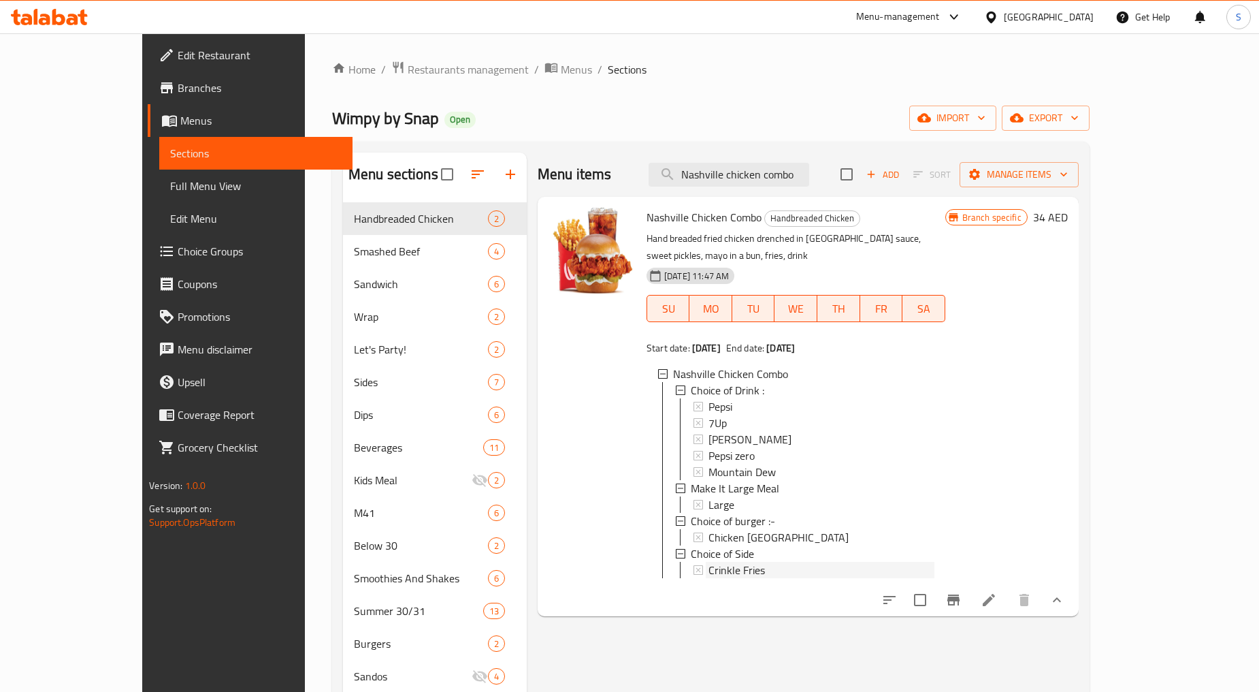
click at [718, 562] on span "Crinkle Fries" at bounding box center [737, 570] width 57 height 16
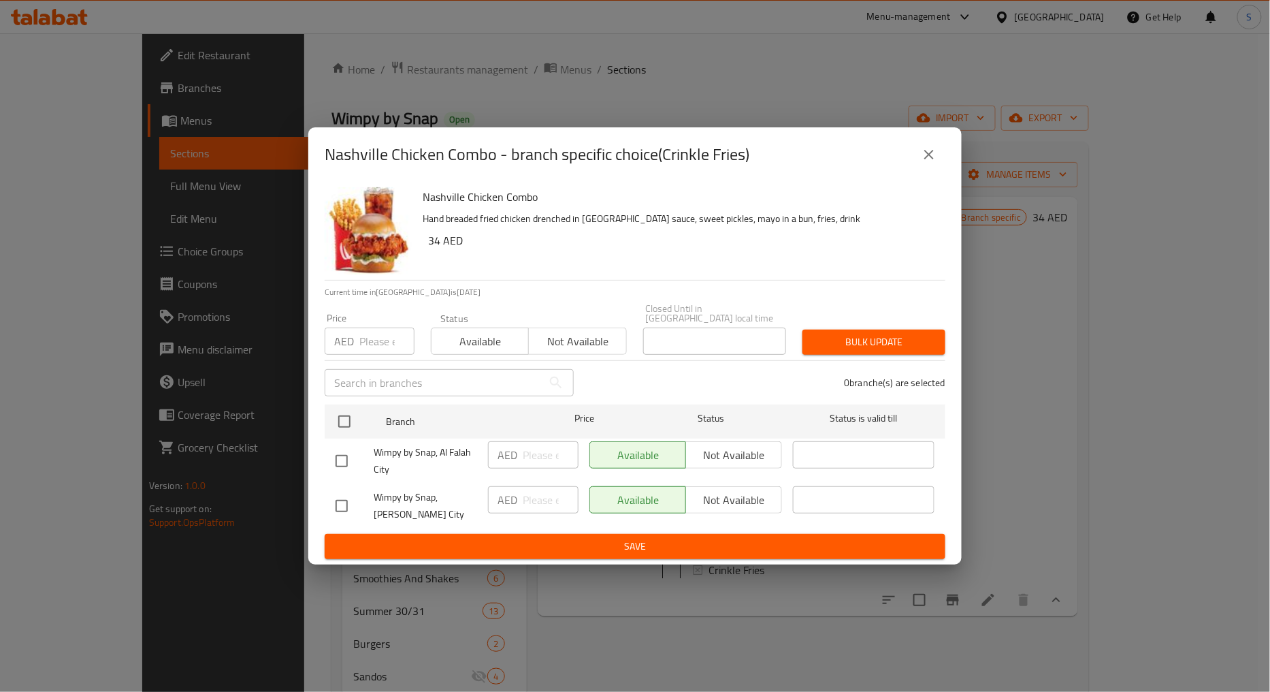
click at [929, 150] on icon "close" at bounding box center [929, 155] width 10 height 10
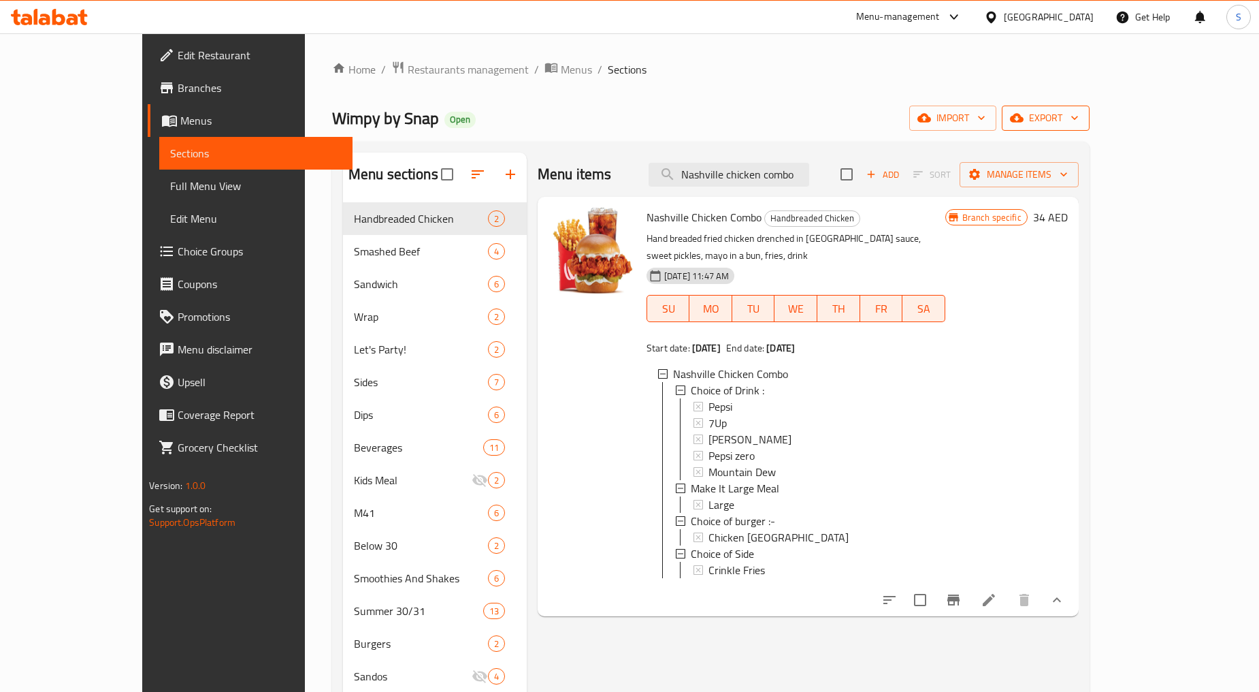
click at [1079, 123] on span "export" at bounding box center [1046, 118] width 66 height 17
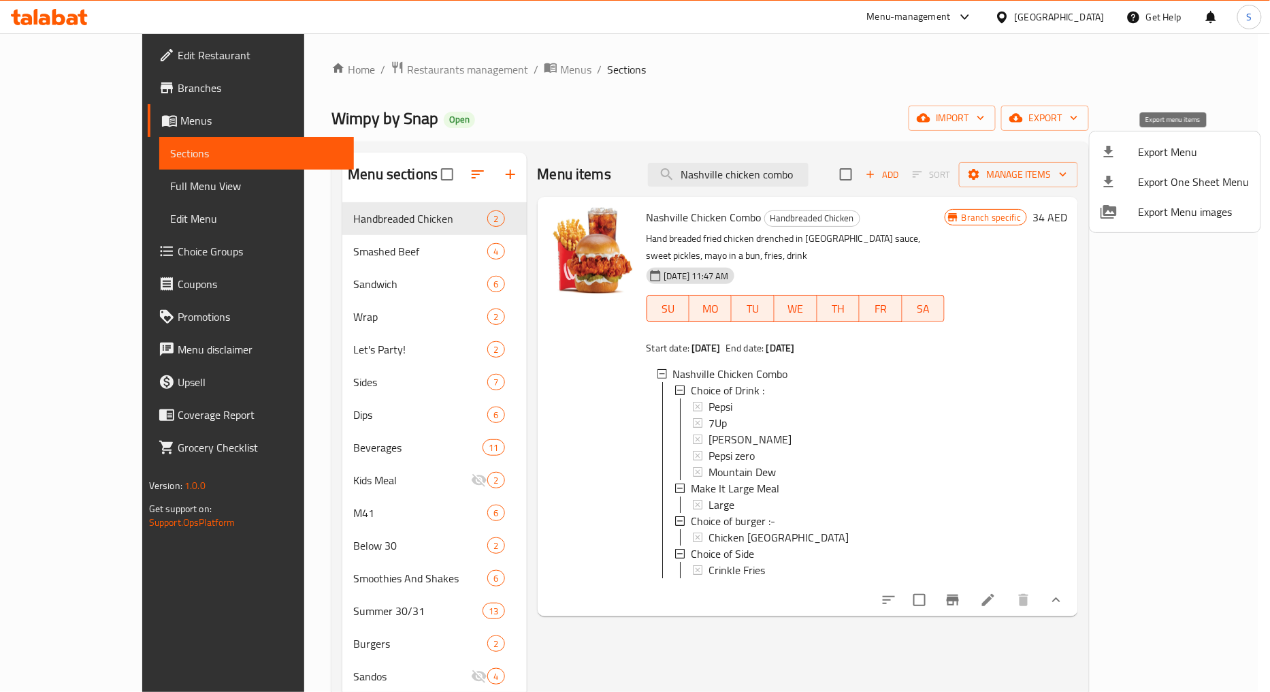
click at [1157, 152] on span "Export Menu" at bounding box center [1194, 152] width 111 height 16
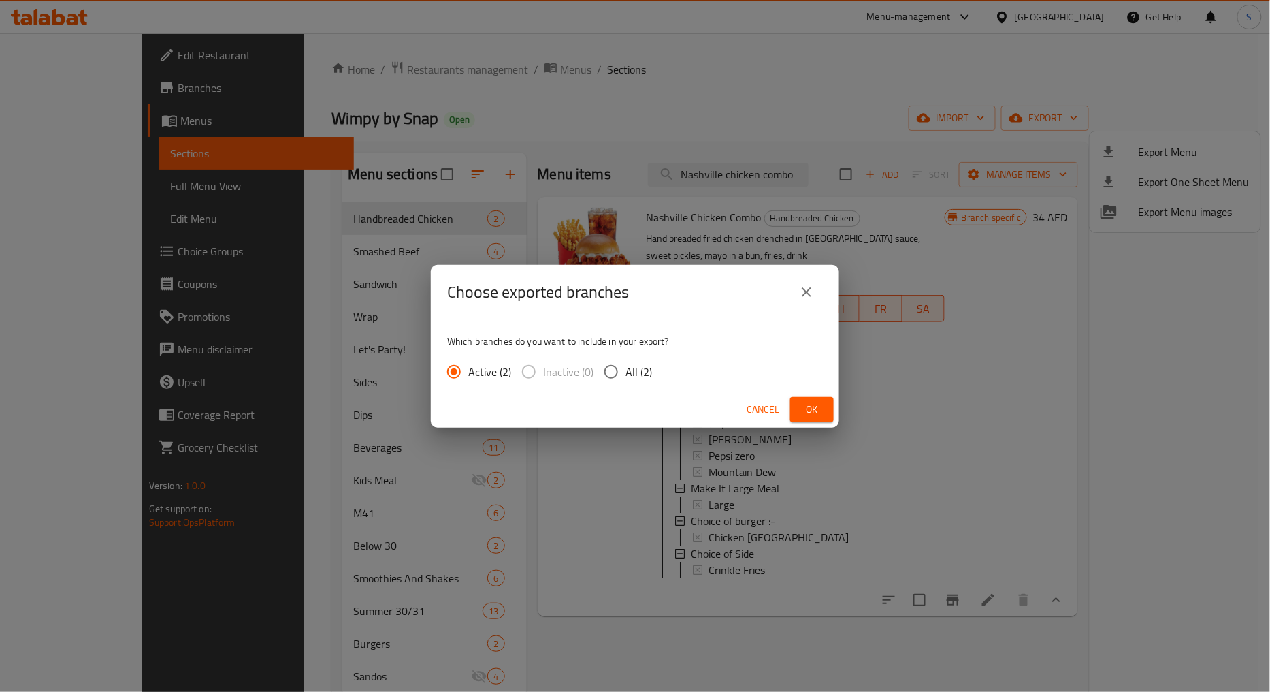
click at [634, 376] on span "All (2)" at bounding box center [639, 372] width 27 height 16
click at [626, 376] on input "All (2)" at bounding box center [611, 371] width 29 height 29
radio input "true"
click at [809, 410] on span "Ok" at bounding box center [812, 409] width 22 height 17
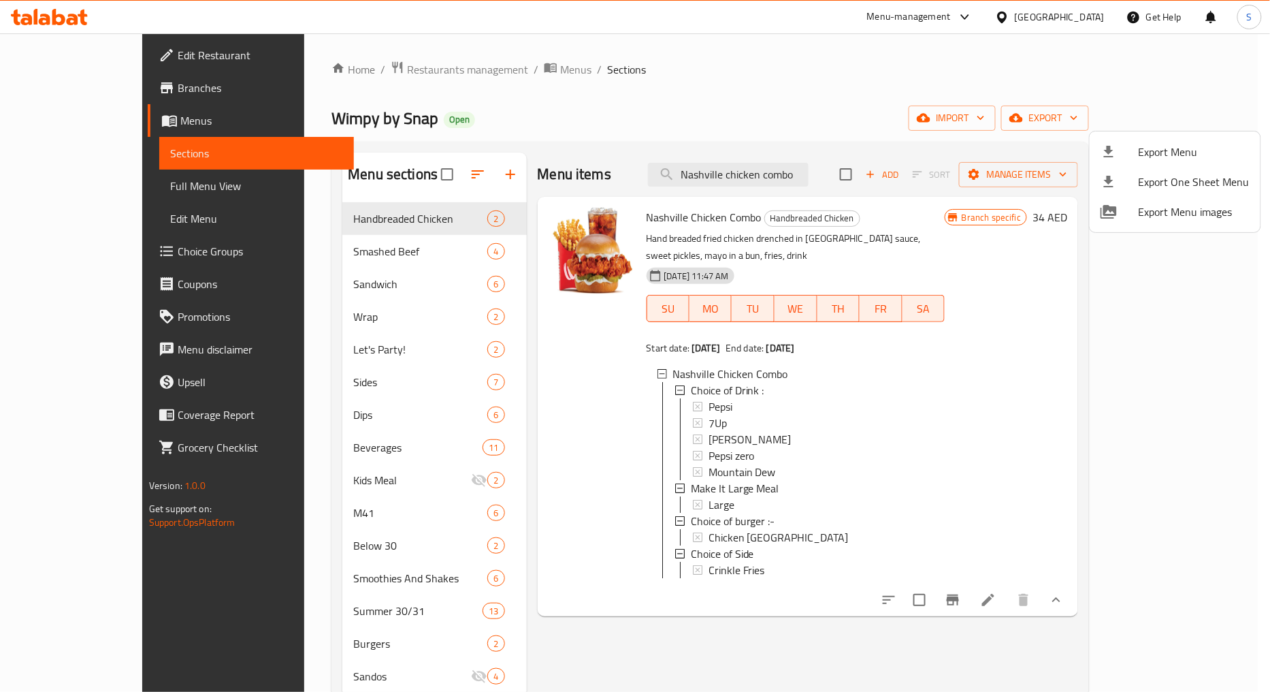
click at [383, 66] on div at bounding box center [635, 346] width 1270 height 692
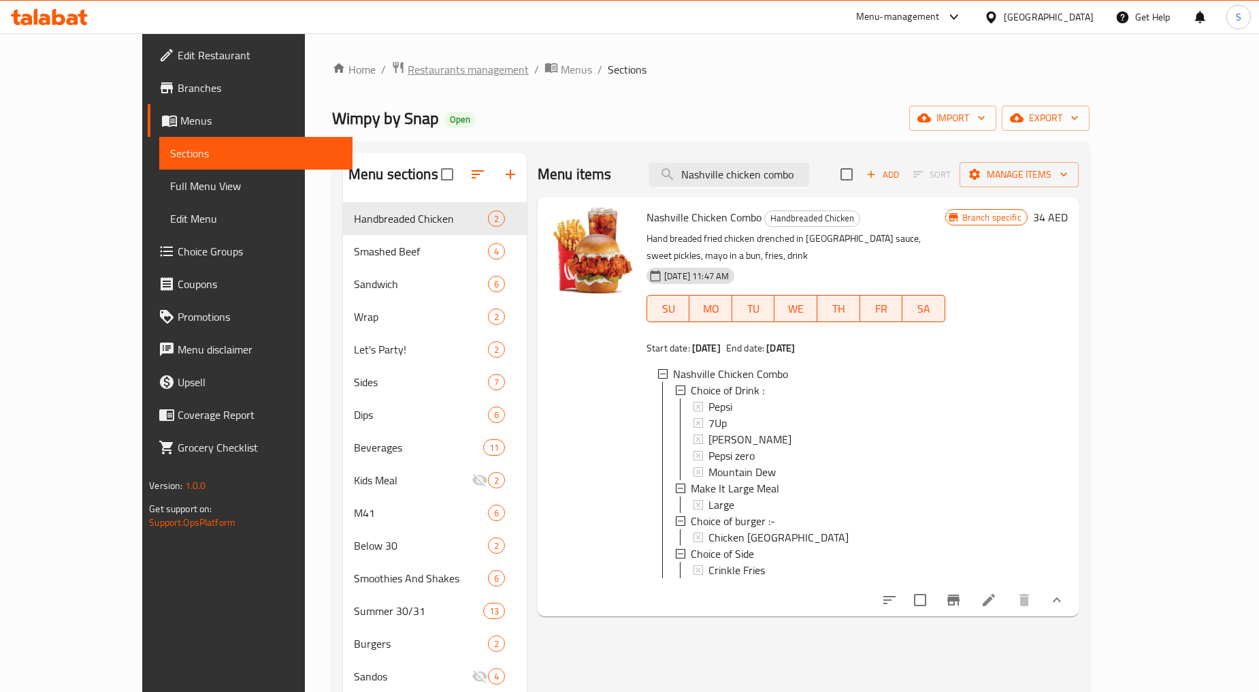
click at [408, 69] on span "Restaurants management" at bounding box center [468, 69] width 121 height 16
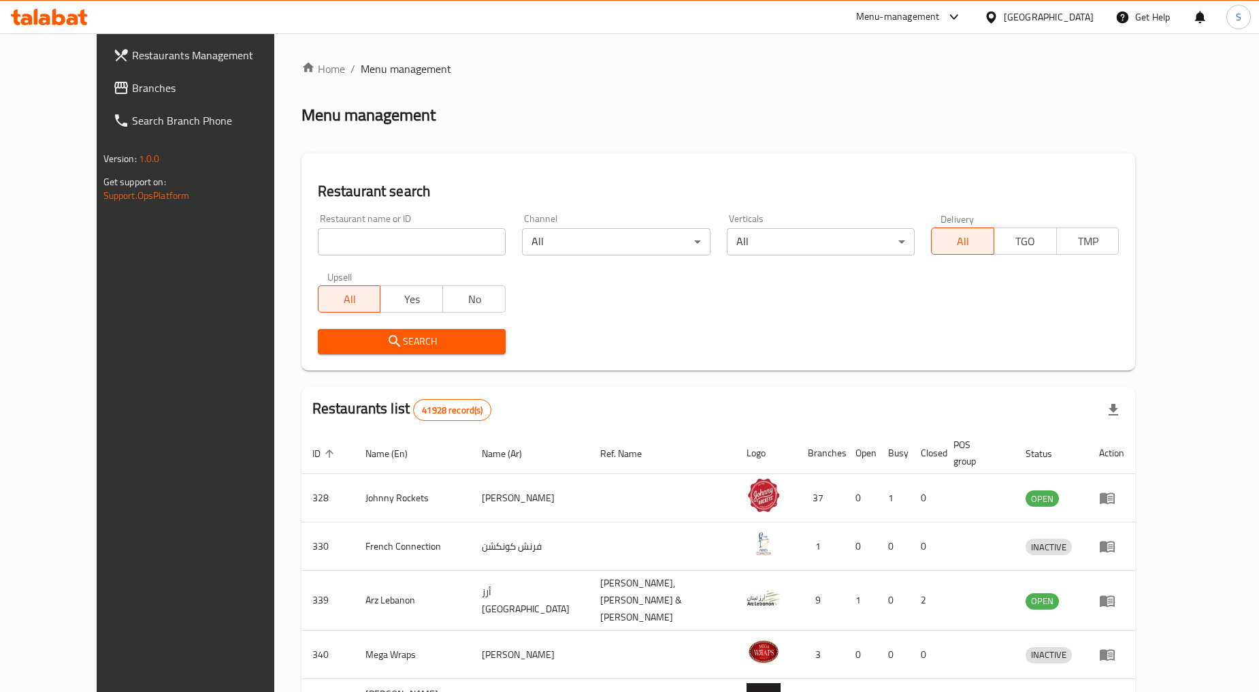
click at [323, 245] on input "search" at bounding box center [412, 241] width 188 height 27
paste input "658090"
type input "658090"
click button "Search" at bounding box center [412, 341] width 188 height 25
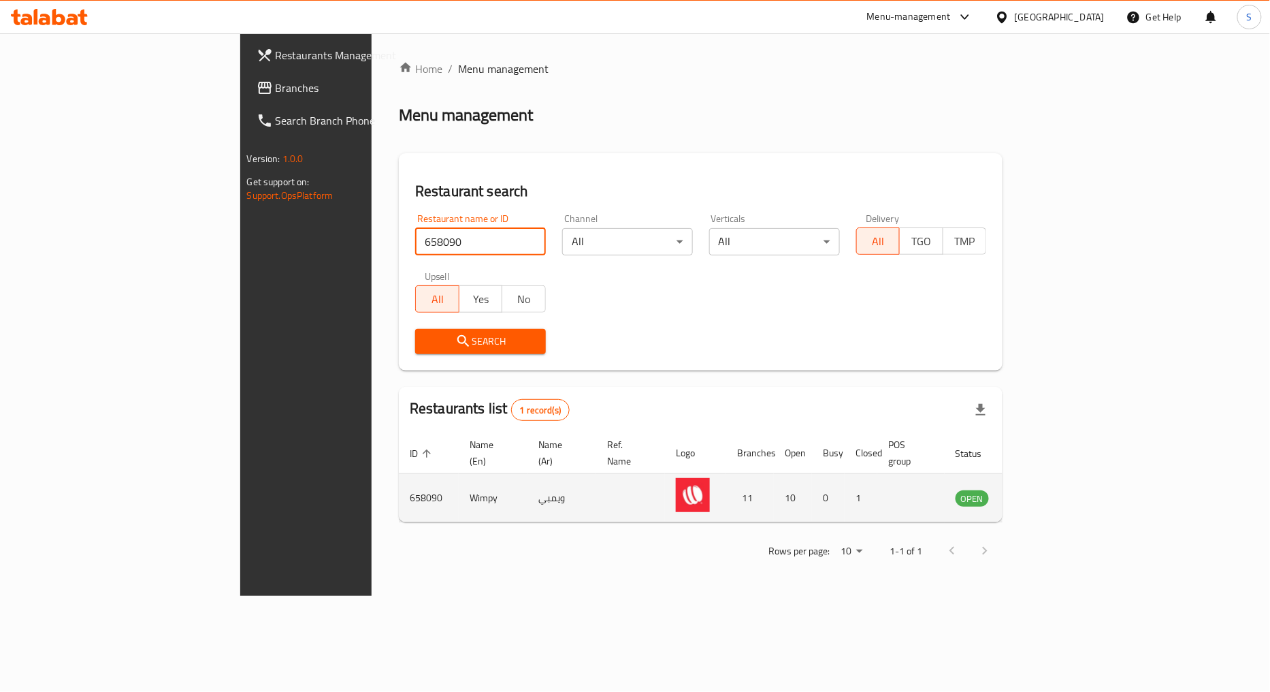
click at [1043, 493] on icon "enhanced table" at bounding box center [1035, 499] width 15 height 12
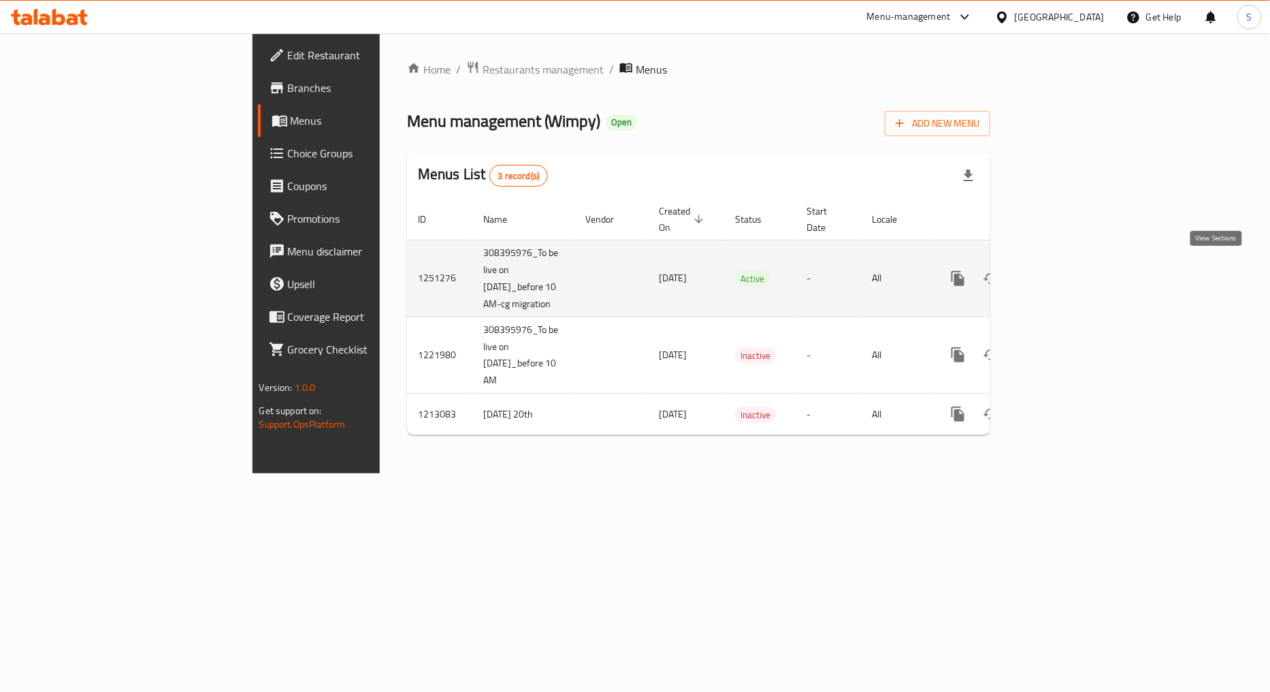
click at [1065, 278] on icon "enhanced table" at bounding box center [1056, 278] width 16 height 16
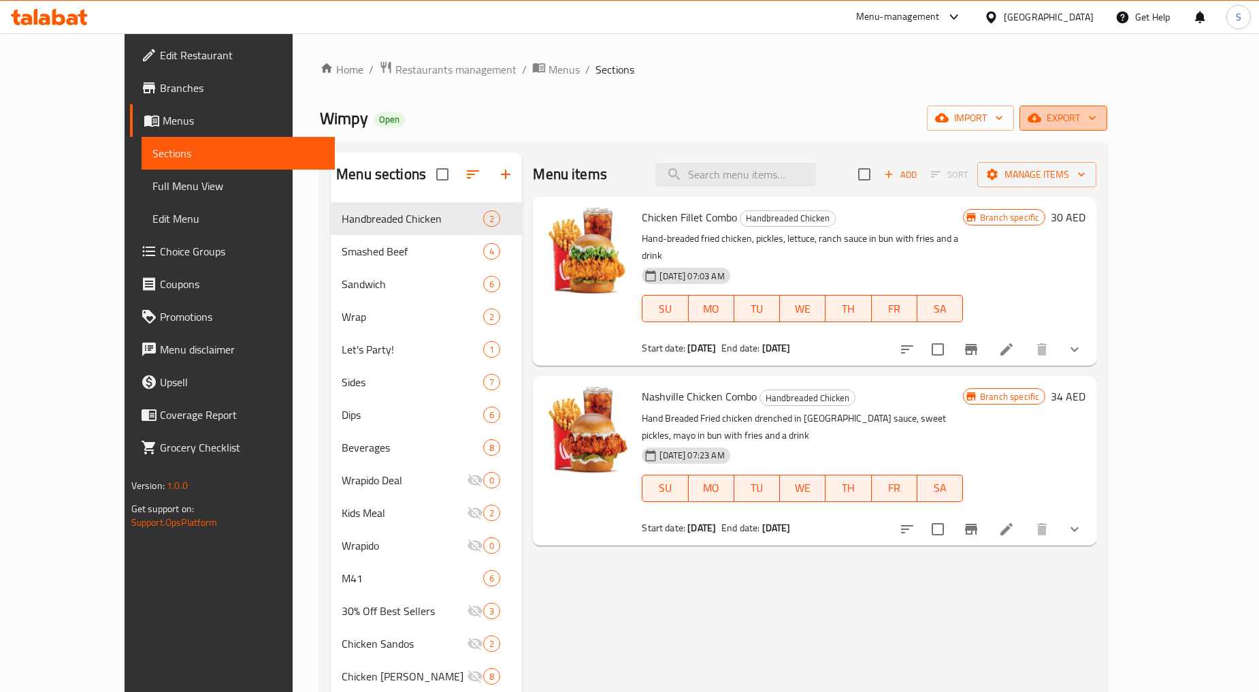
click at [1097, 110] on span "export" at bounding box center [1064, 118] width 66 height 17
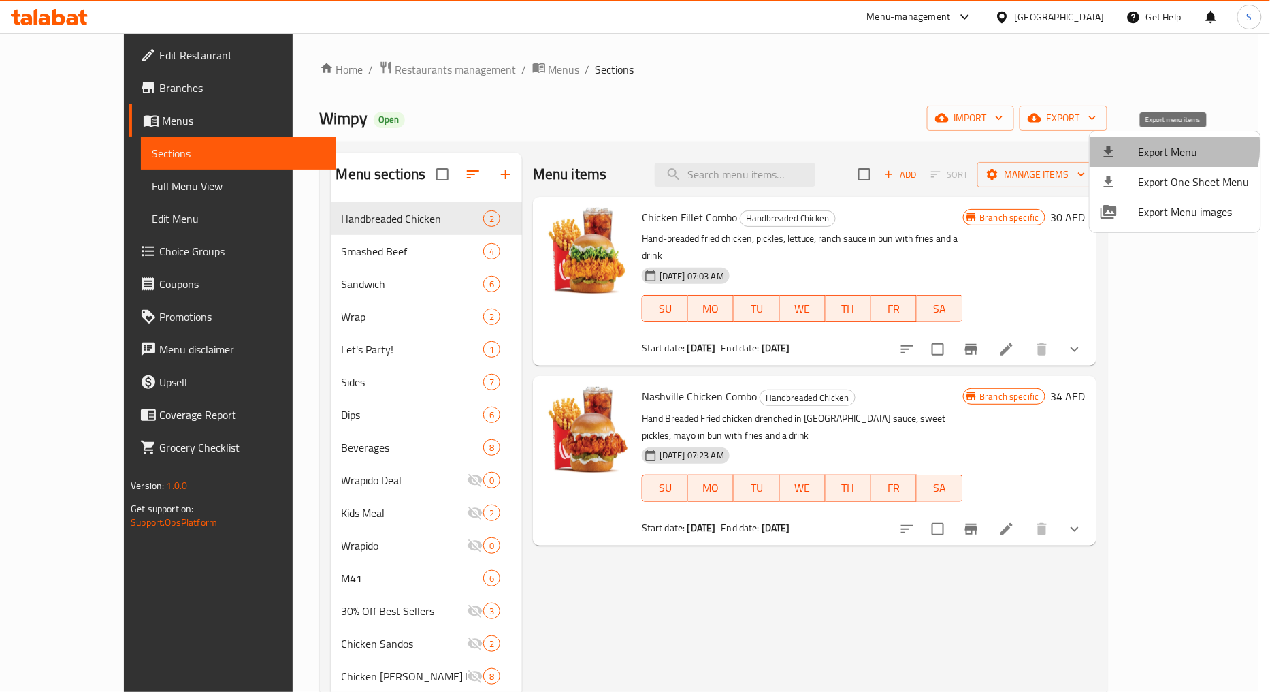
click at [1159, 146] on span "Export Menu" at bounding box center [1194, 152] width 111 height 16
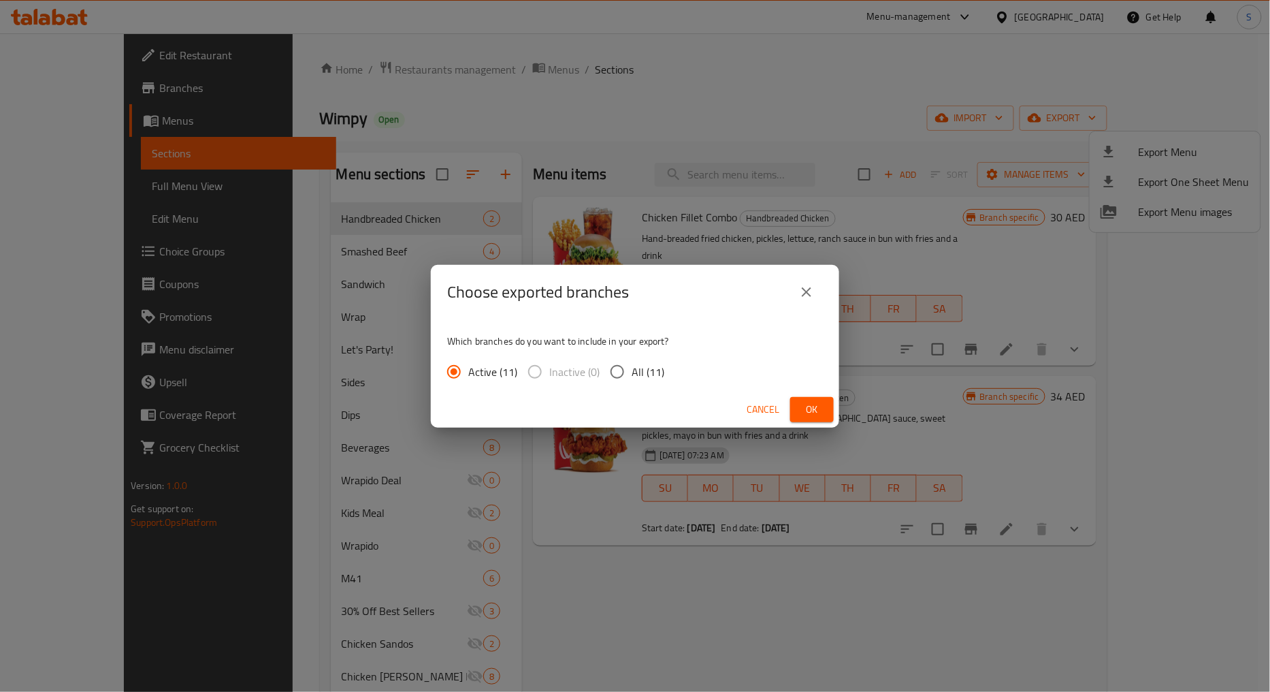
click at [651, 372] on span "All (11)" at bounding box center [648, 372] width 33 height 16
click at [632, 372] on input "All (11)" at bounding box center [617, 371] width 29 height 29
radio input "true"
click at [828, 415] on button "Ok" at bounding box center [812, 409] width 44 height 25
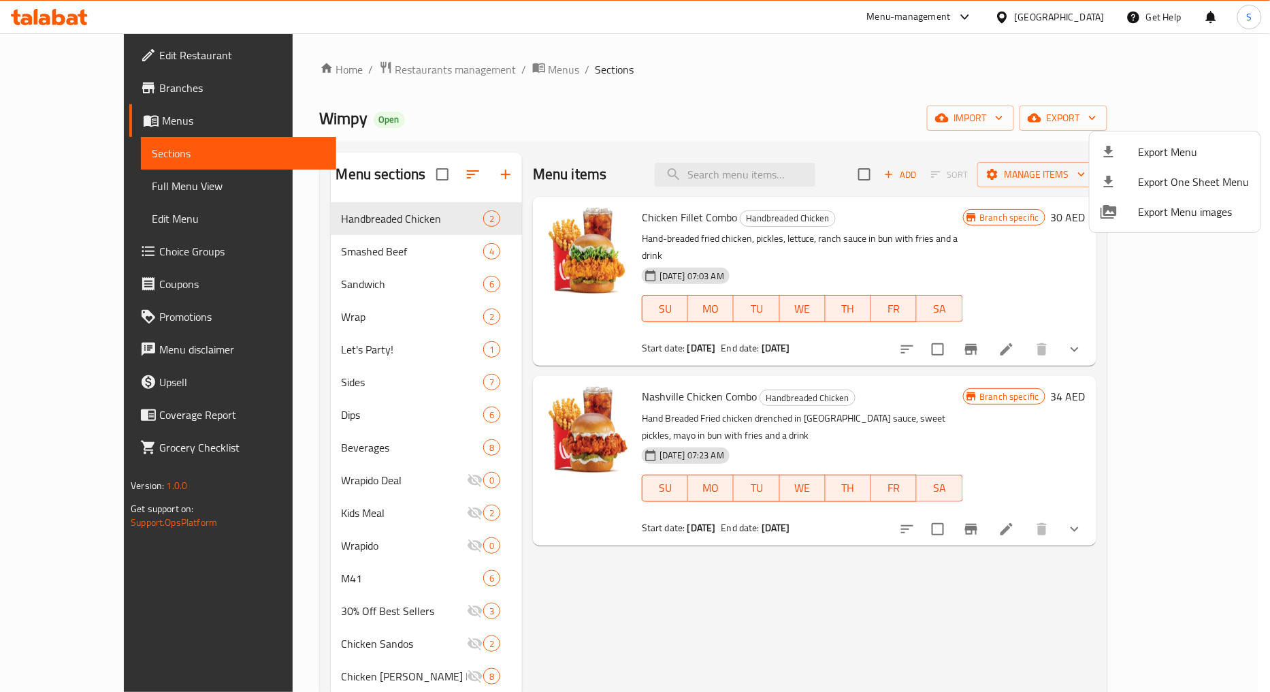
click at [78, 89] on div at bounding box center [635, 346] width 1270 height 692
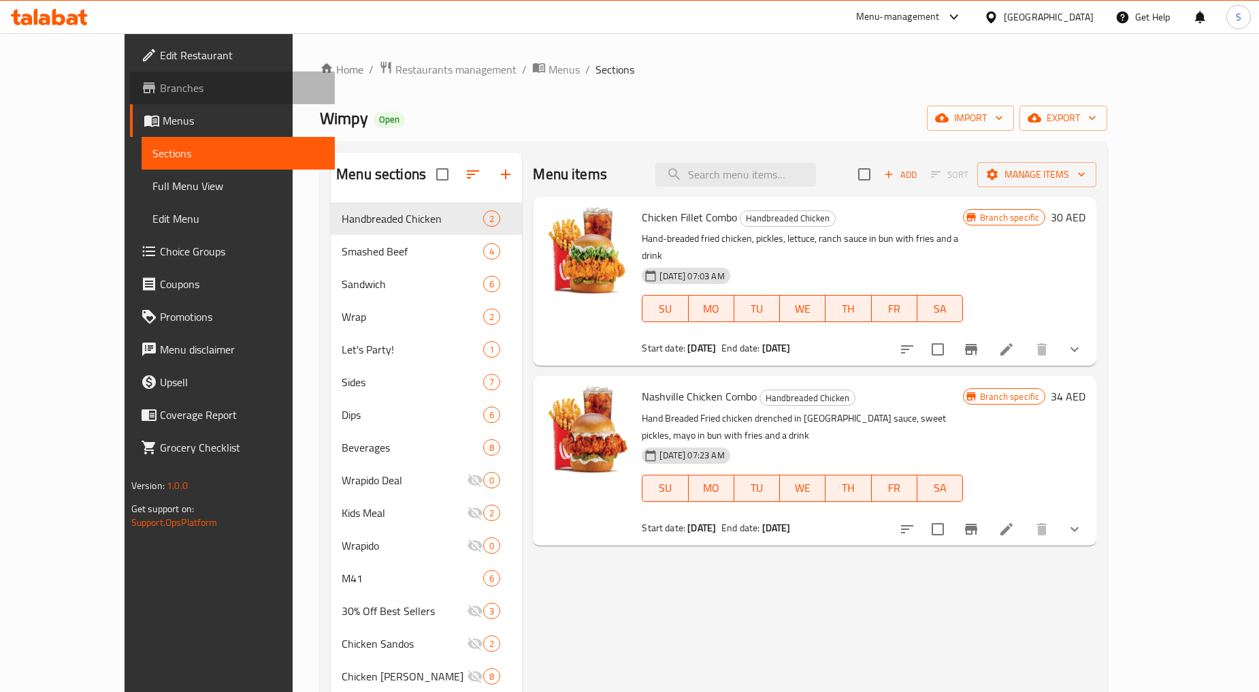
click at [160, 89] on span "Branches" at bounding box center [242, 88] width 164 height 16
